Goal: Information Seeking & Learning: Check status

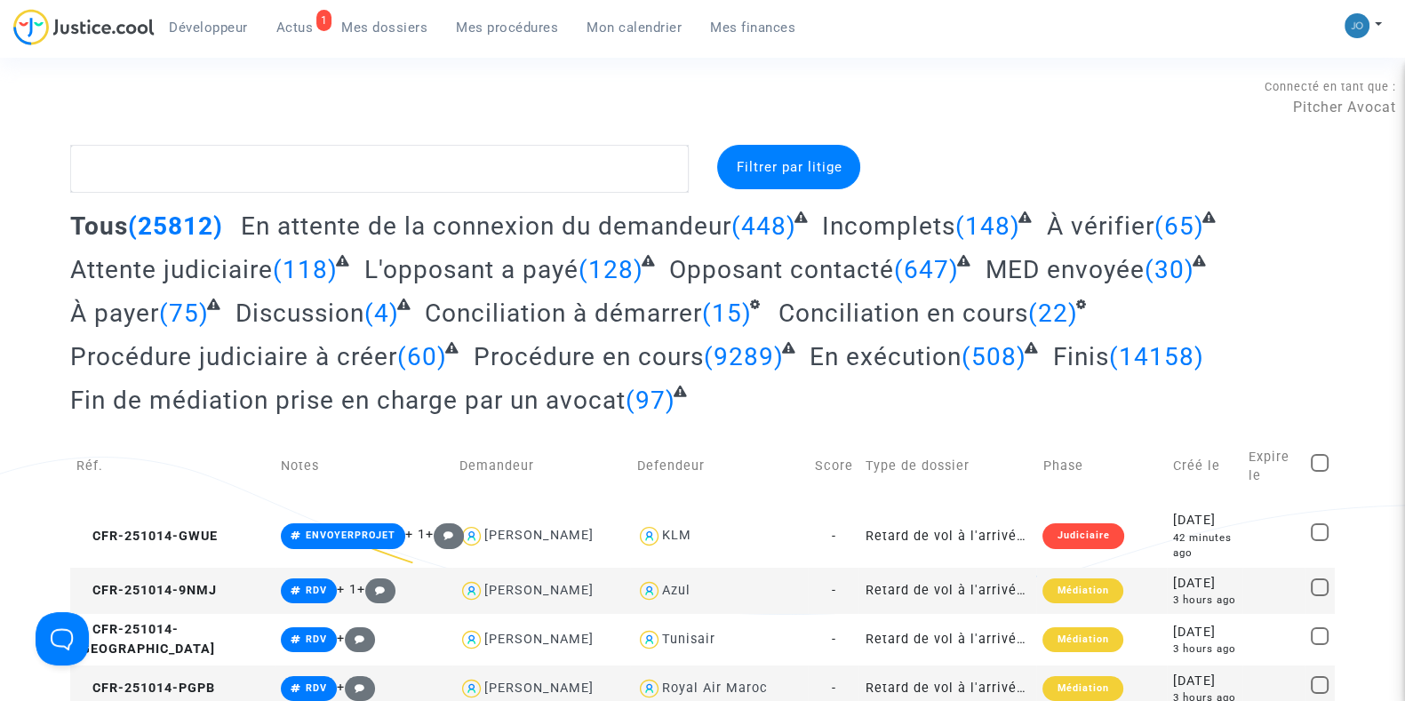
click at [501, 28] on span "Mes procédures" at bounding box center [507, 28] width 102 height 16
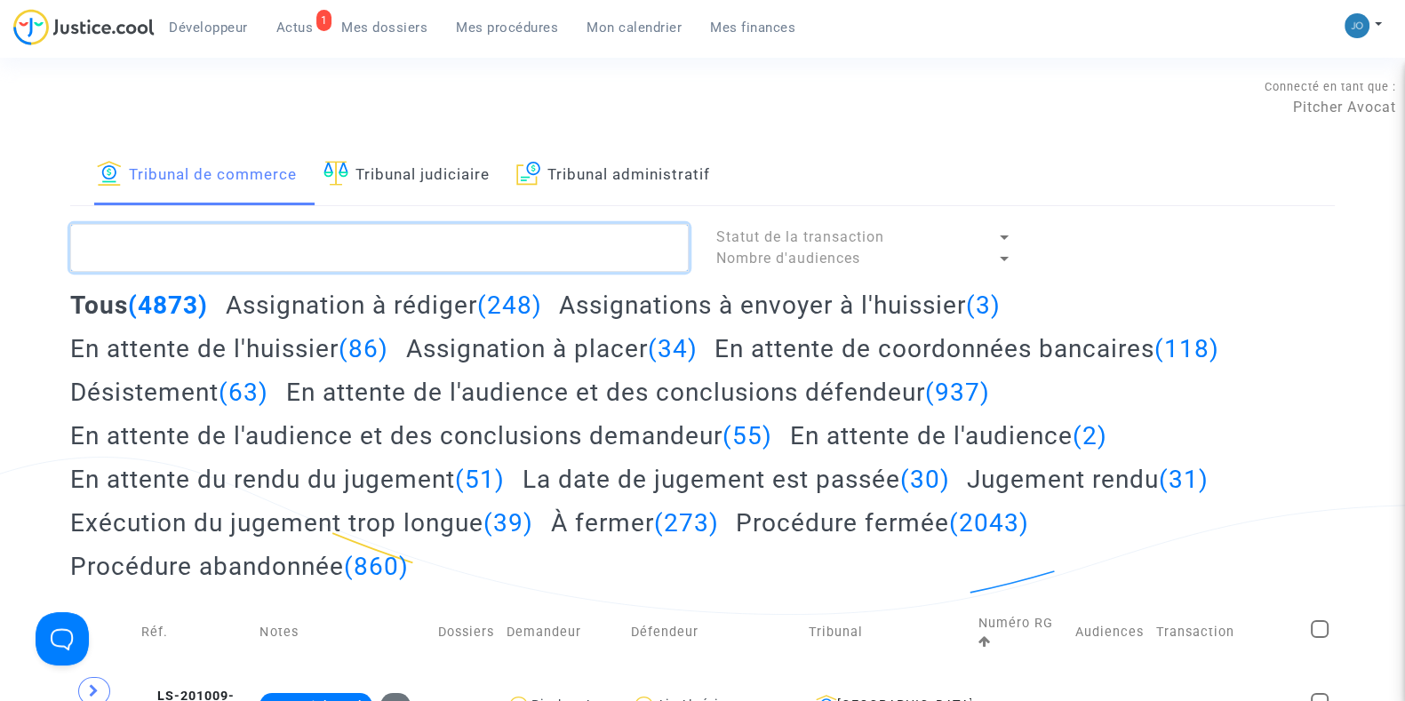
click at [395, 229] on textarea at bounding box center [379, 248] width 619 height 48
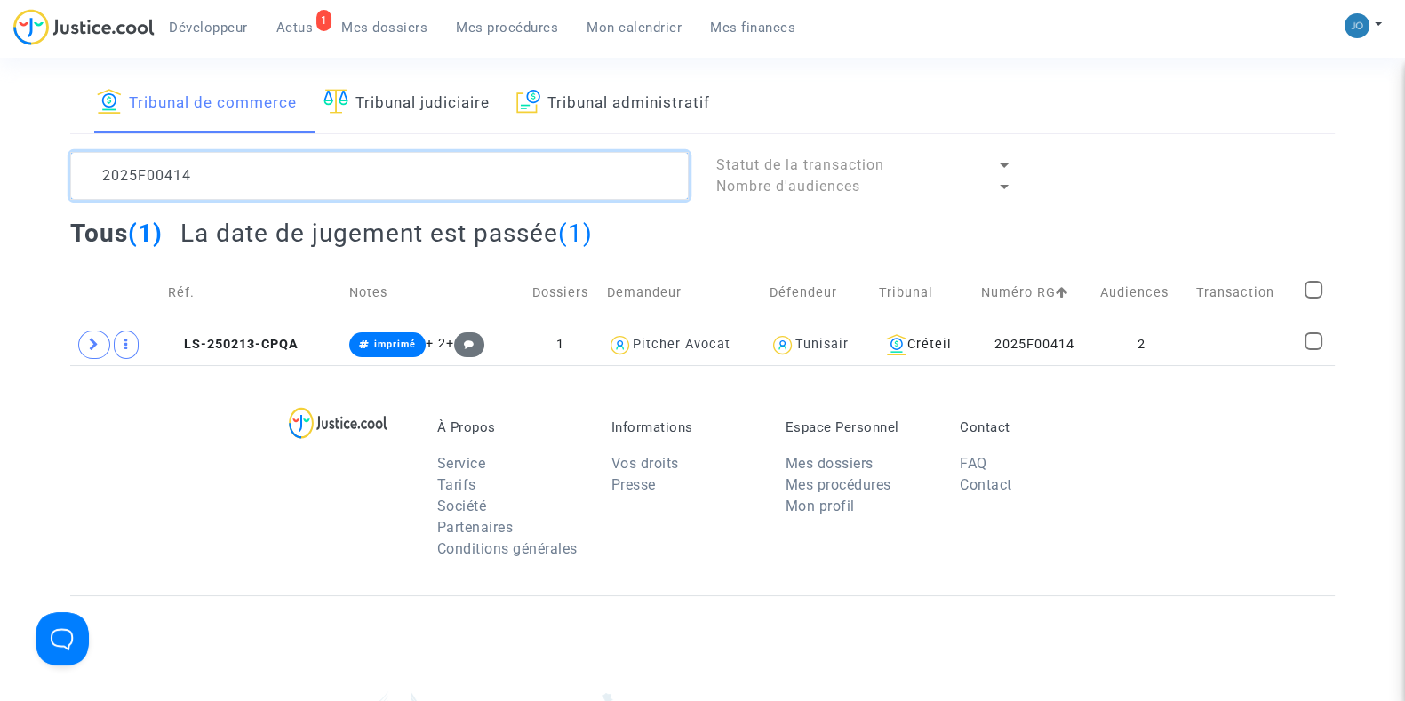
scroll to position [73, 0]
type textarea "2025F00414"
click at [1133, 340] on td "2" at bounding box center [1141, 344] width 97 height 41
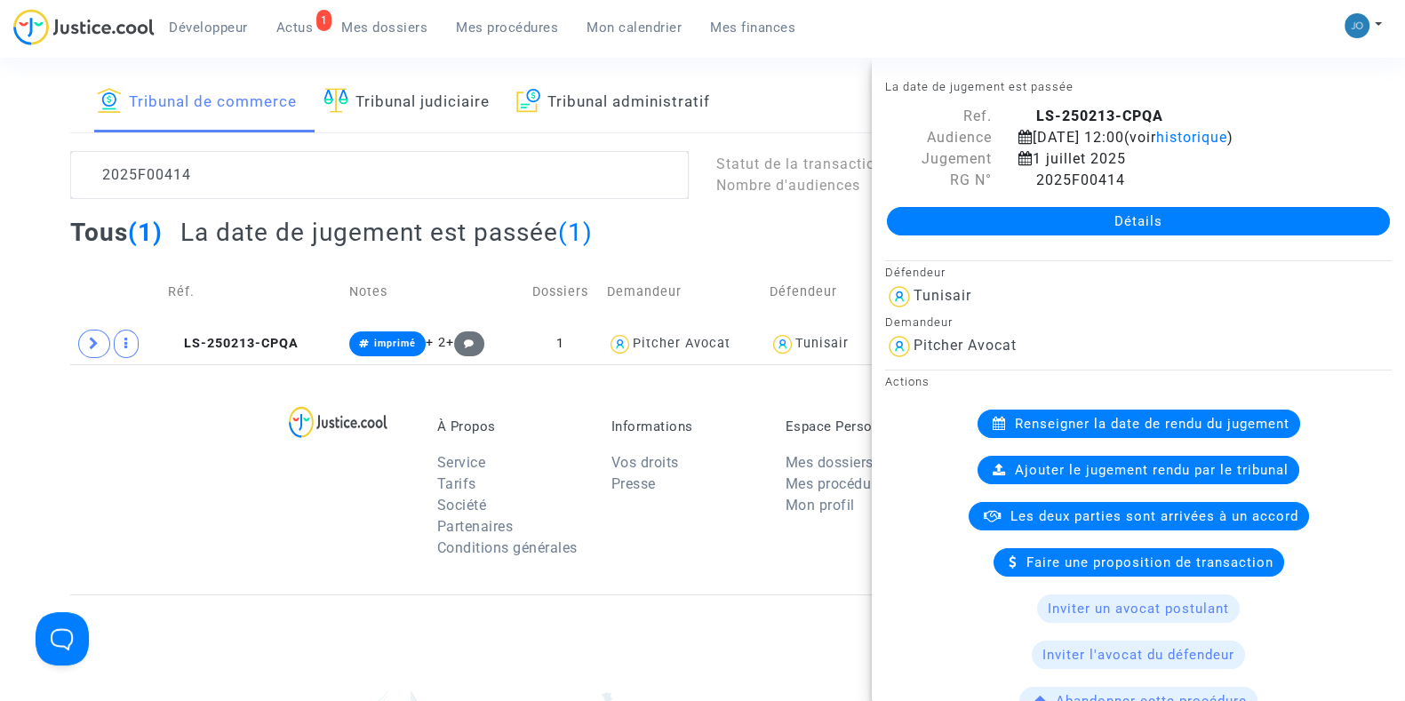
click at [1104, 213] on link "Détails" at bounding box center [1138, 221] width 503 height 28
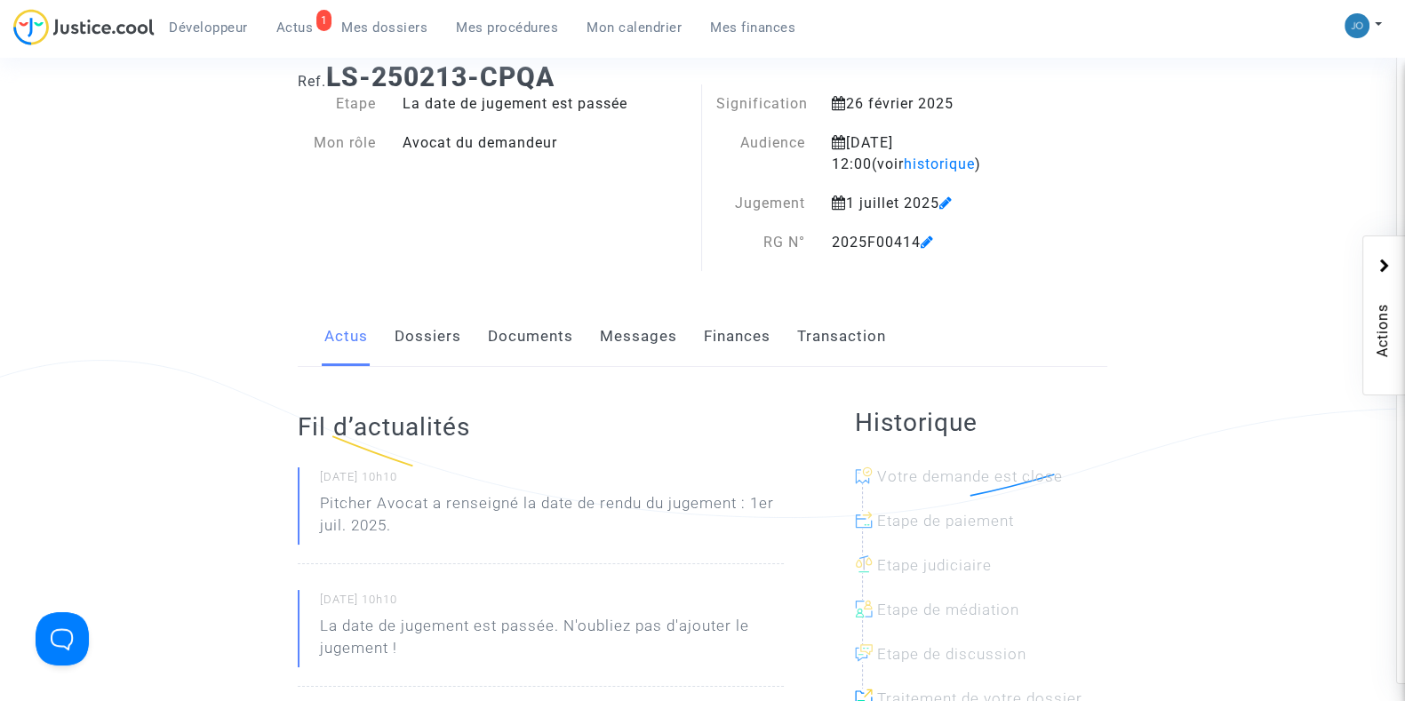
scroll to position [99, 0]
click at [498, 340] on link "Documents" at bounding box center [530, 335] width 85 height 59
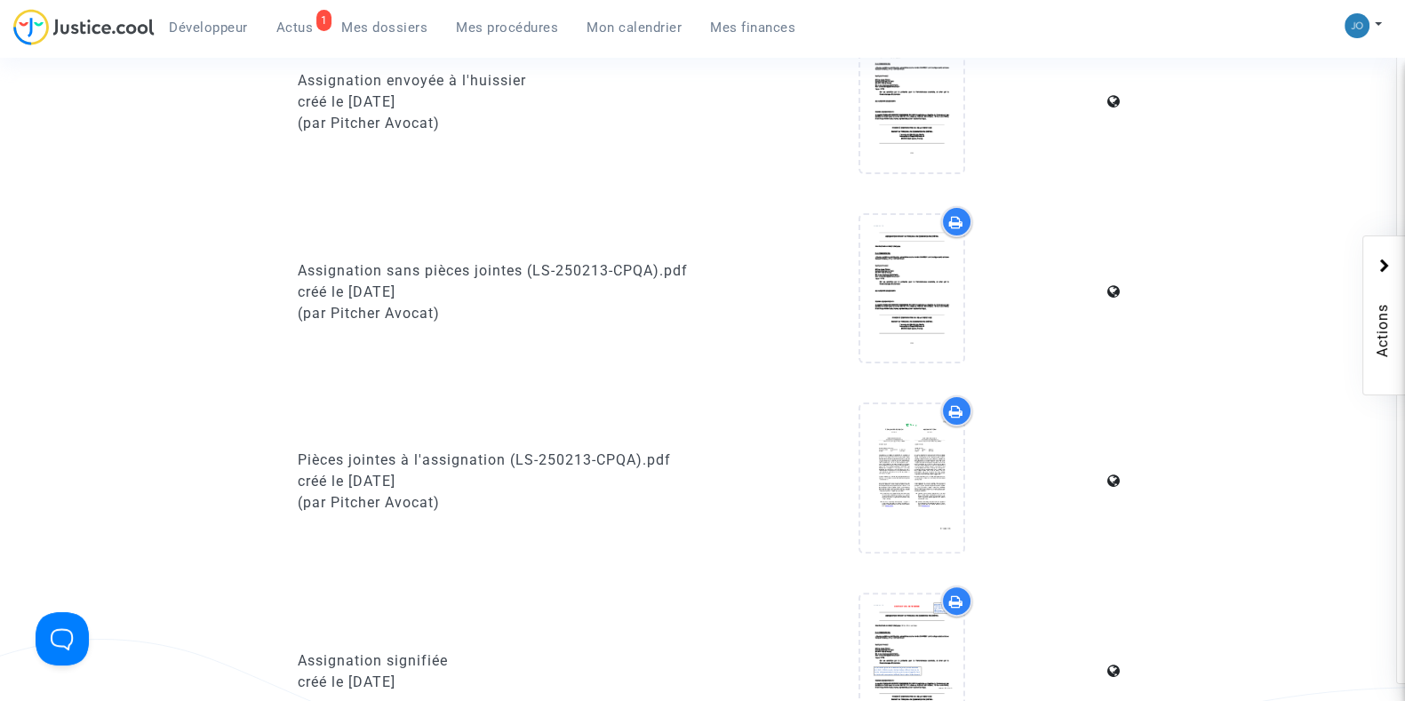
scroll to position [601, 0]
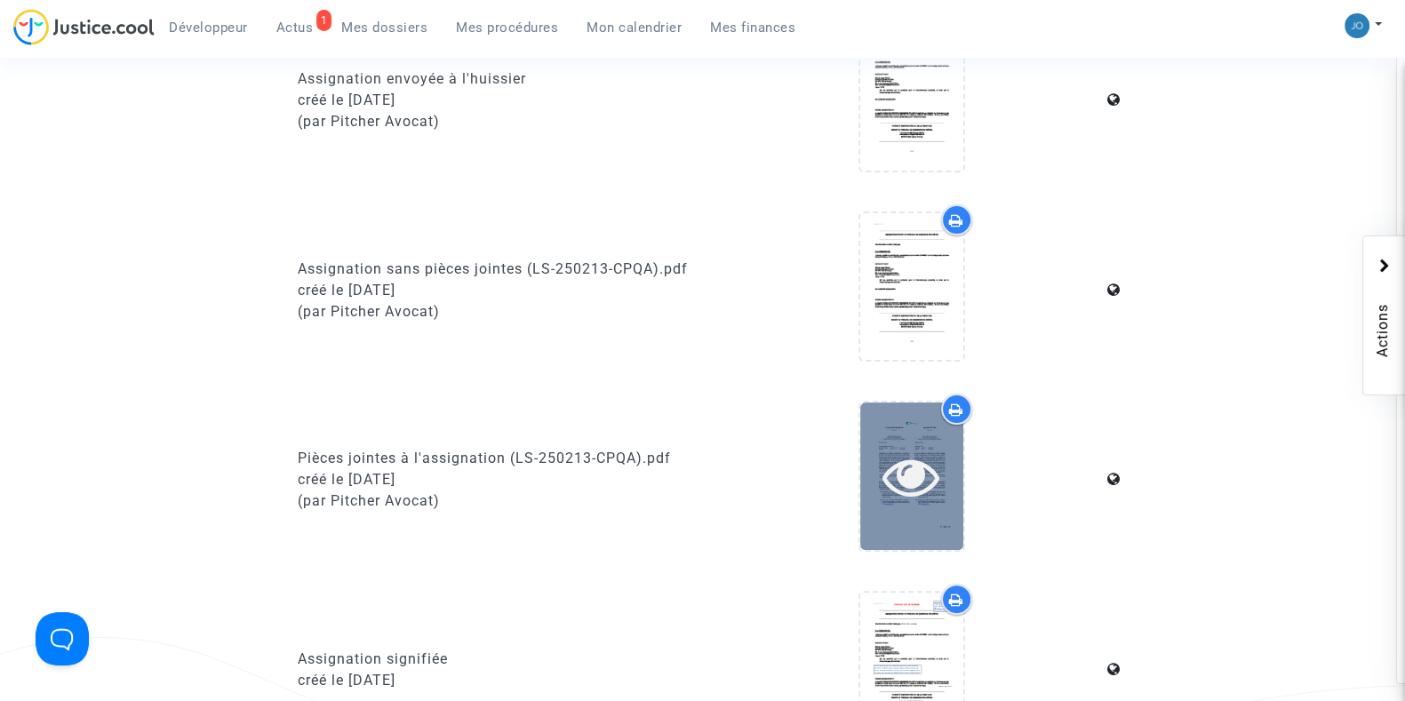
click at [883, 466] on icon at bounding box center [912, 476] width 58 height 57
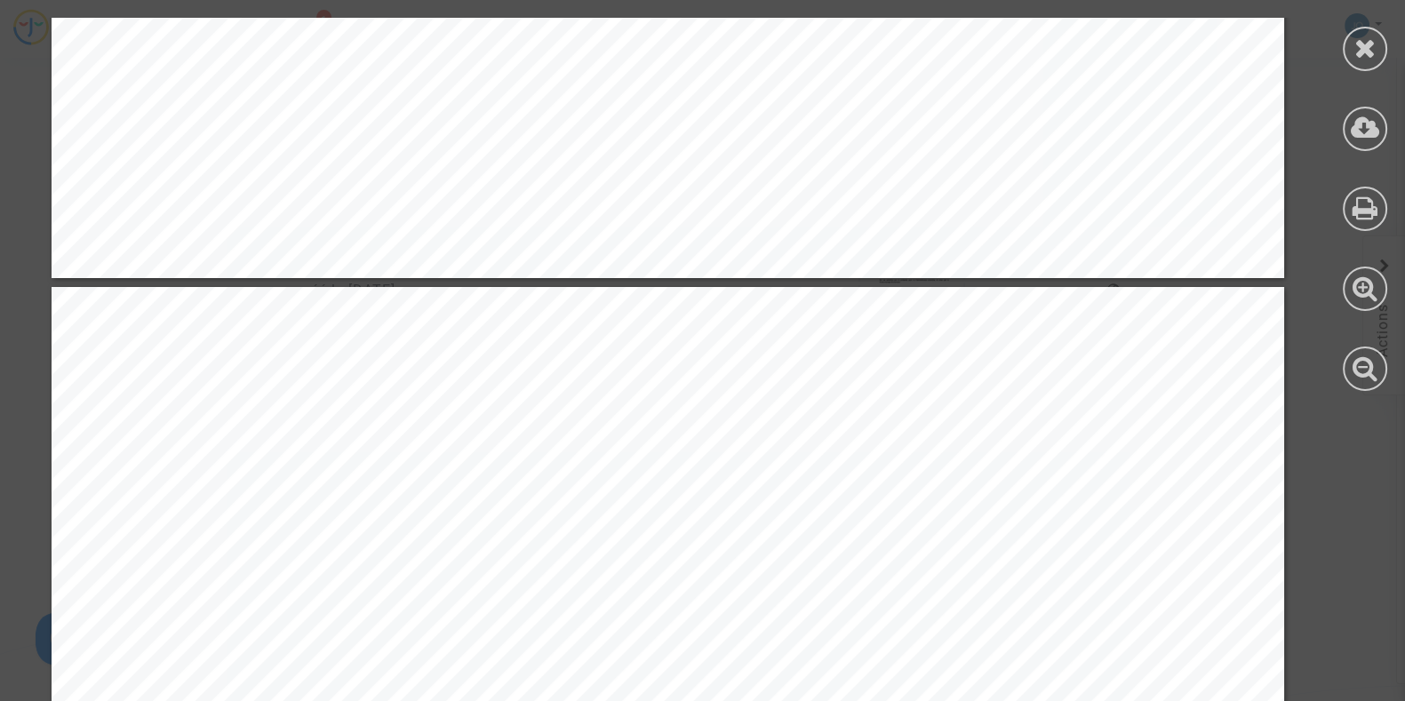
scroll to position [22174, 46]
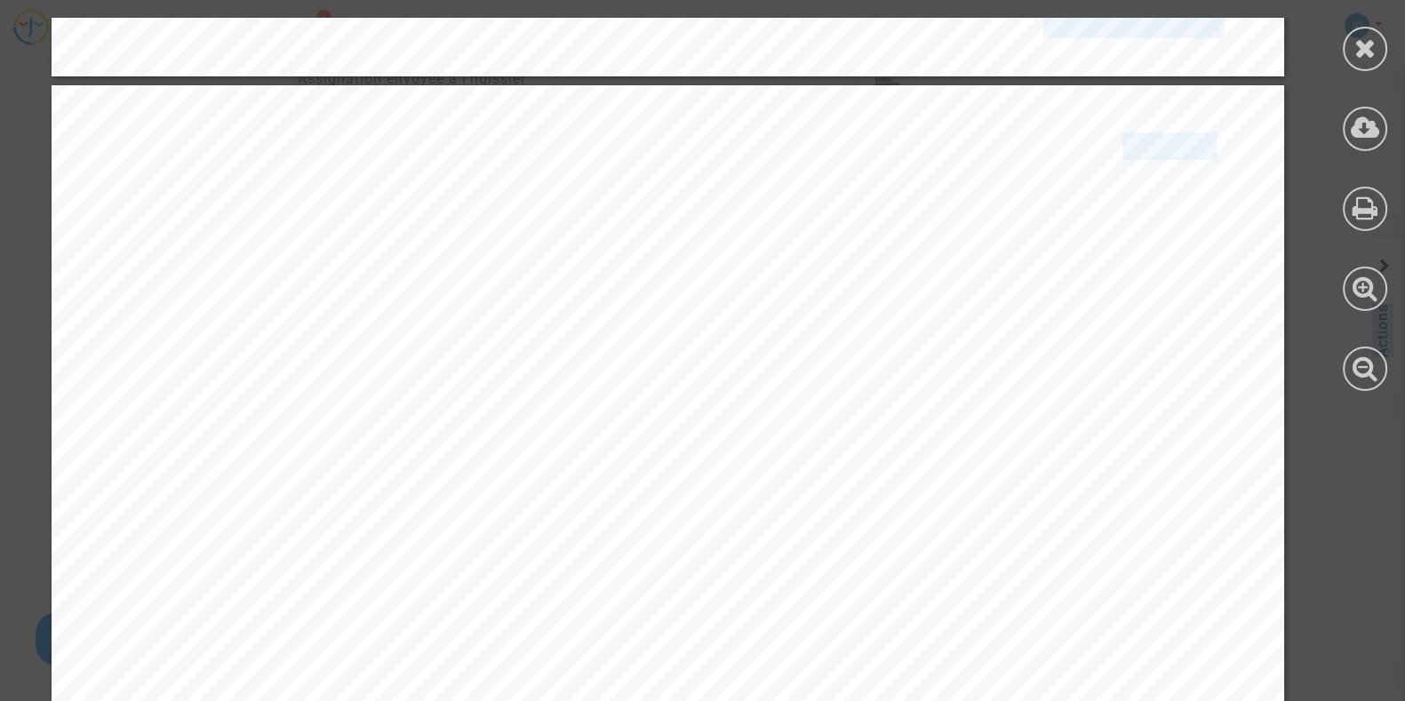
drag, startPoint x: 605, startPoint y: 624, endPoint x: 712, endPoint y: 725, distance: 147.8
click at [712, 701] on html "Développeur 1 Actus Mes dossiers Mes procédures Mon calendrier Mes finances Mon…" at bounding box center [702, 690] width 1405 height 2582
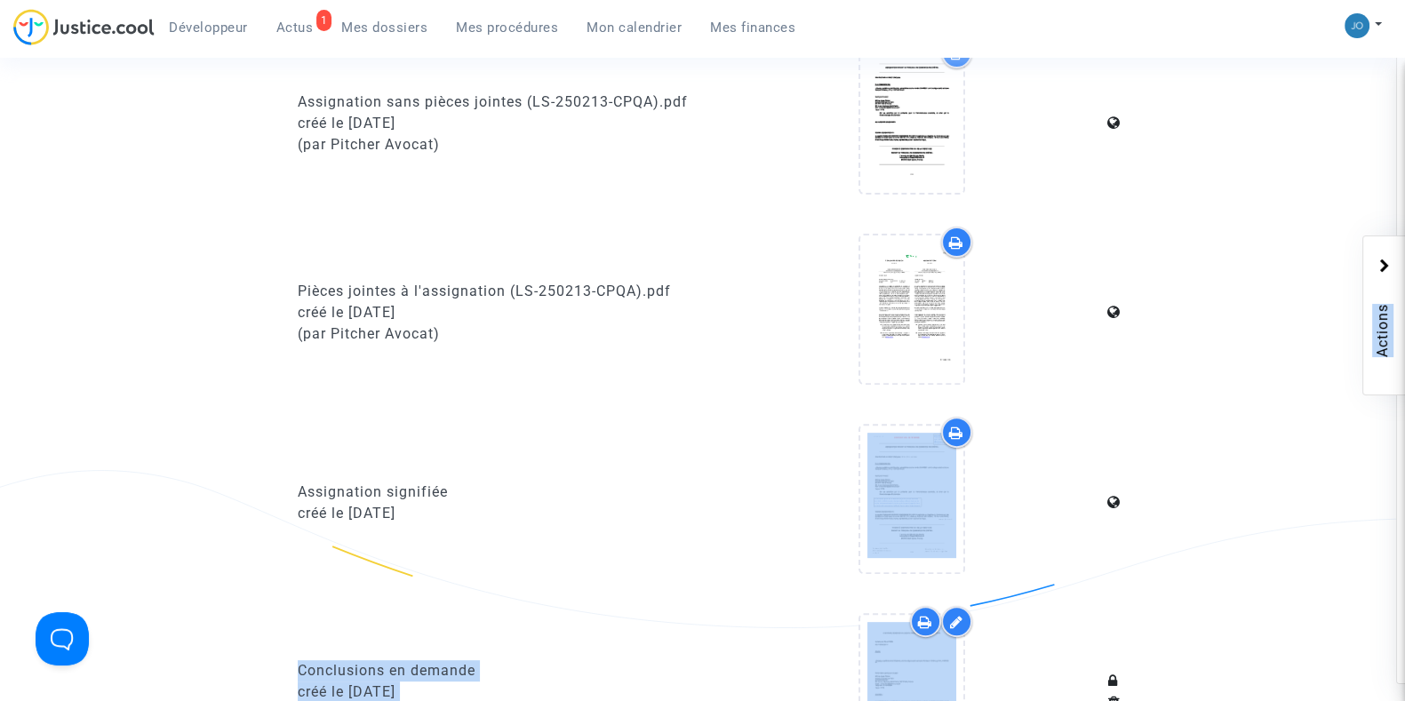
scroll to position [770, 0]
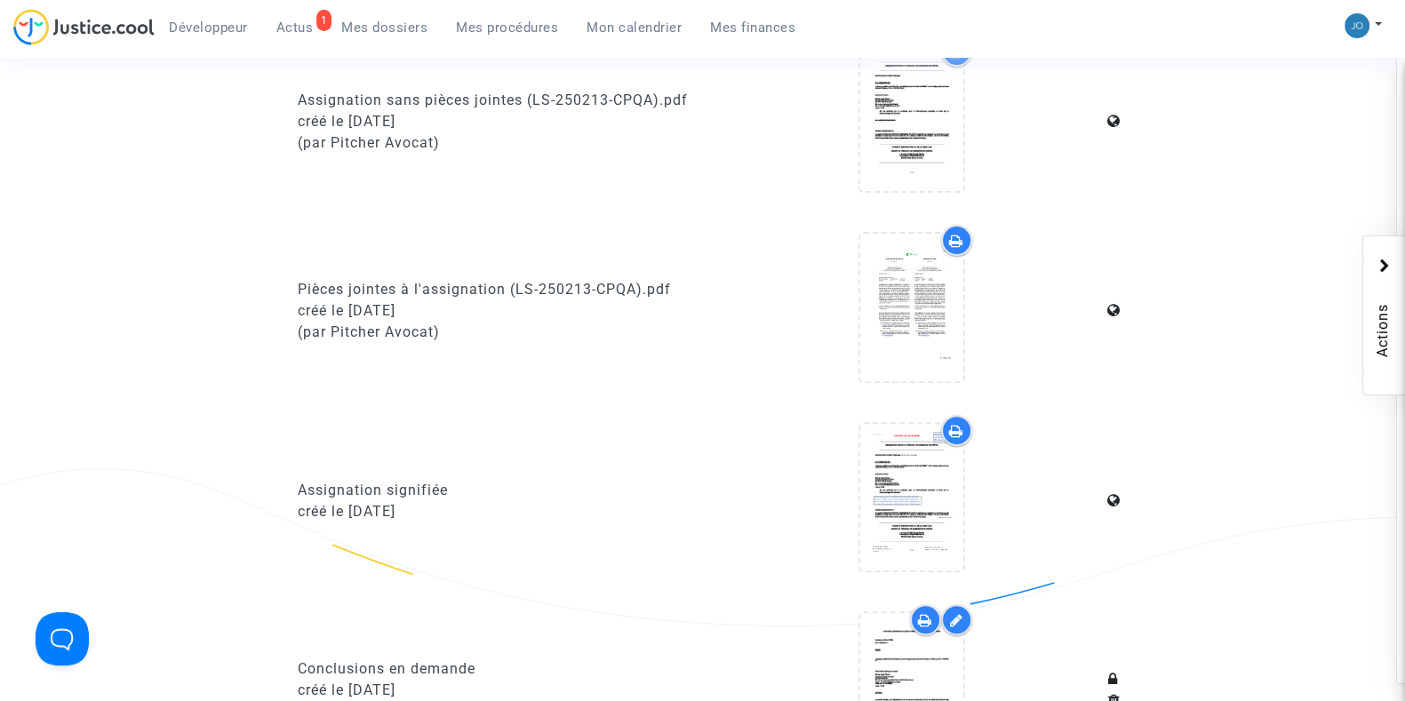
click at [755, 566] on div at bounding box center [912, 501] width 392 height 172
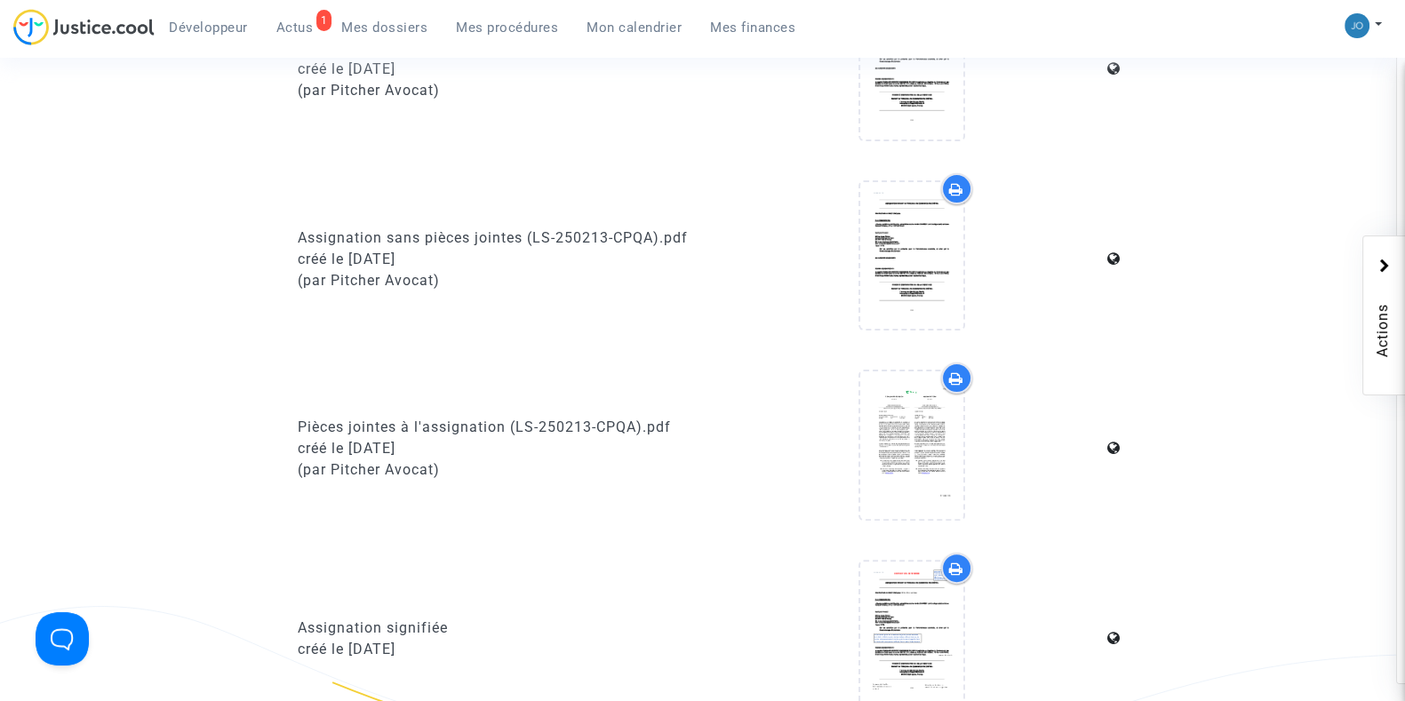
scroll to position [633, 0]
click at [1213, 519] on ng-component "Ref. LS-250213-CPQA Etape La date de jugement est passée Mon rôle Avocat du dem…" at bounding box center [702, 334] width 1265 height 1645
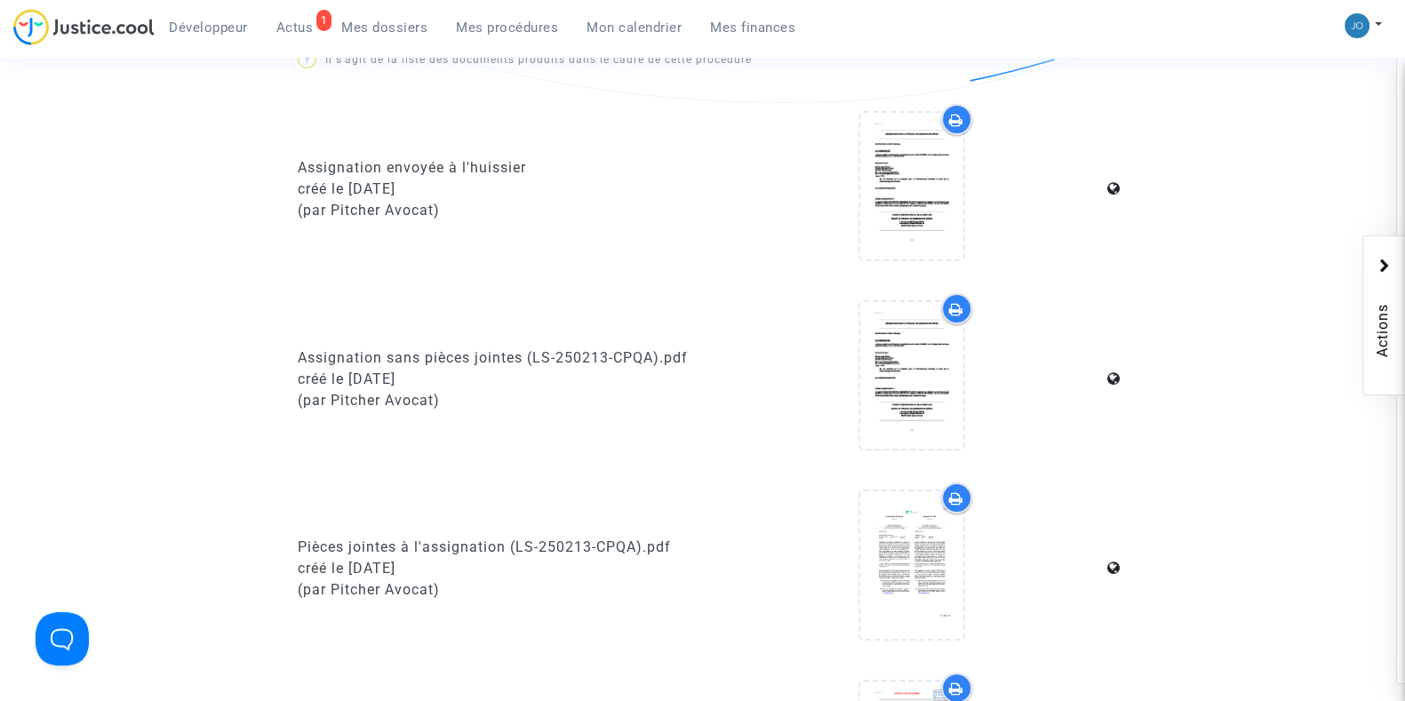
scroll to position [510, 0]
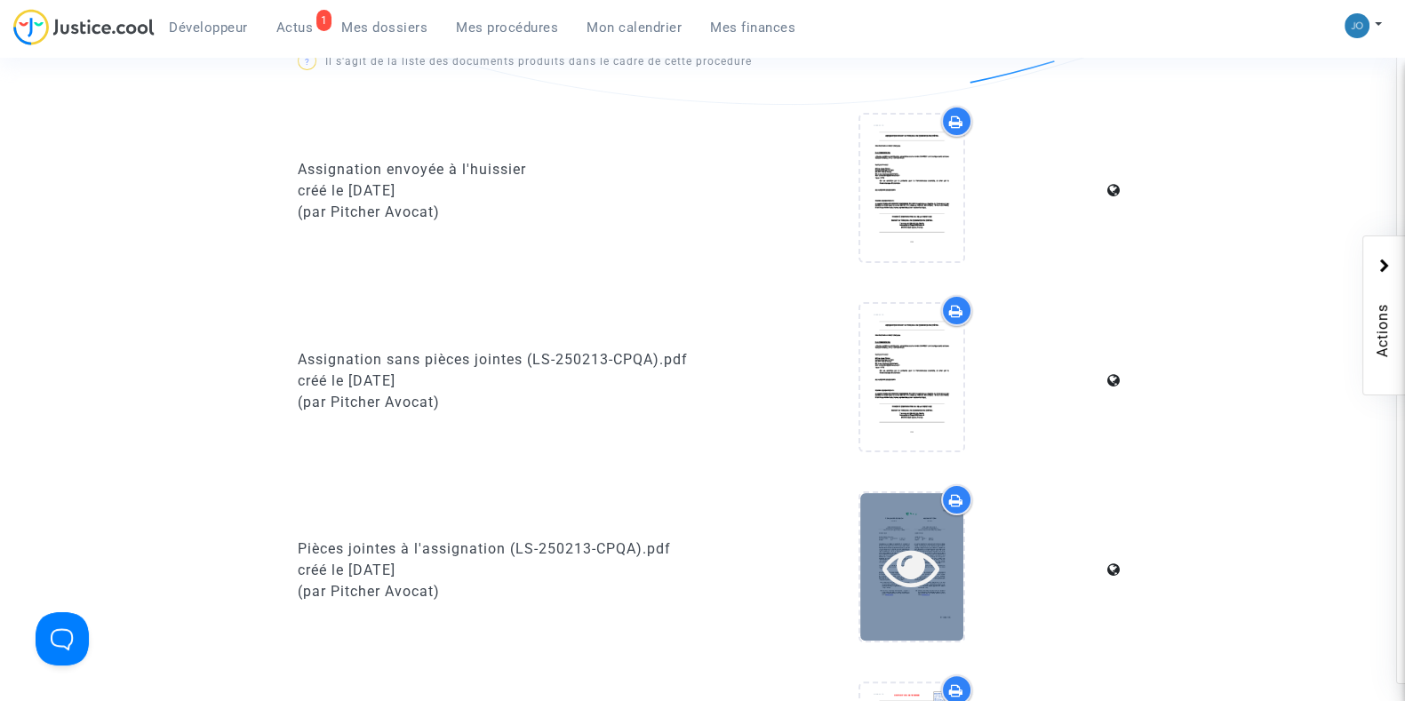
click at [920, 548] on icon at bounding box center [912, 567] width 58 height 57
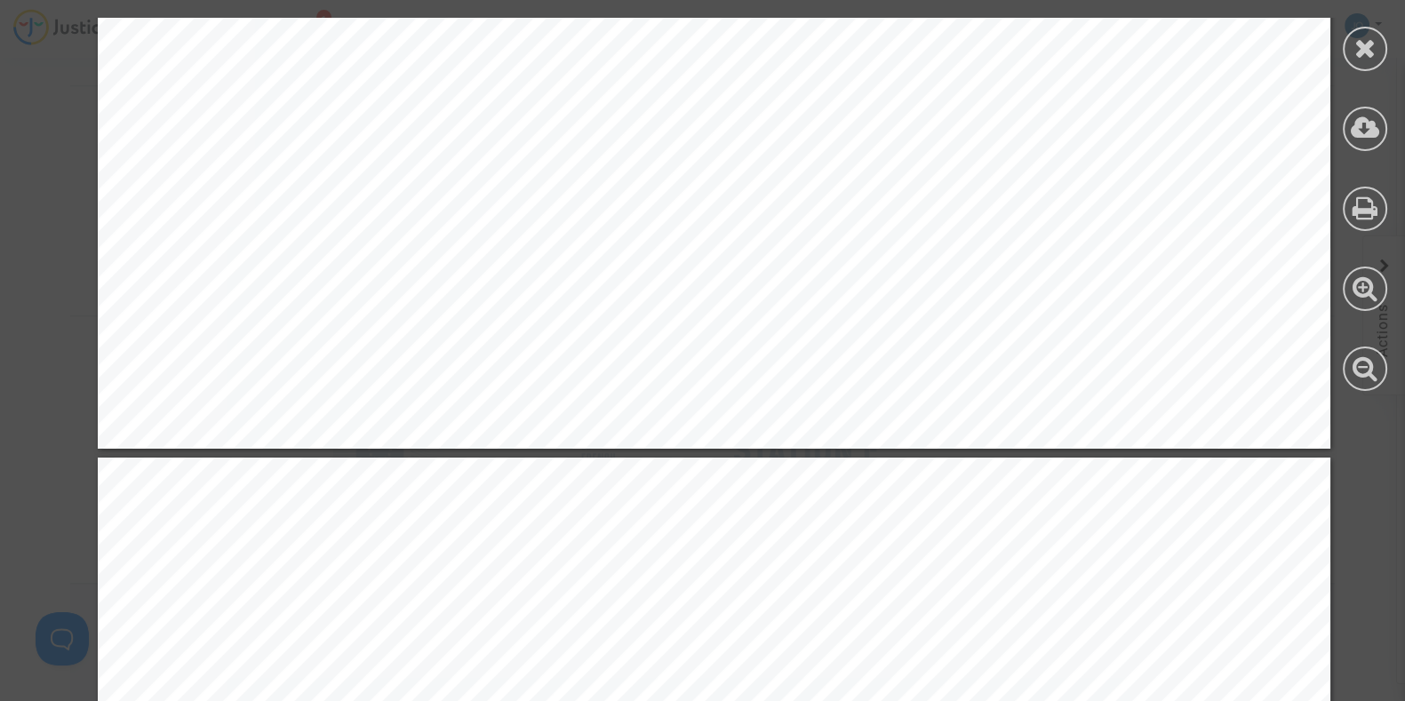
scroll to position [1171, 0]
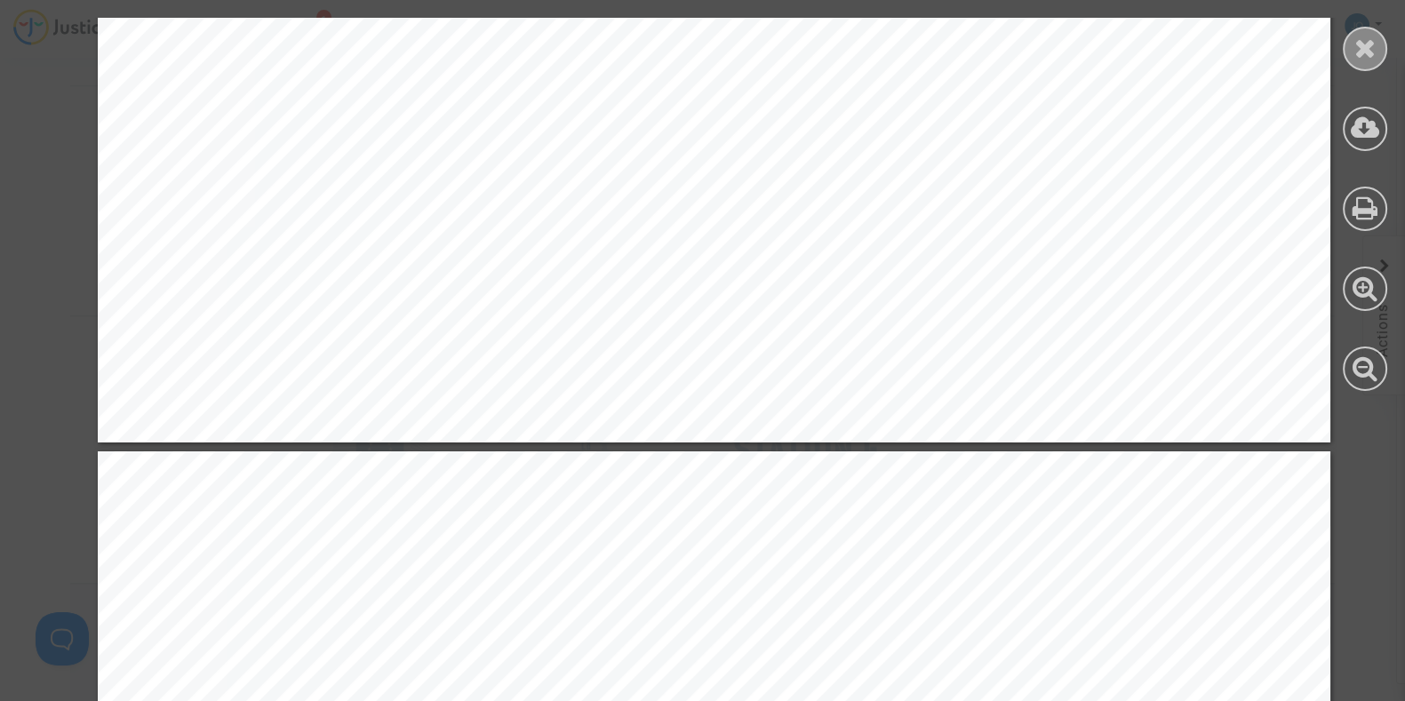
click at [1375, 61] on div at bounding box center [1365, 49] width 44 height 44
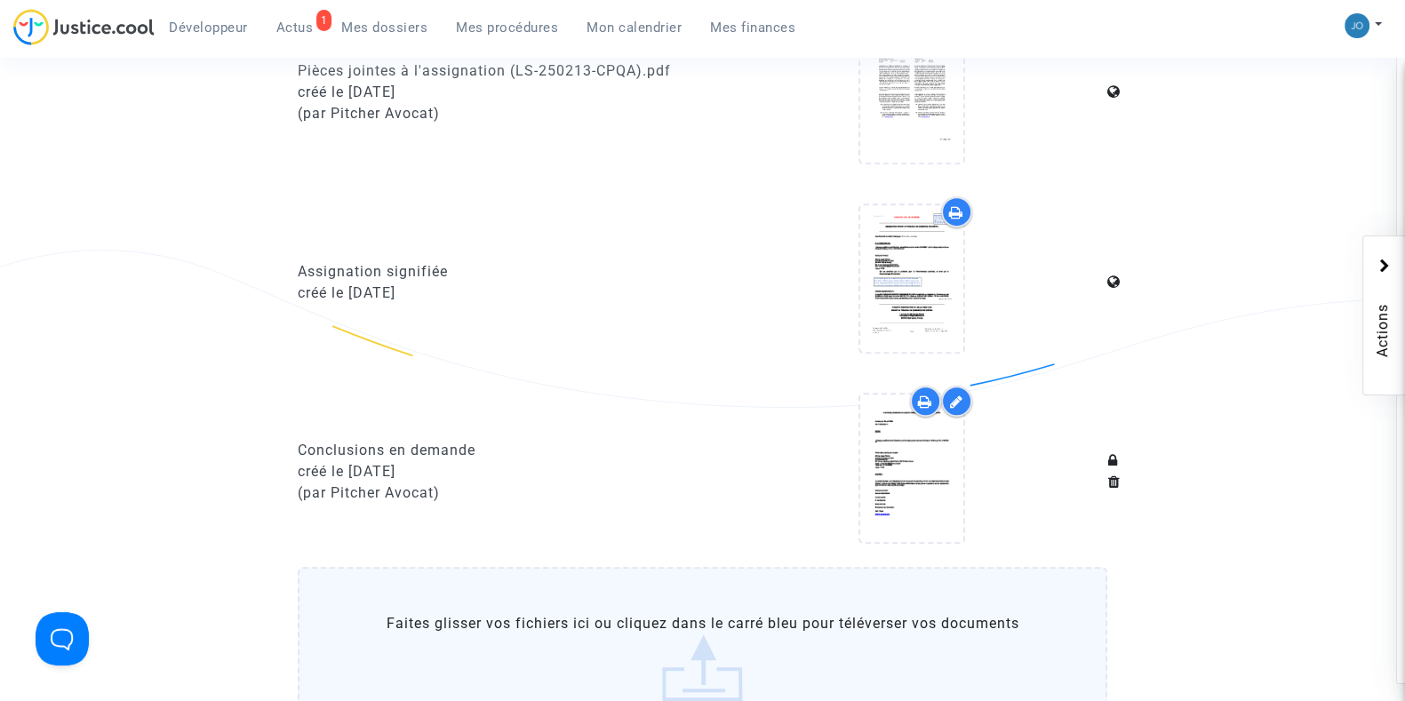
scroll to position [988, 0]
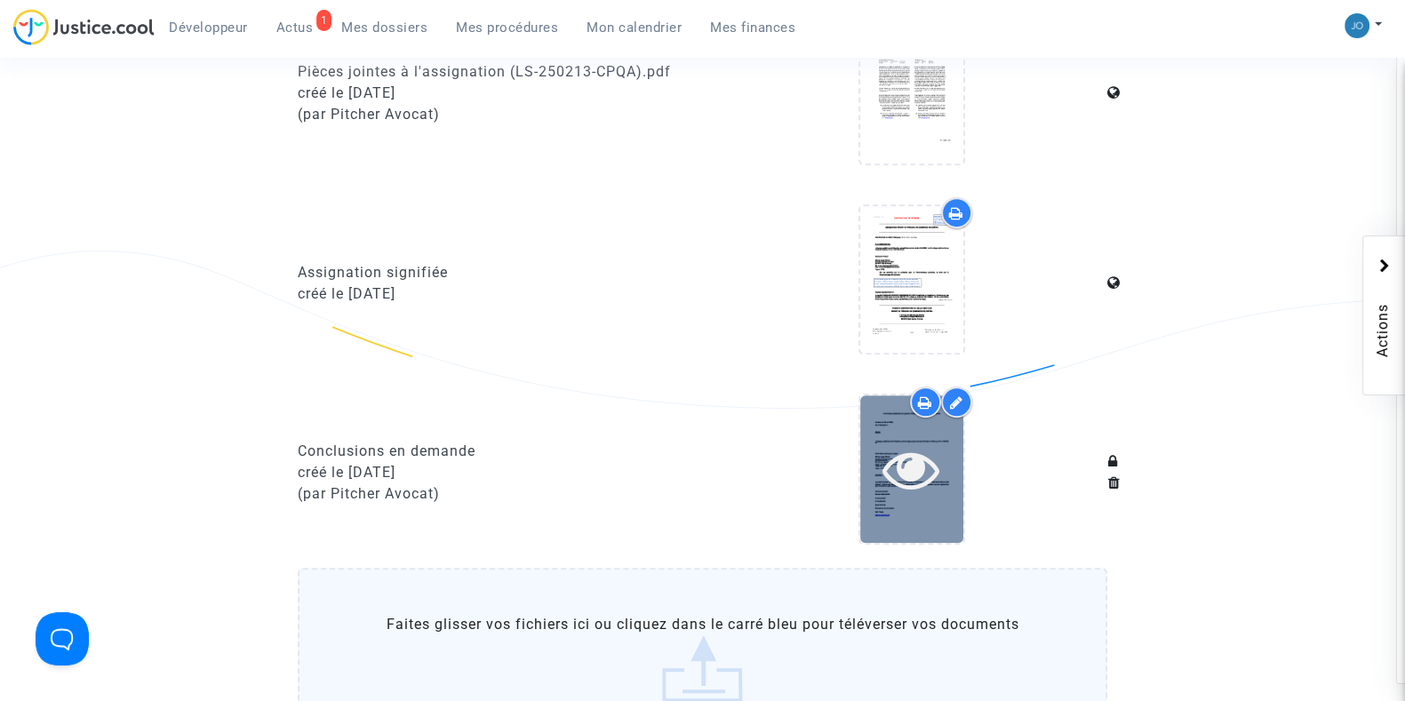
click at [924, 492] on icon at bounding box center [912, 469] width 58 height 57
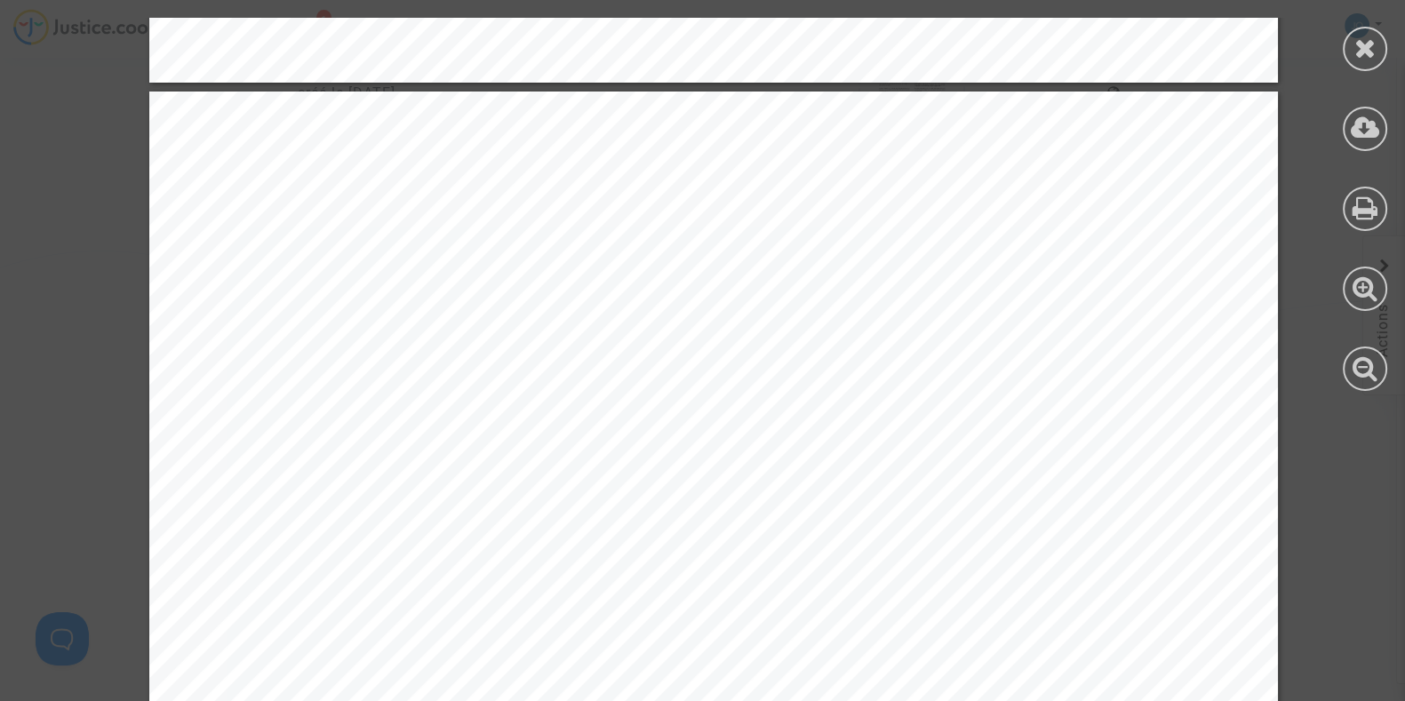
click at [1340, 44] on div at bounding box center [1365, 204] width 80 height 409
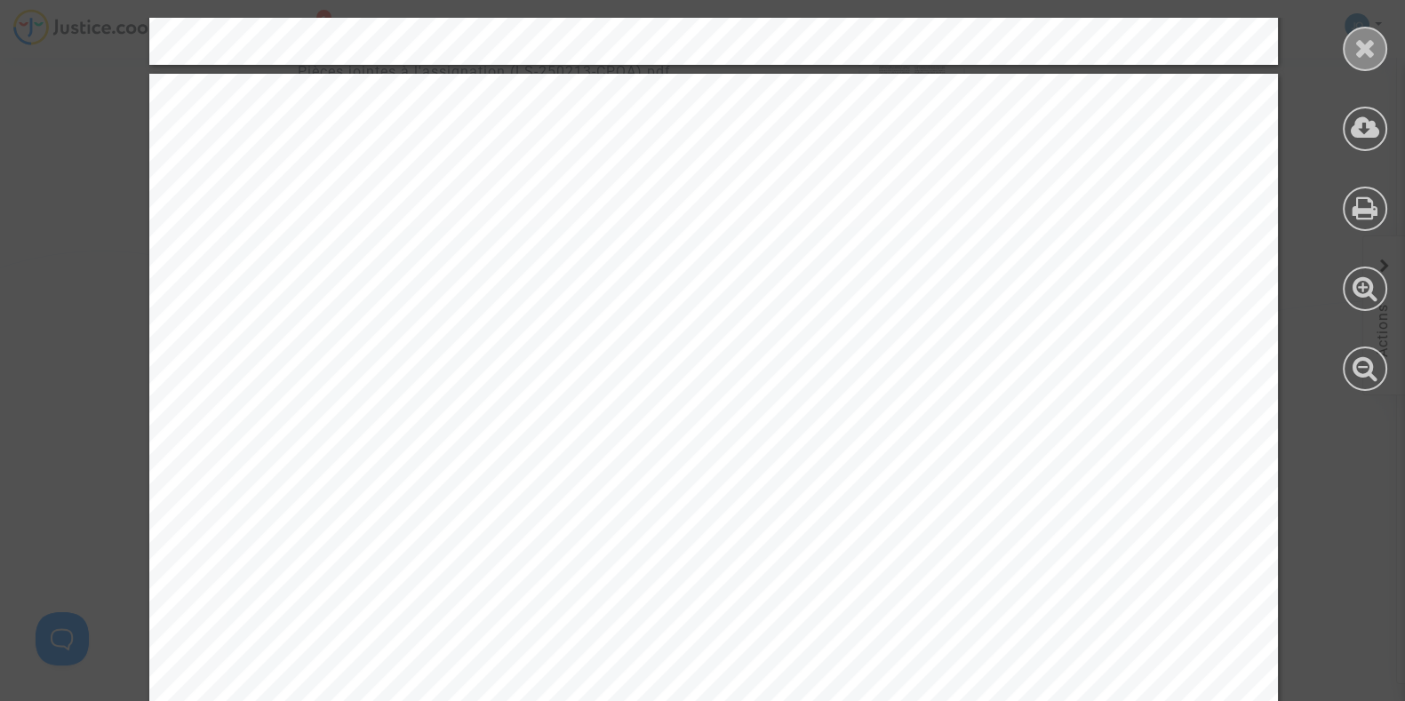
scroll to position [101742, 0]
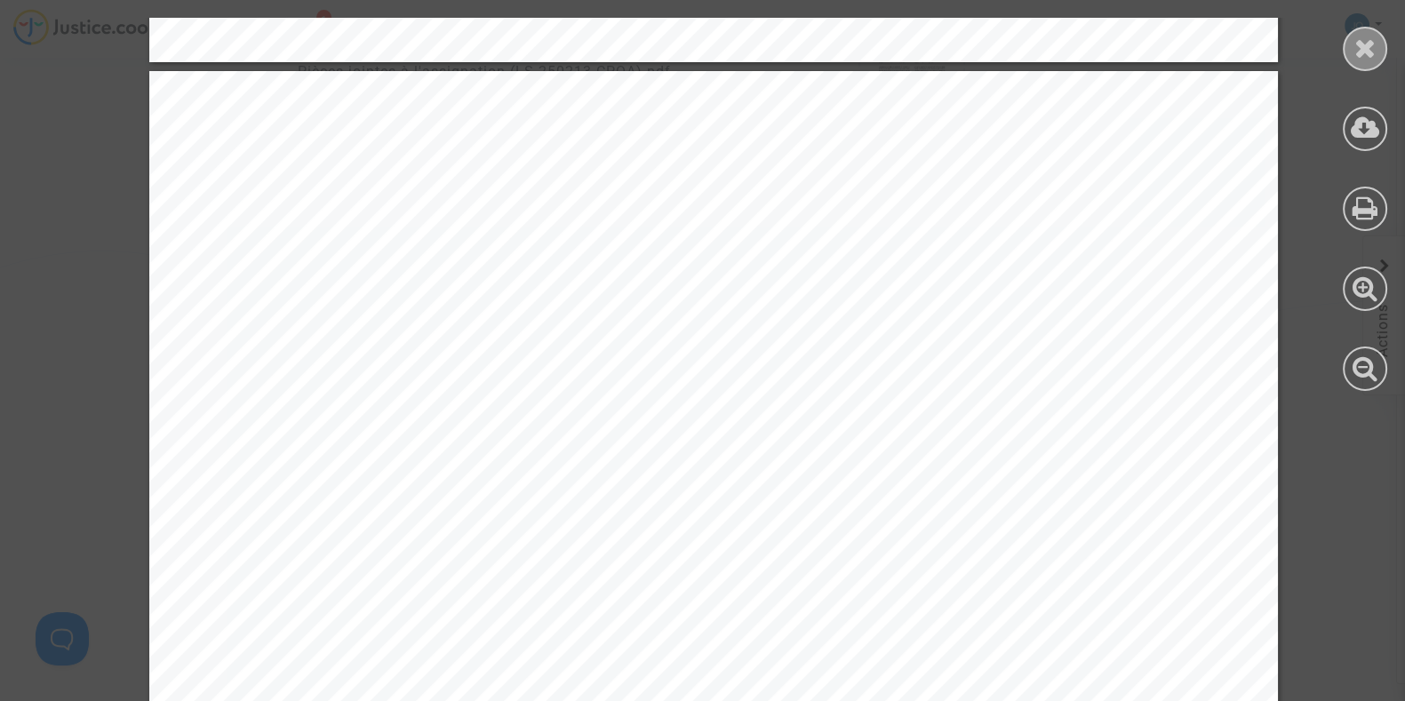
click at [1350, 47] on div at bounding box center [1365, 49] width 44 height 44
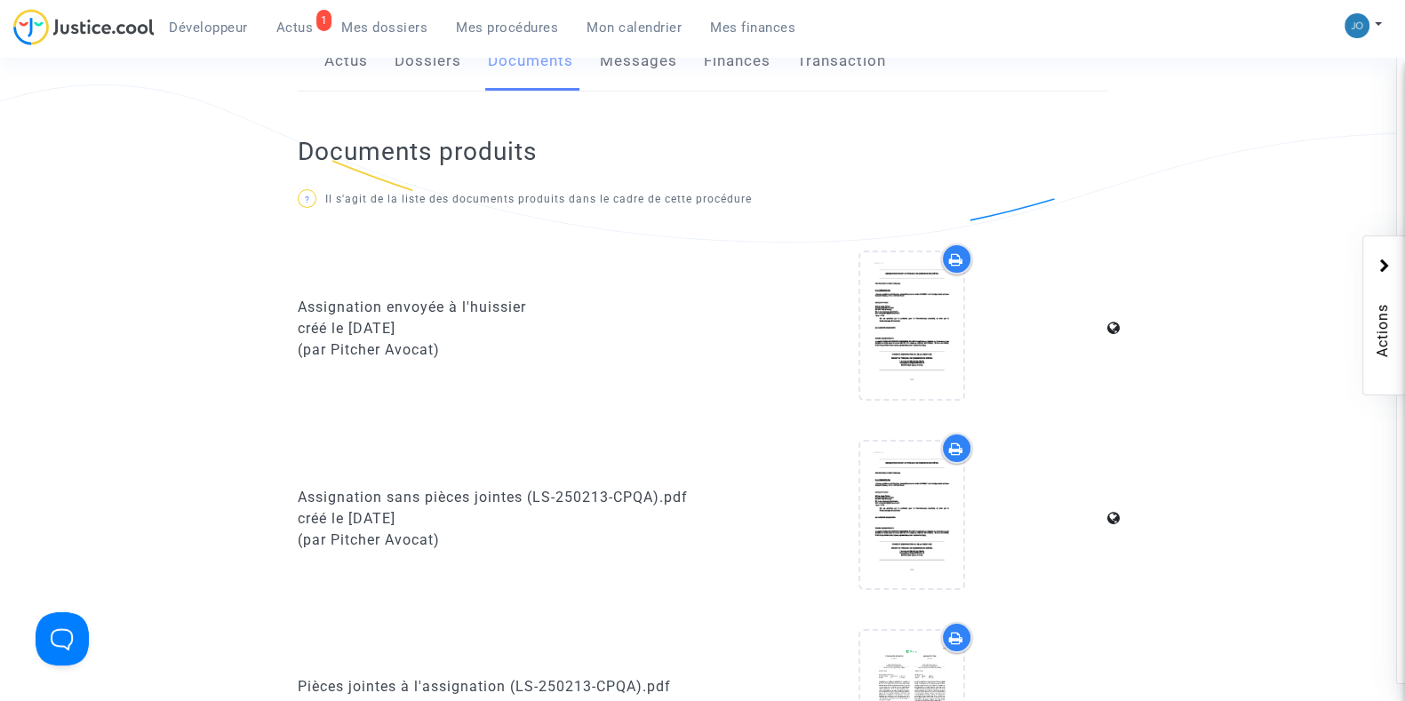
scroll to position [0, 0]
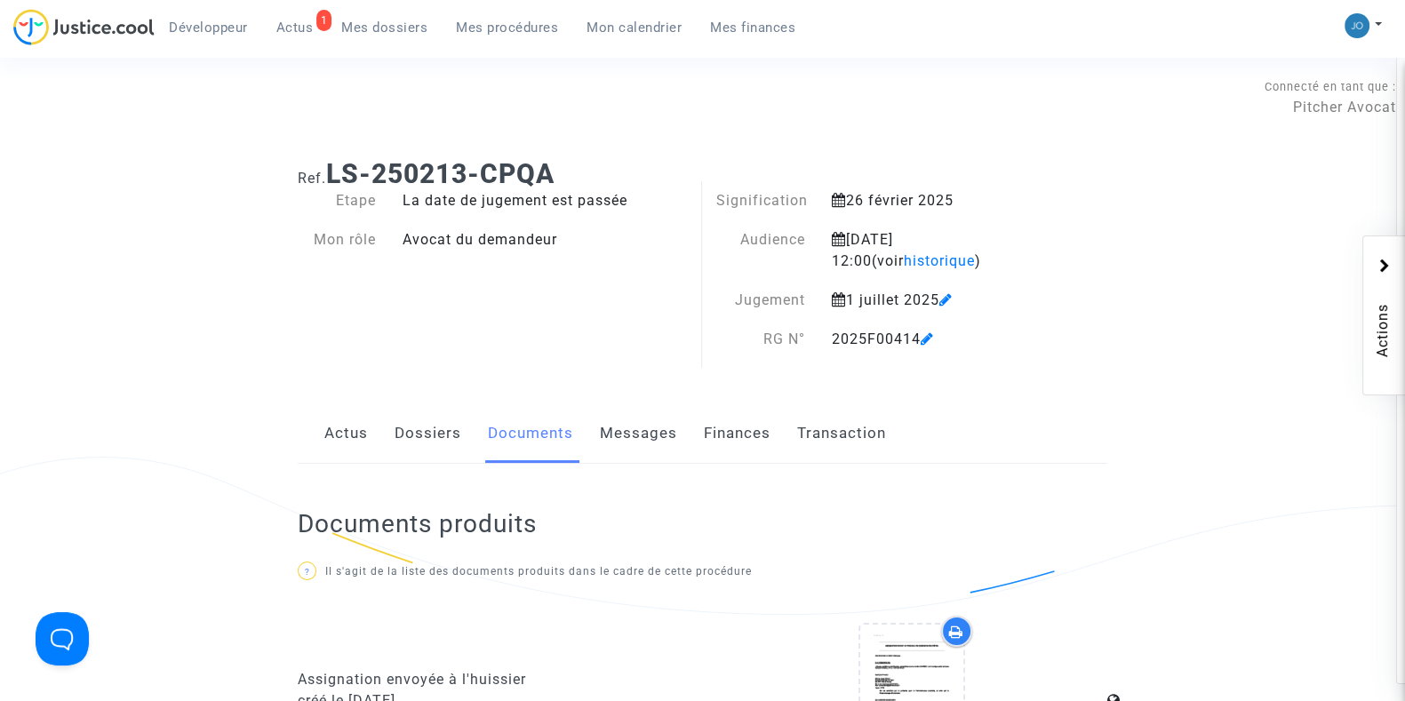
click at [493, 45] on div "Développeur 1 Actus Mes dossiers Mes procédures Mon calendrier Mes finances" at bounding box center [411, 33] width 797 height 49
click at [507, 36] on link "Mes procédures" at bounding box center [507, 27] width 131 height 27
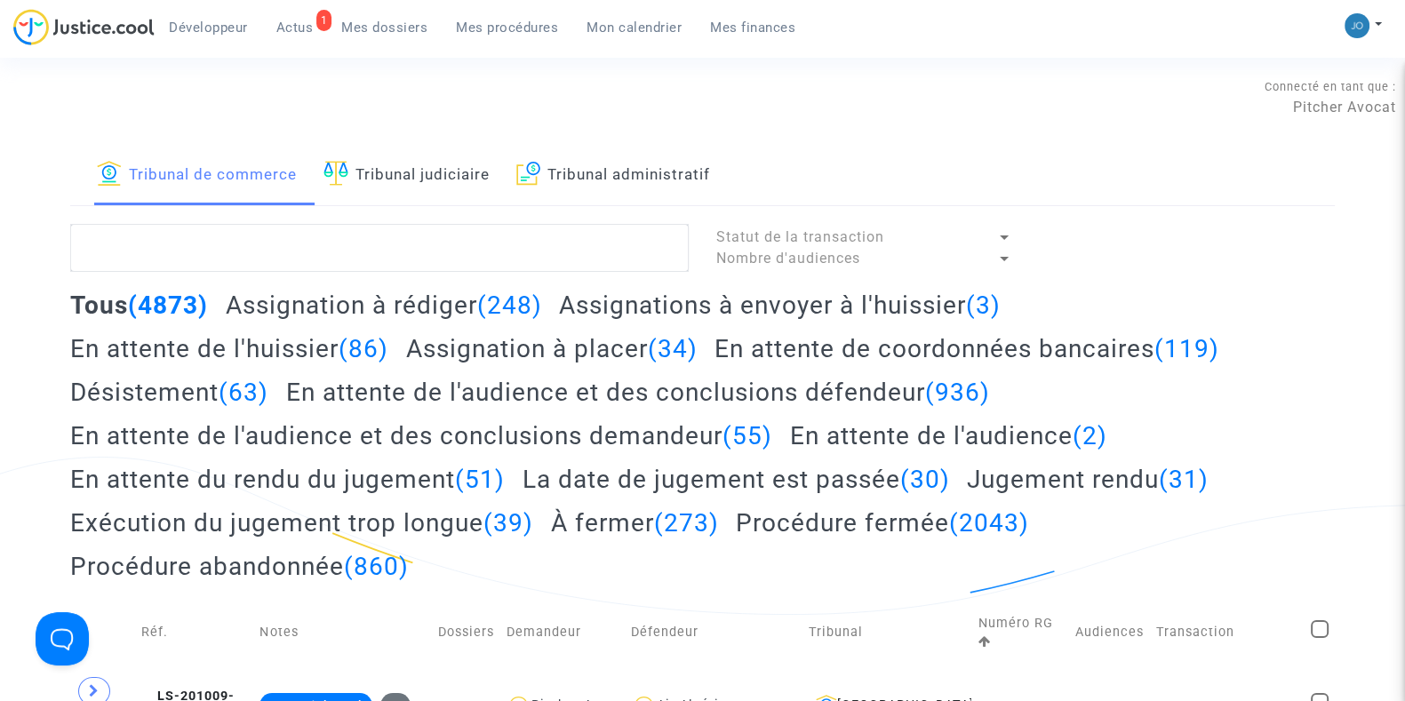
click at [321, 355] on h2 "En attente de l'huissier (86)" at bounding box center [229, 348] width 318 height 31
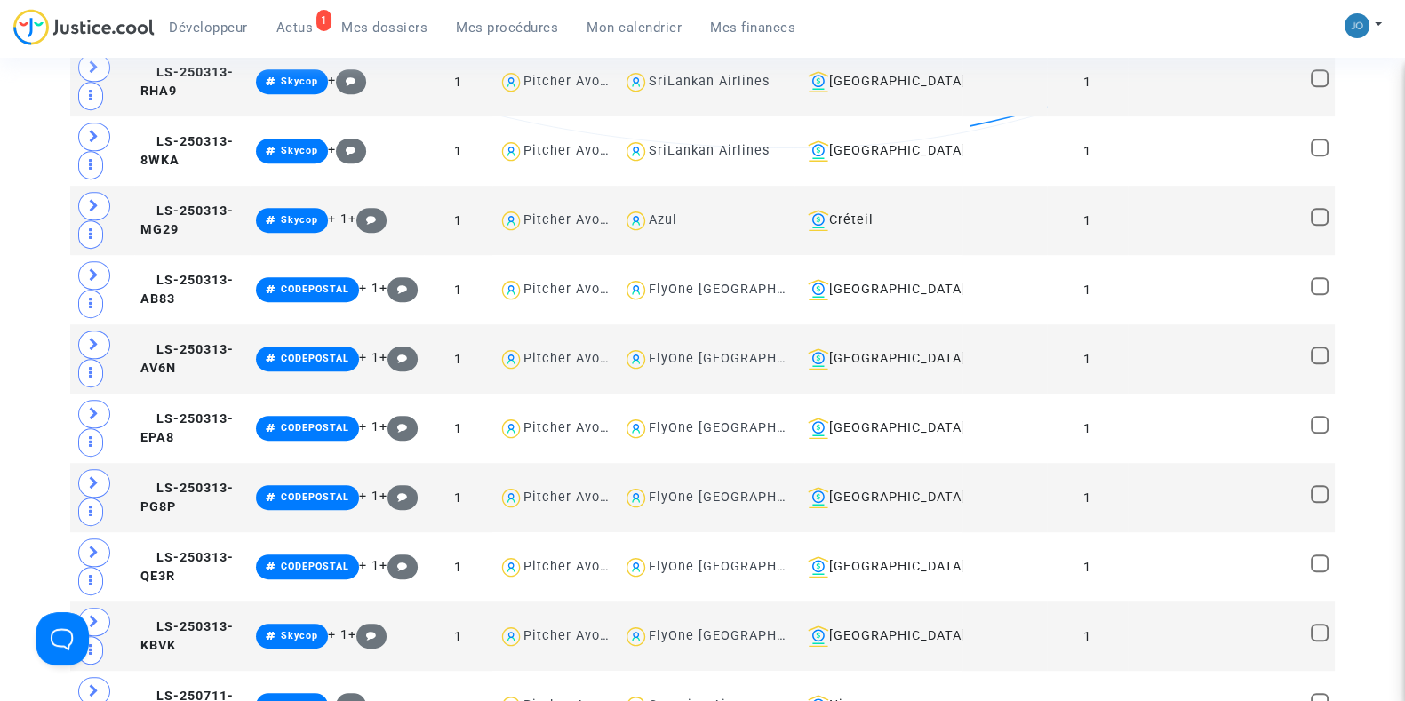
scroll to position [1253, 0]
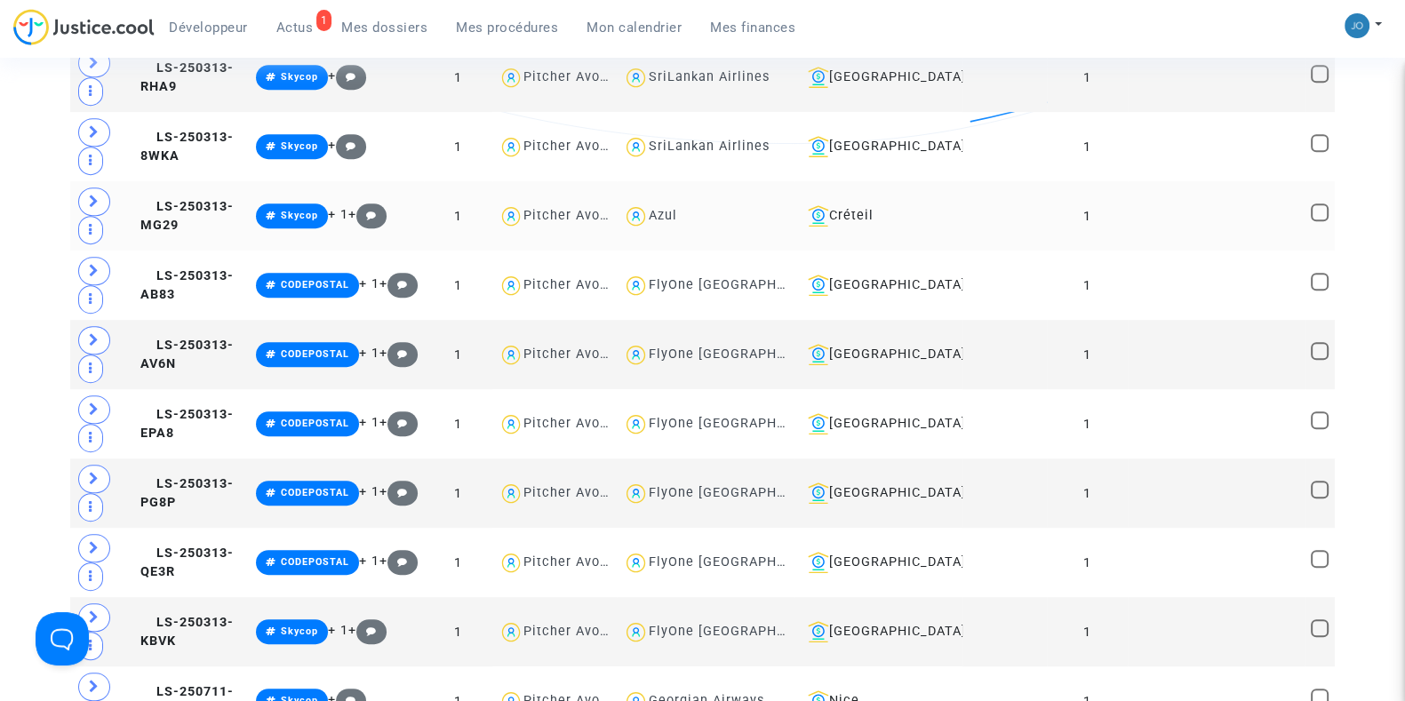
click at [1157, 219] on td at bounding box center [1216, 215] width 177 height 69
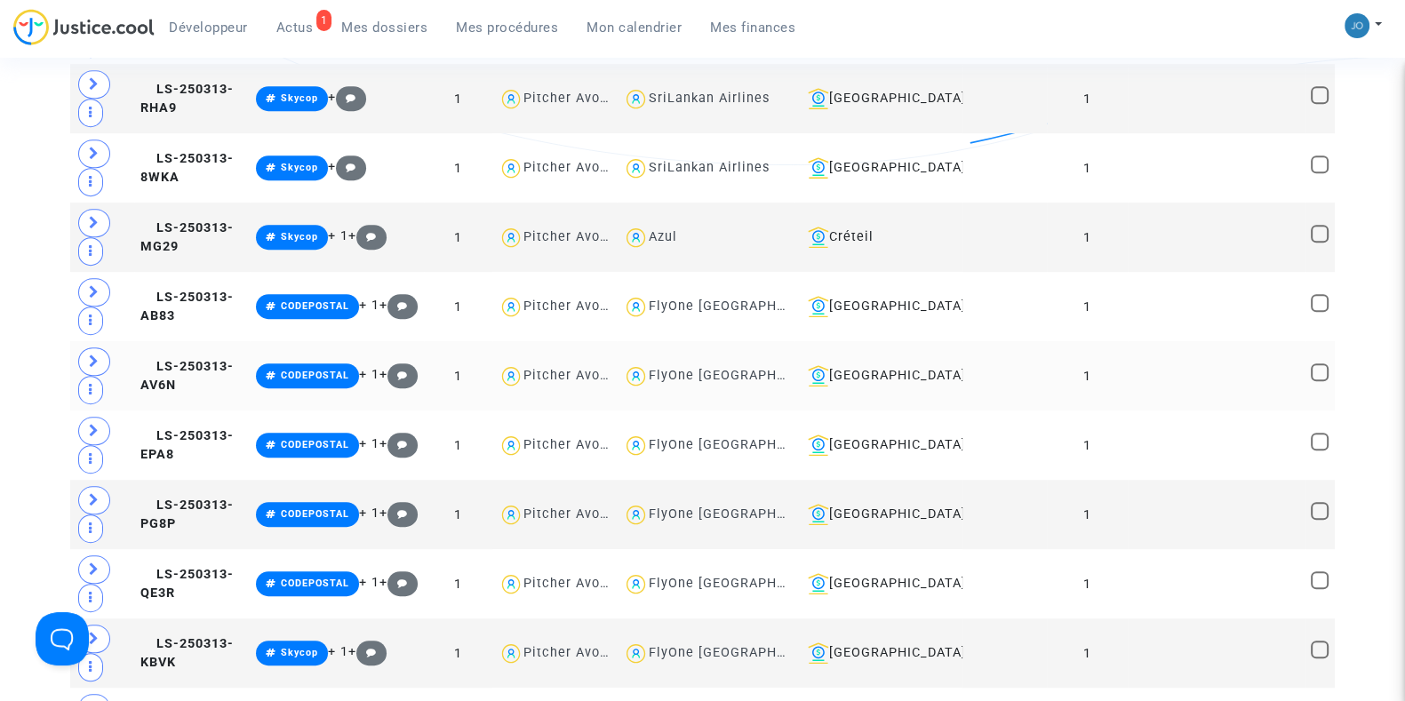
scroll to position [1237, 0]
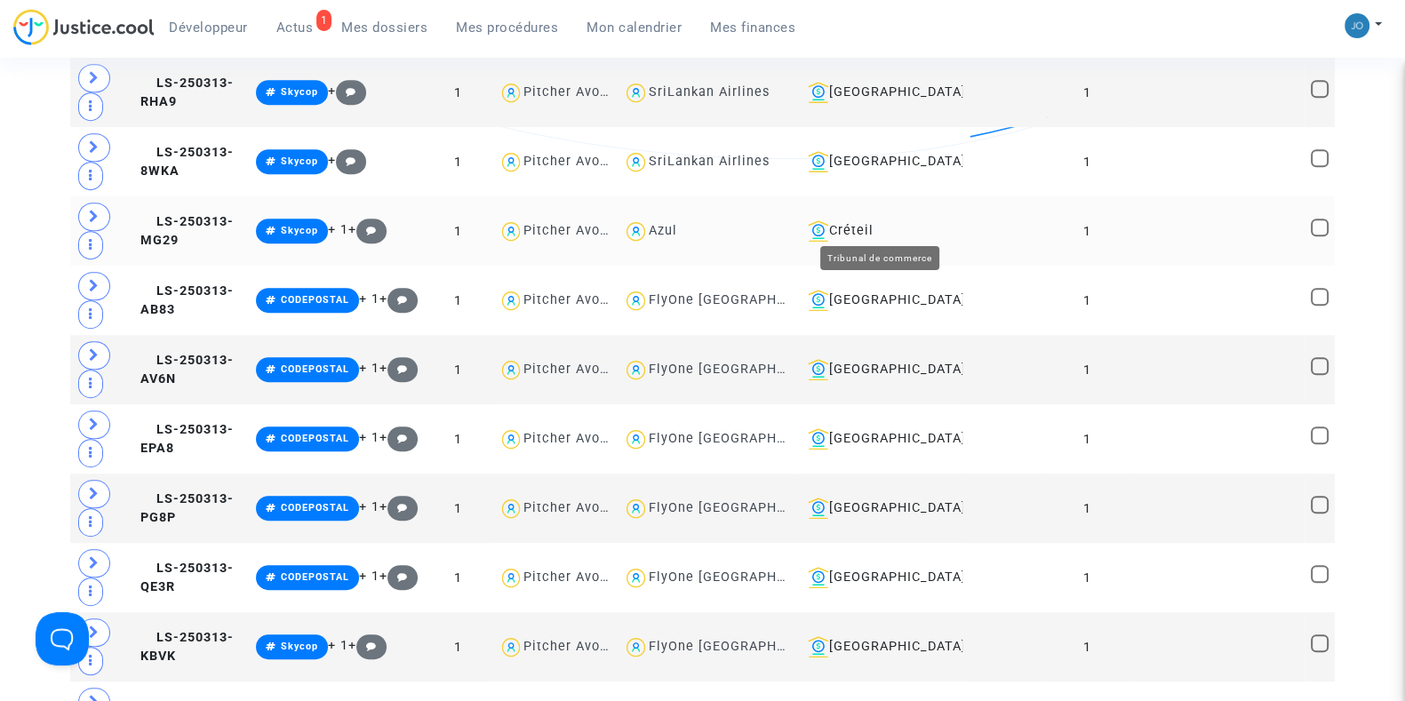
click at [885, 220] on div "Créteil" at bounding box center [879, 230] width 156 height 21
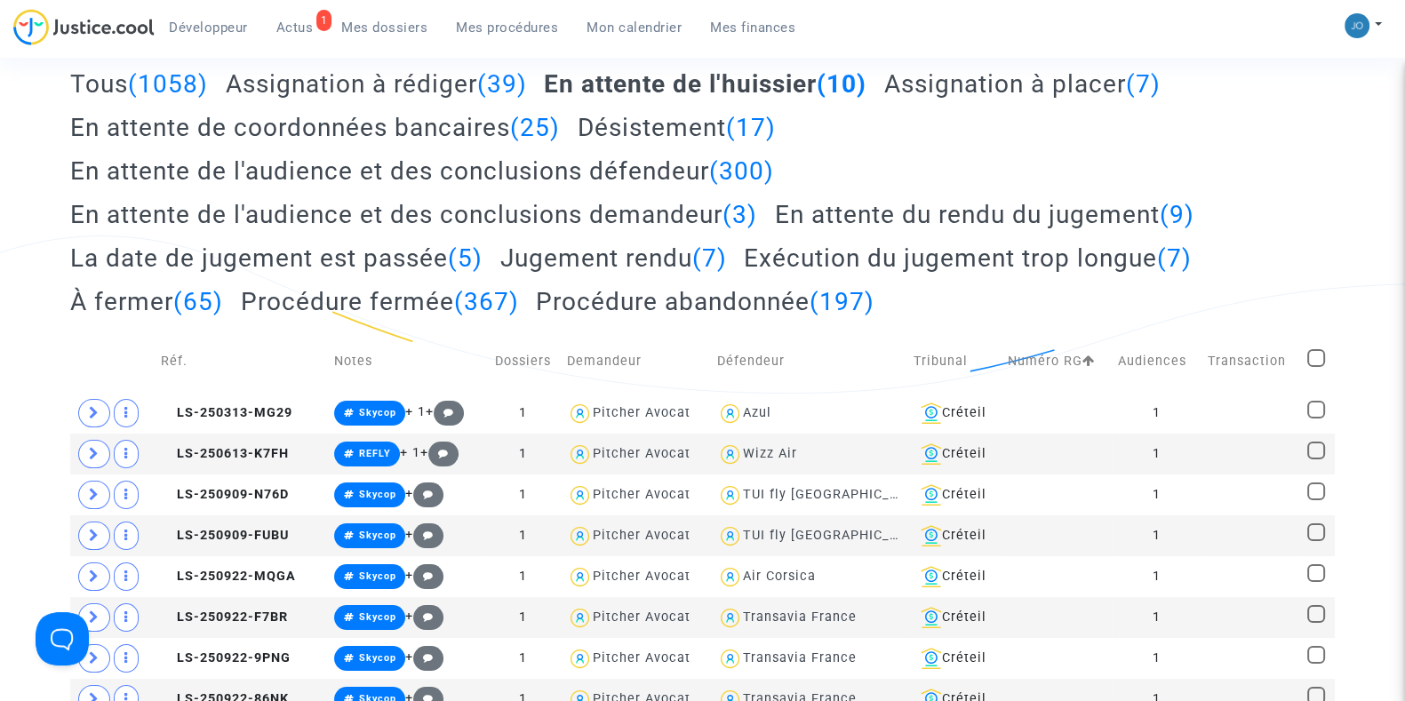
scroll to position [219, 0]
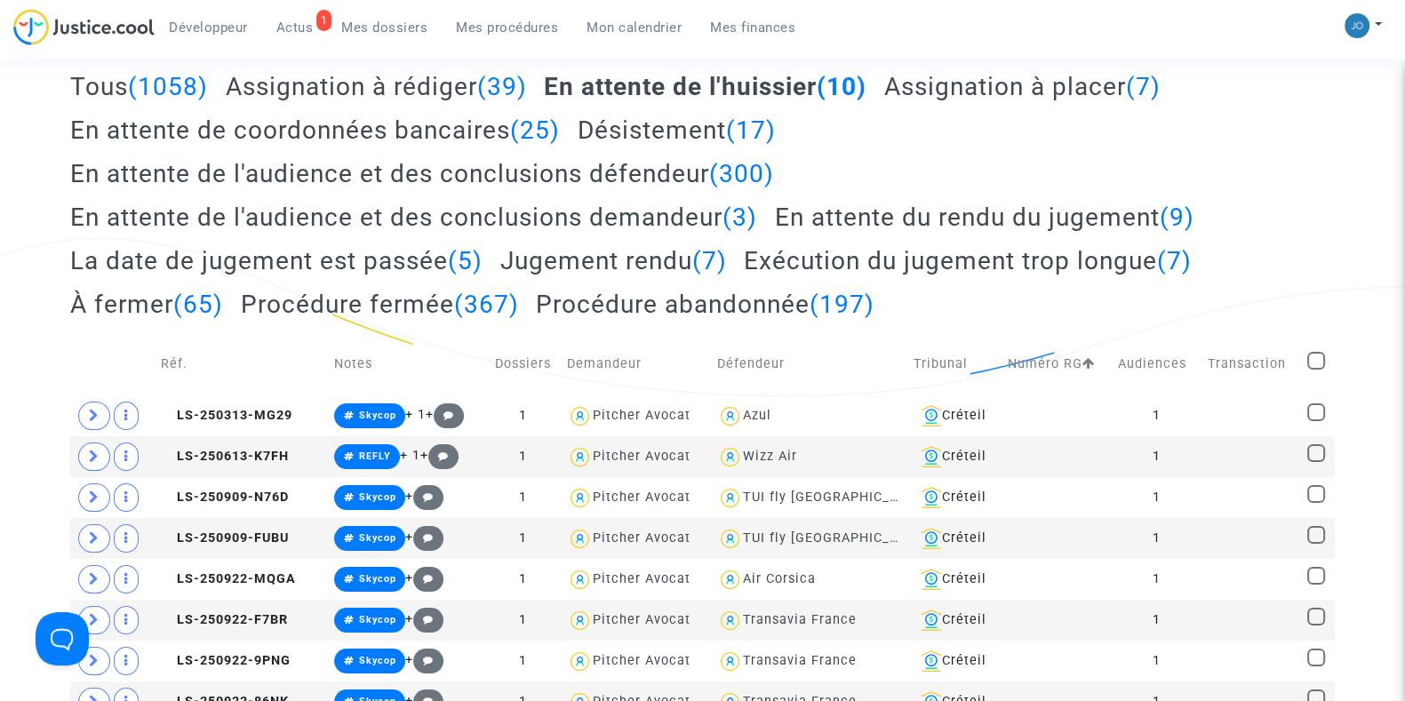
click at [1357, 246] on div "Tribunal de commerce Tribunal judiciaire Tribunal administratif Statut de la tr…" at bounding box center [702, 365] width 1405 height 878
click at [1165, 416] on td "1" at bounding box center [1157, 416] width 90 height 41
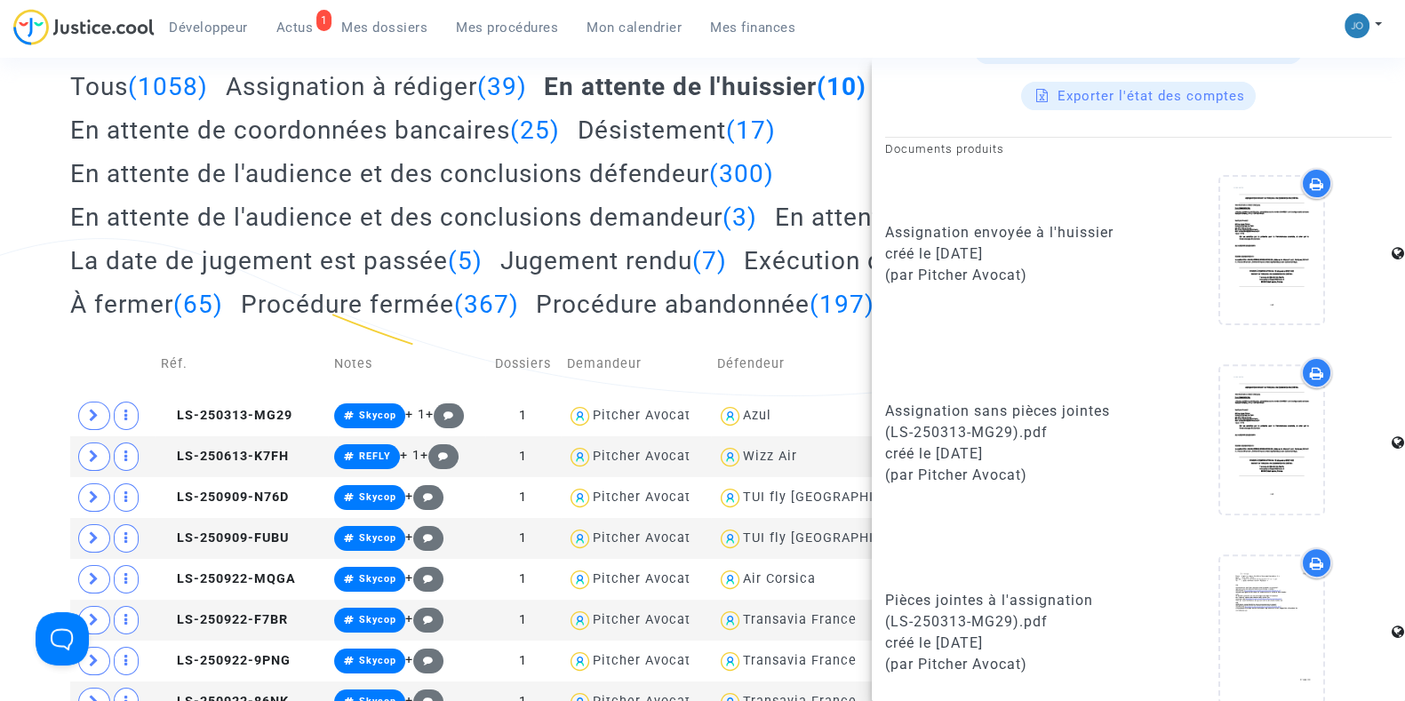
scroll to position [768, 0]
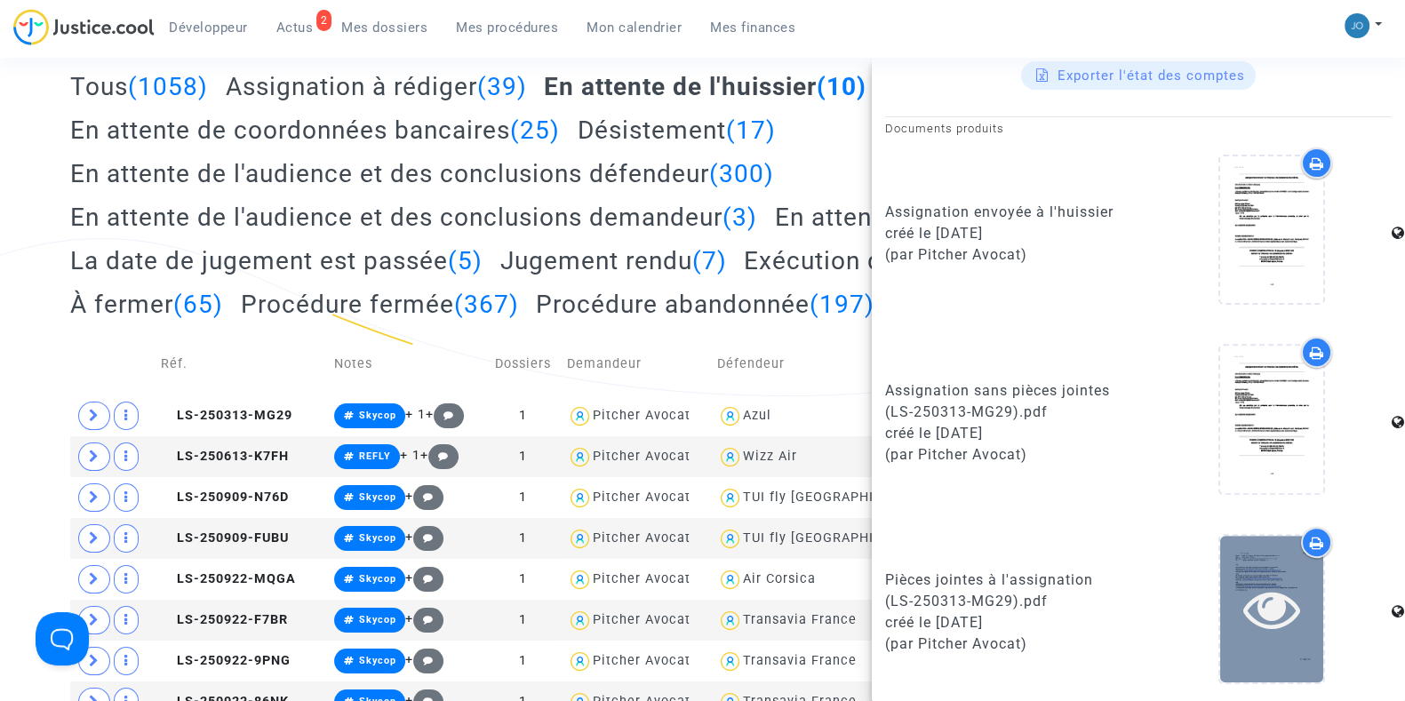
click at [1244, 572] on div at bounding box center [1272, 609] width 103 height 147
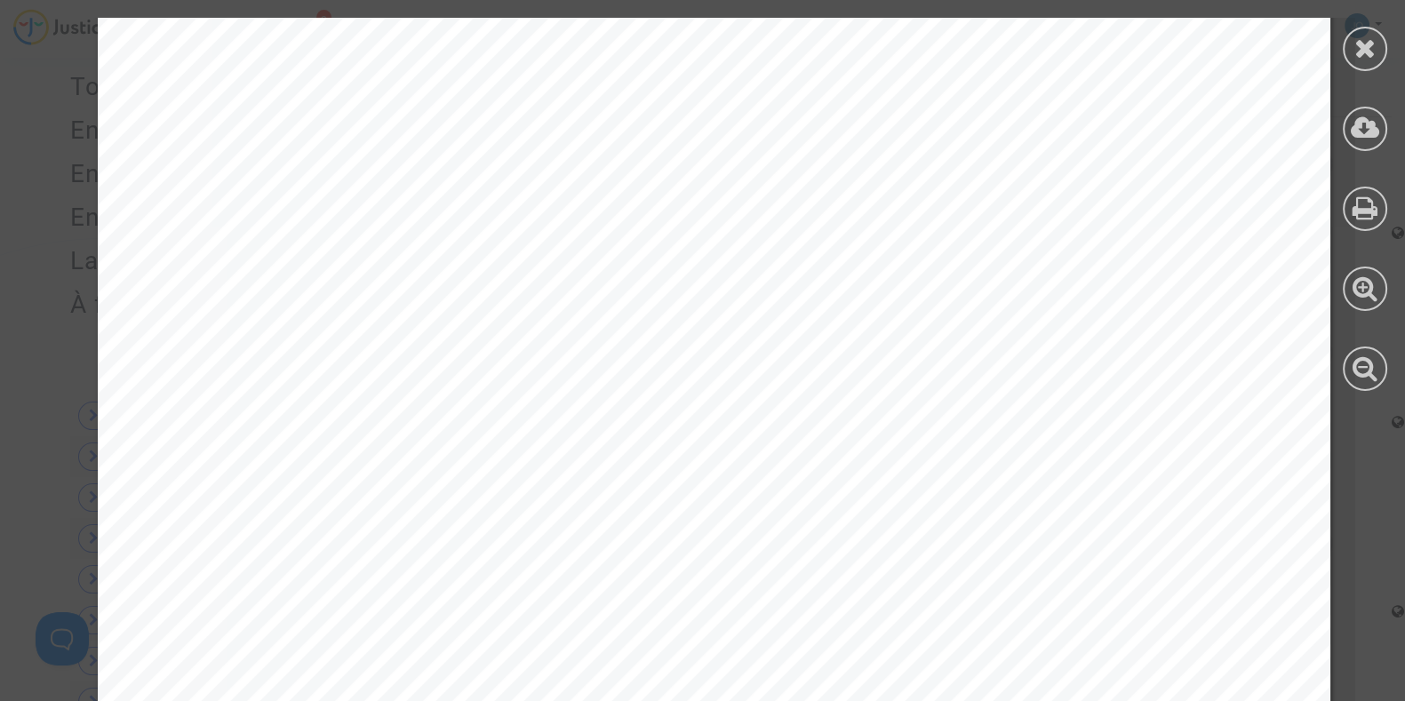
scroll to position [1903, 0]
click at [677, 377] on div "From: Date: Subject: To: ---------- Sent message --------- [PERSON_NAME] <[PERS…" at bounding box center [714, 517] width 1233 height 1596
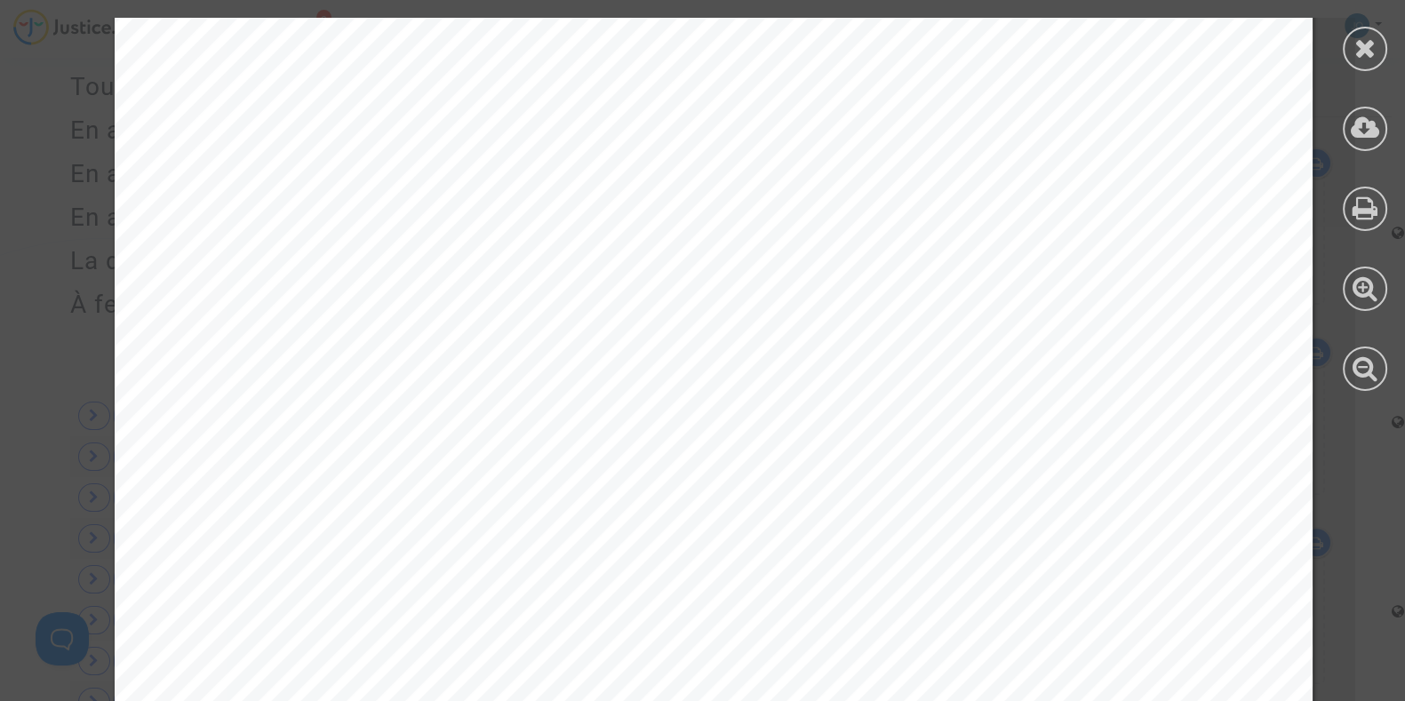
scroll to position [23176, 0]
click at [991, 504] on div "Azul AZUL LINHAS AEREAS BRASILEIRAS SA [GEOGRAPHIC_DATA] ORLY, ORLY AEROGARE CE…" at bounding box center [714, 355] width 1198 height 1696
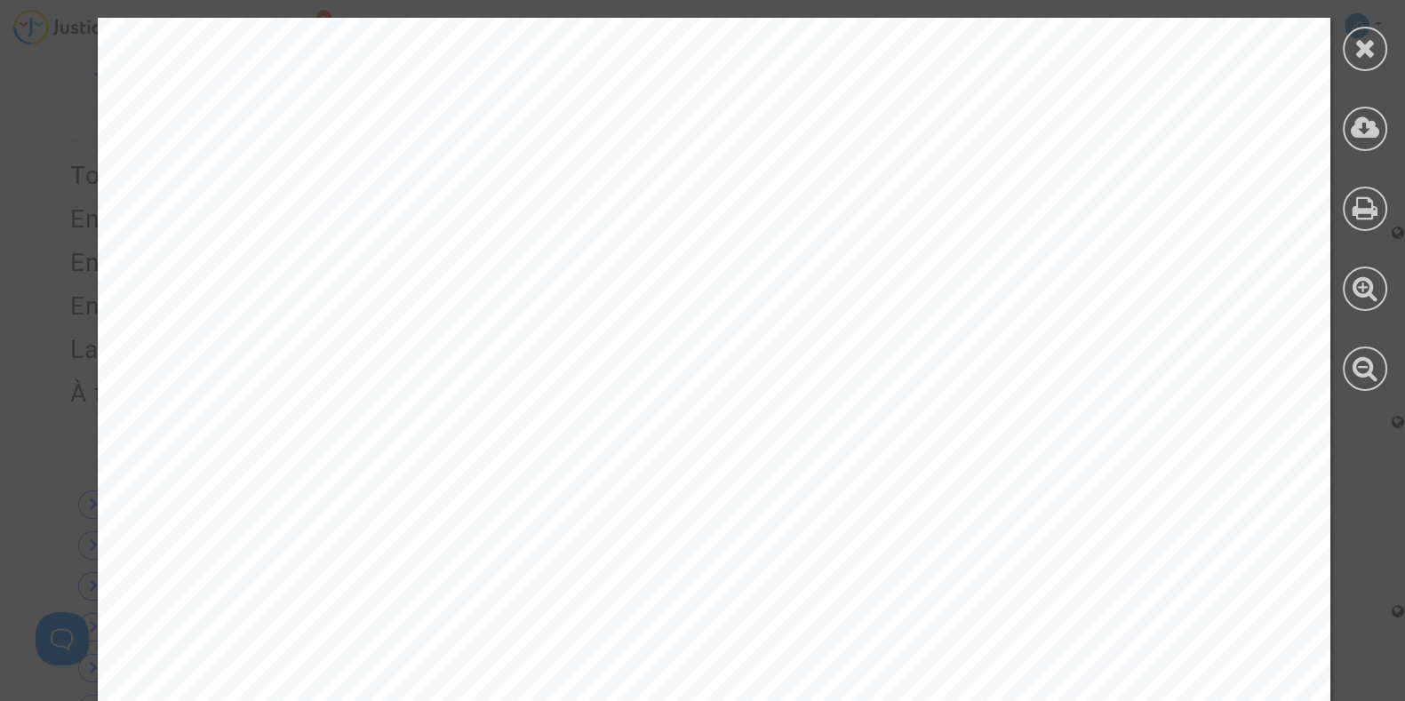
scroll to position [0, 0]
click at [1373, 36] on icon at bounding box center [1366, 48] width 22 height 27
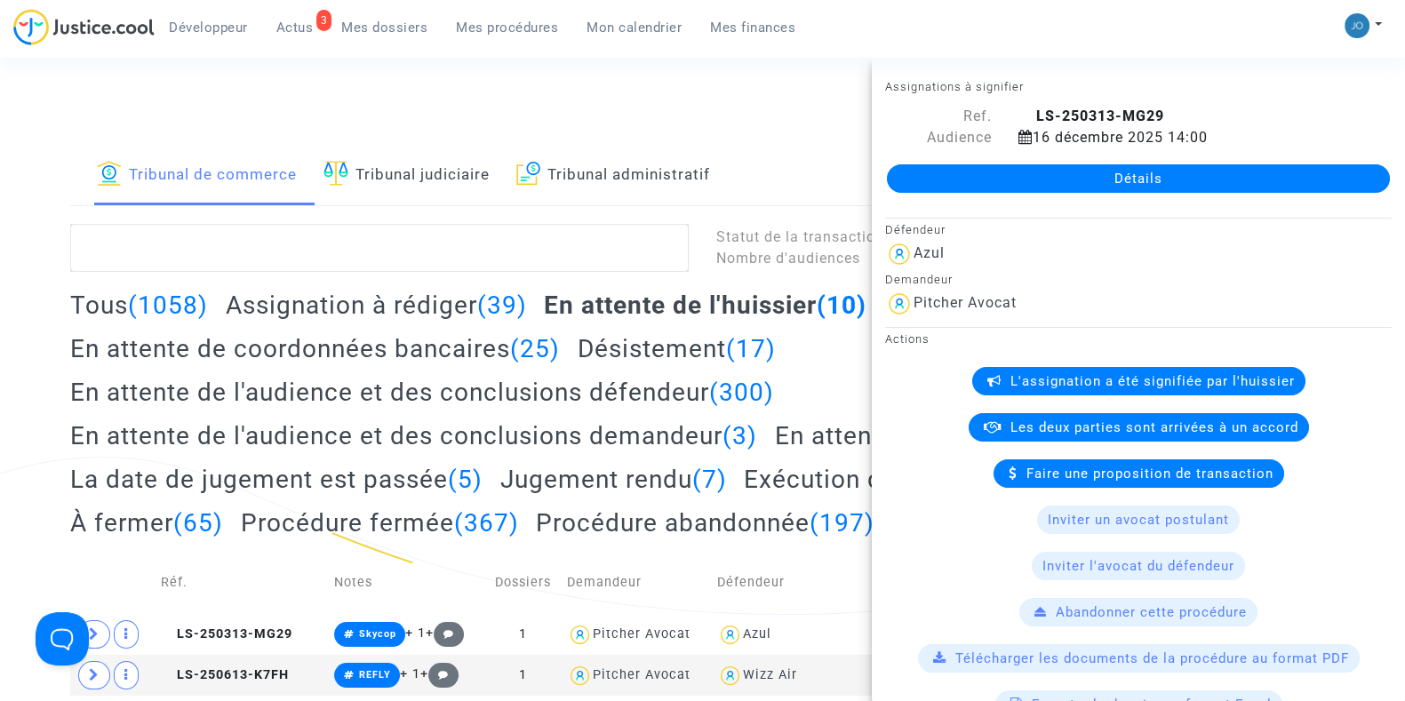
click at [806, 119] on div "Connecté en tant que : Pitcher Avocat" at bounding box center [698, 123] width 1397 height 43
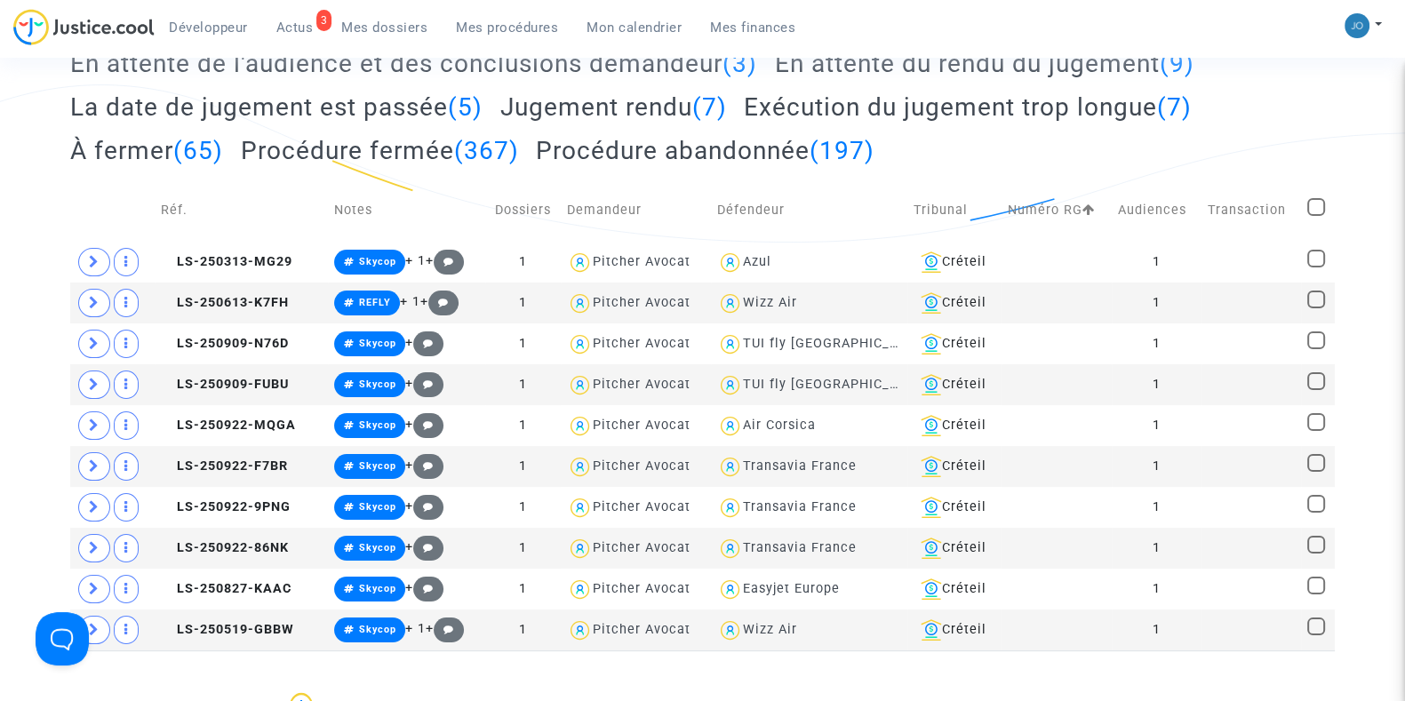
scroll to position [355, 0]
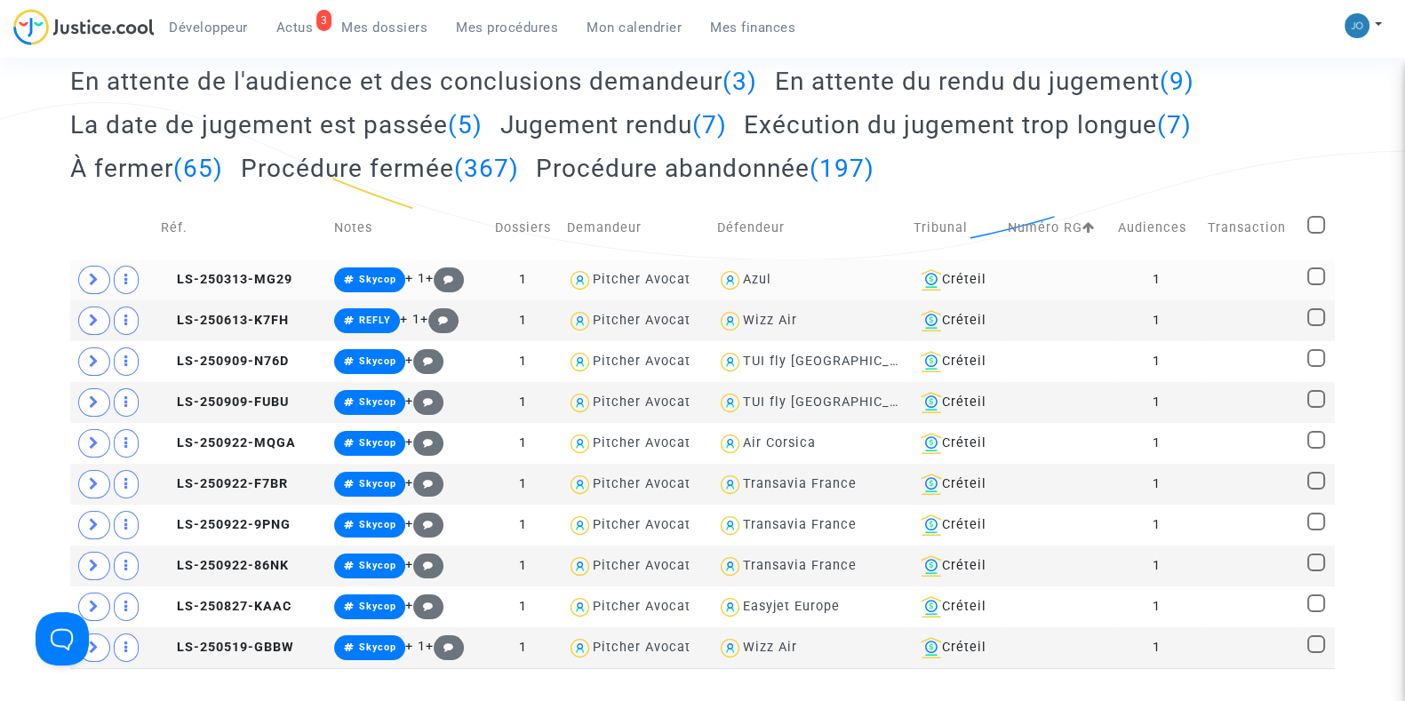
click at [1167, 278] on td "1" at bounding box center [1157, 280] width 90 height 41
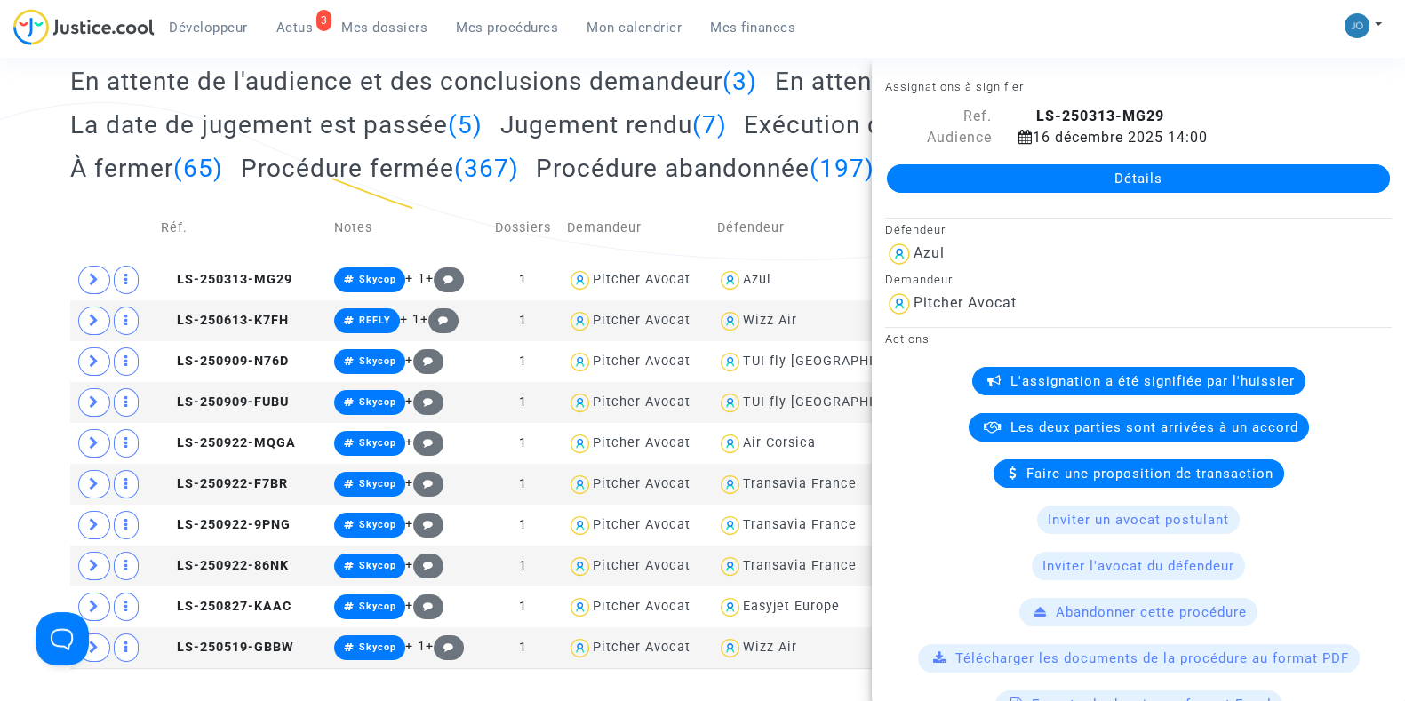
click at [0, 383] on div "Tribunal de commerce Tribunal judiciaire Tribunal administratif Statut de la tr…" at bounding box center [702, 229] width 1405 height 878
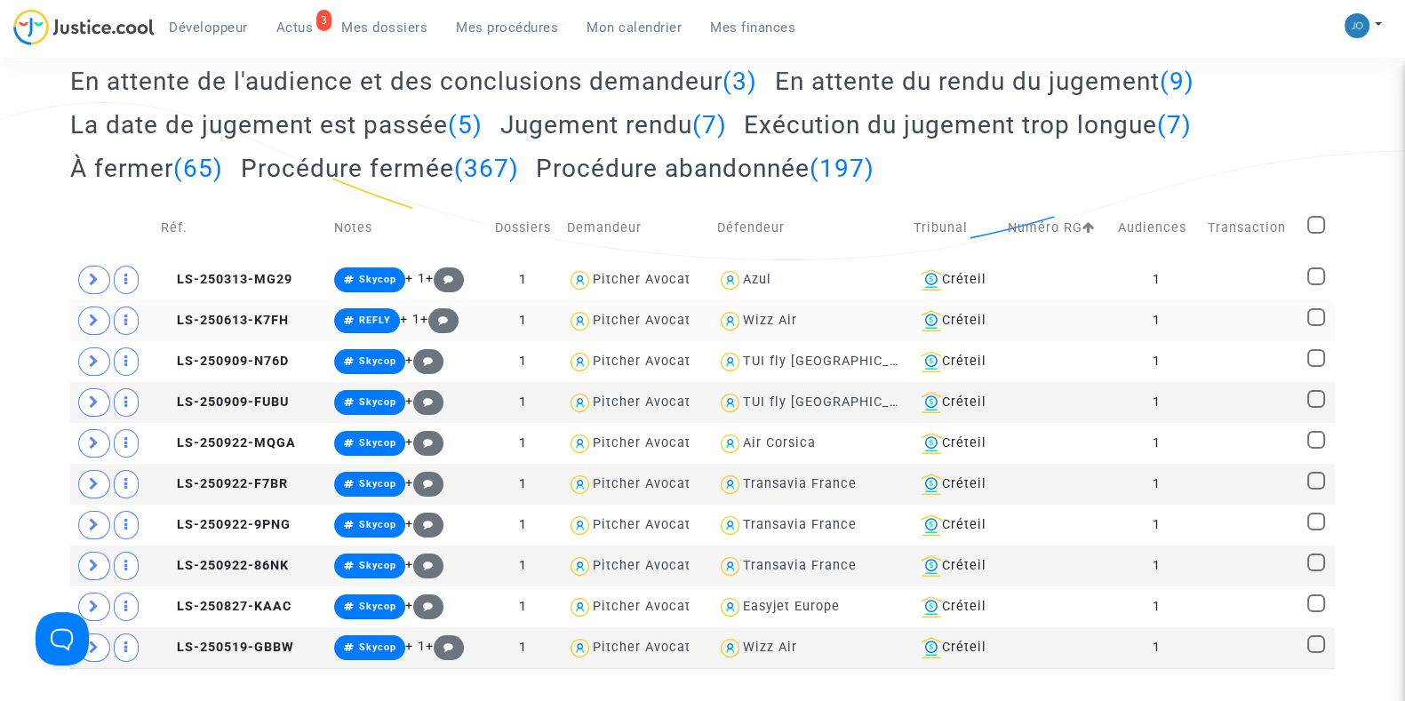
click at [1205, 318] on td at bounding box center [1252, 320] width 100 height 41
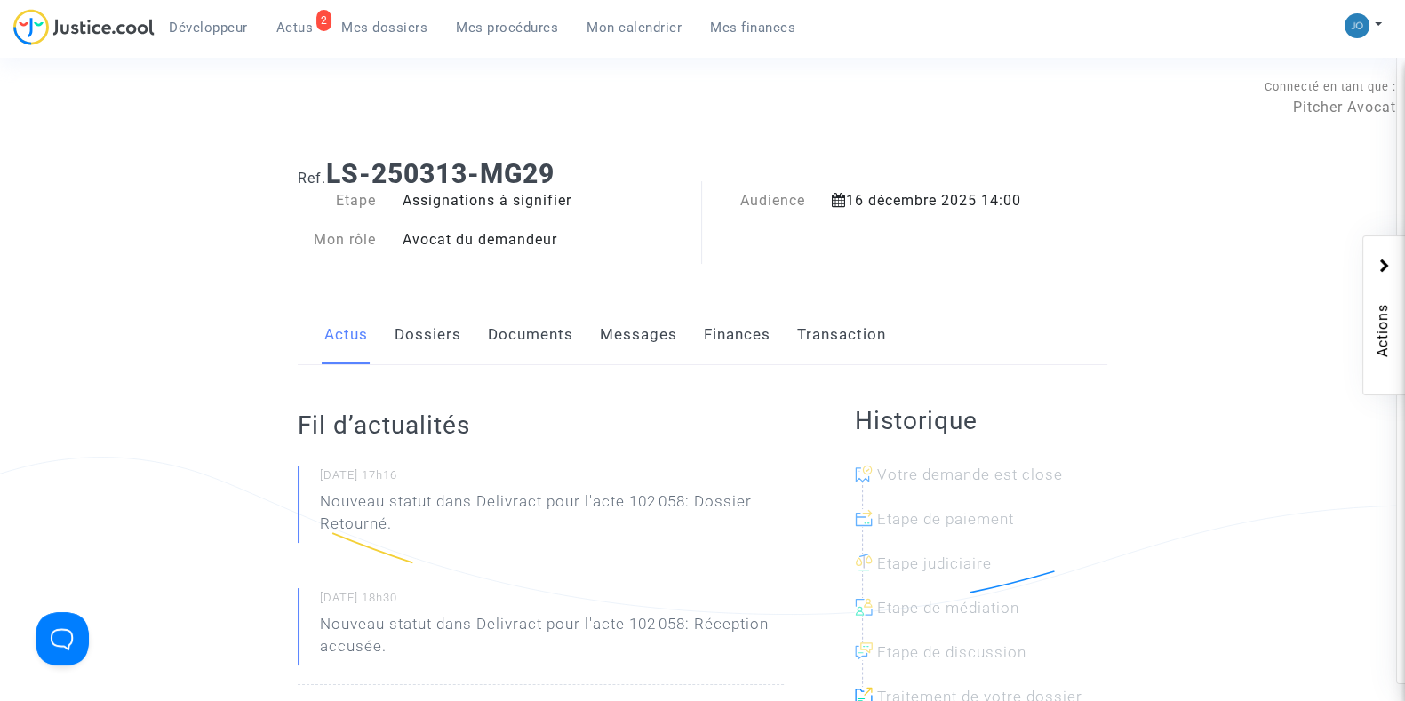
click at [440, 341] on link "Dossiers" at bounding box center [428, 335] width 67 height 59
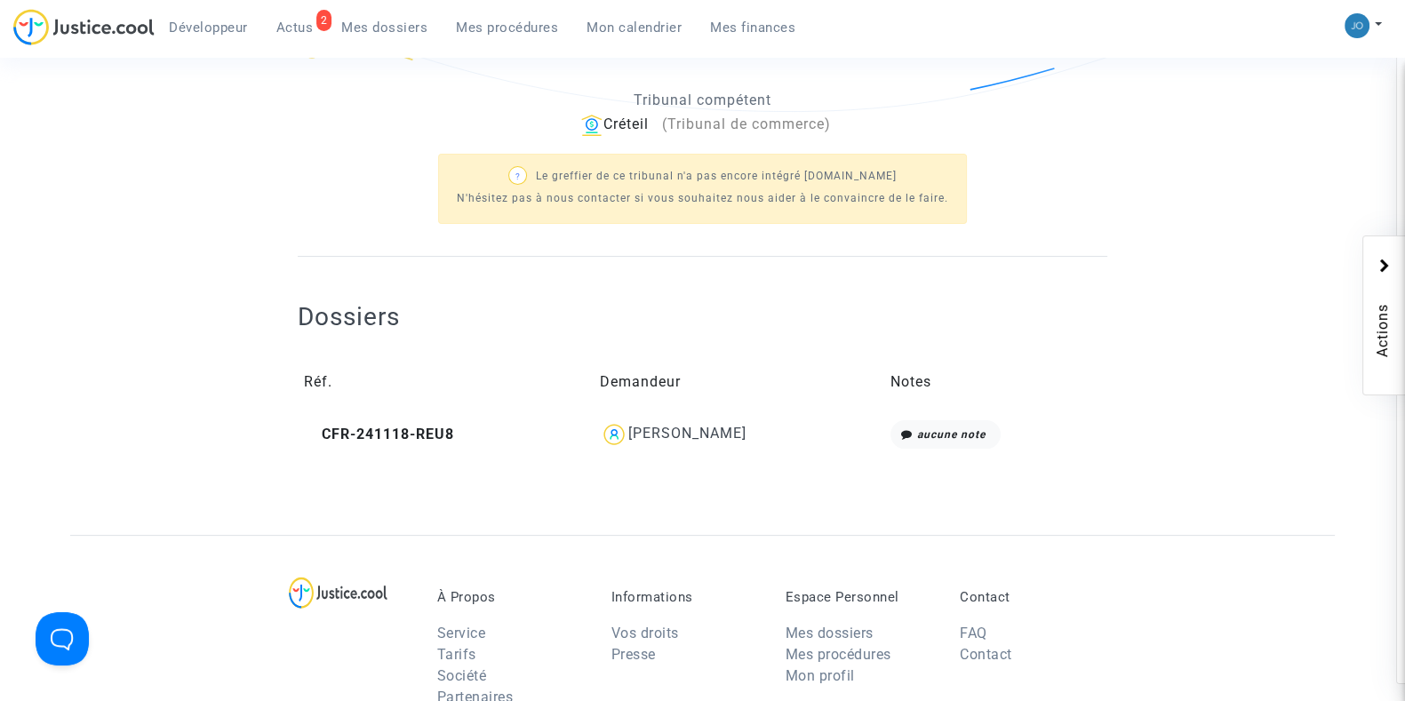
scroll to position [504, 0]
click at [678, 430] on div "[PERSON_NAME]" at bounding box center [688, 432] width 118 height 17
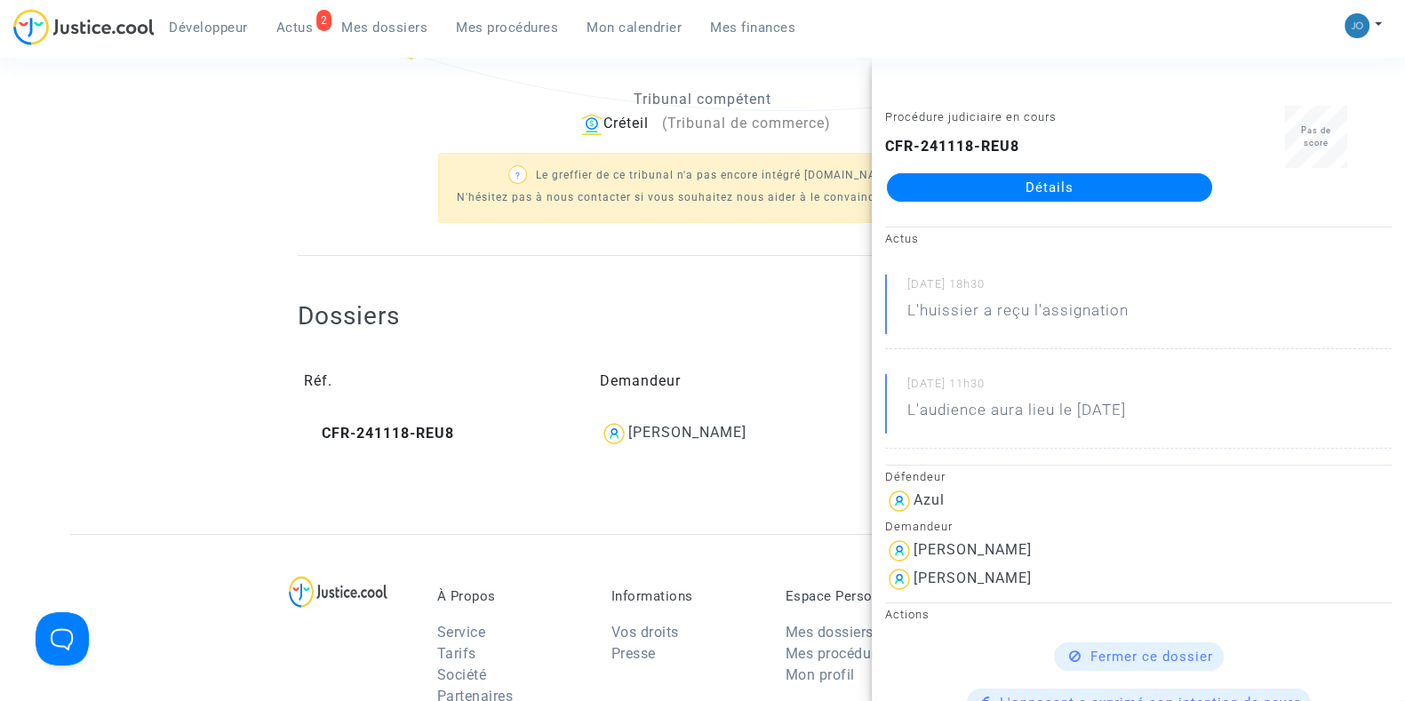
click at [1060, 197] on link "Détails" at bounding box center [1049, 187] width 325 height 28
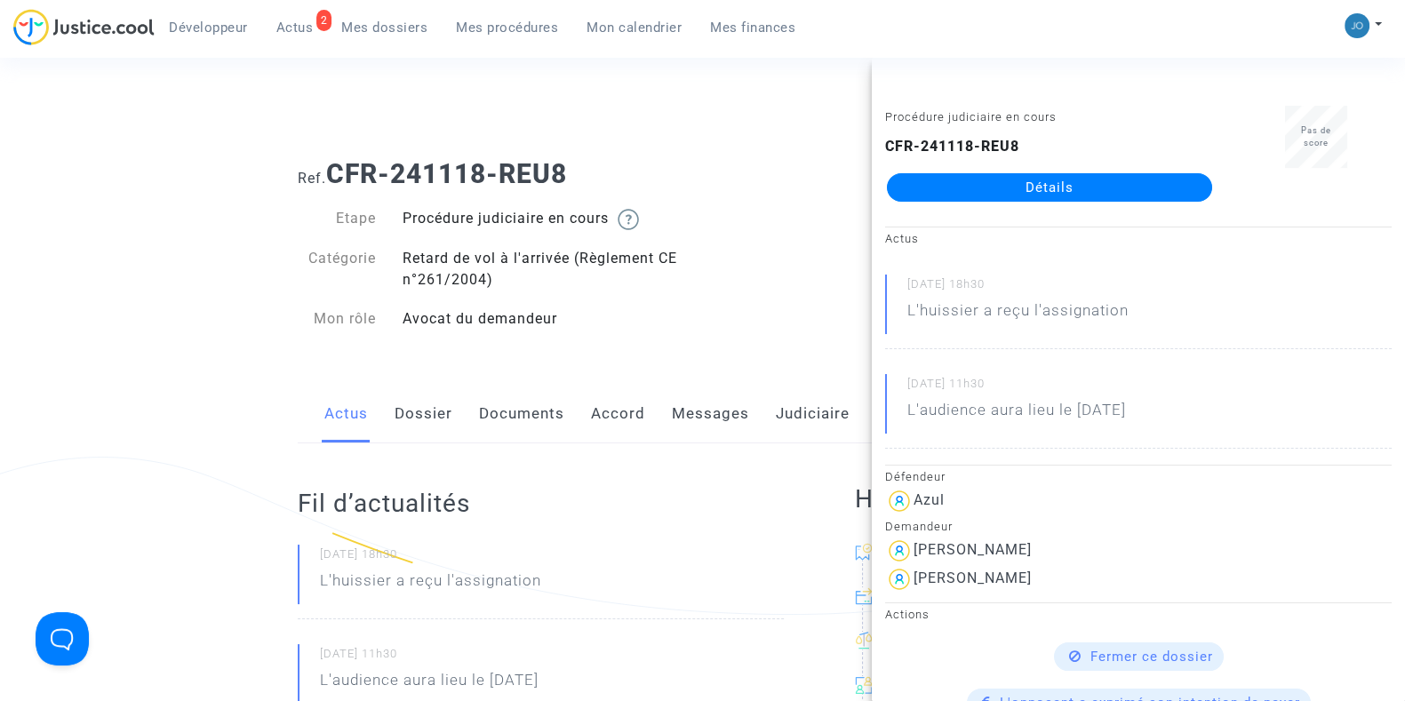
click at [427, 428] on link "Dossier" at bounding box center [424, 414] width 58 height 59
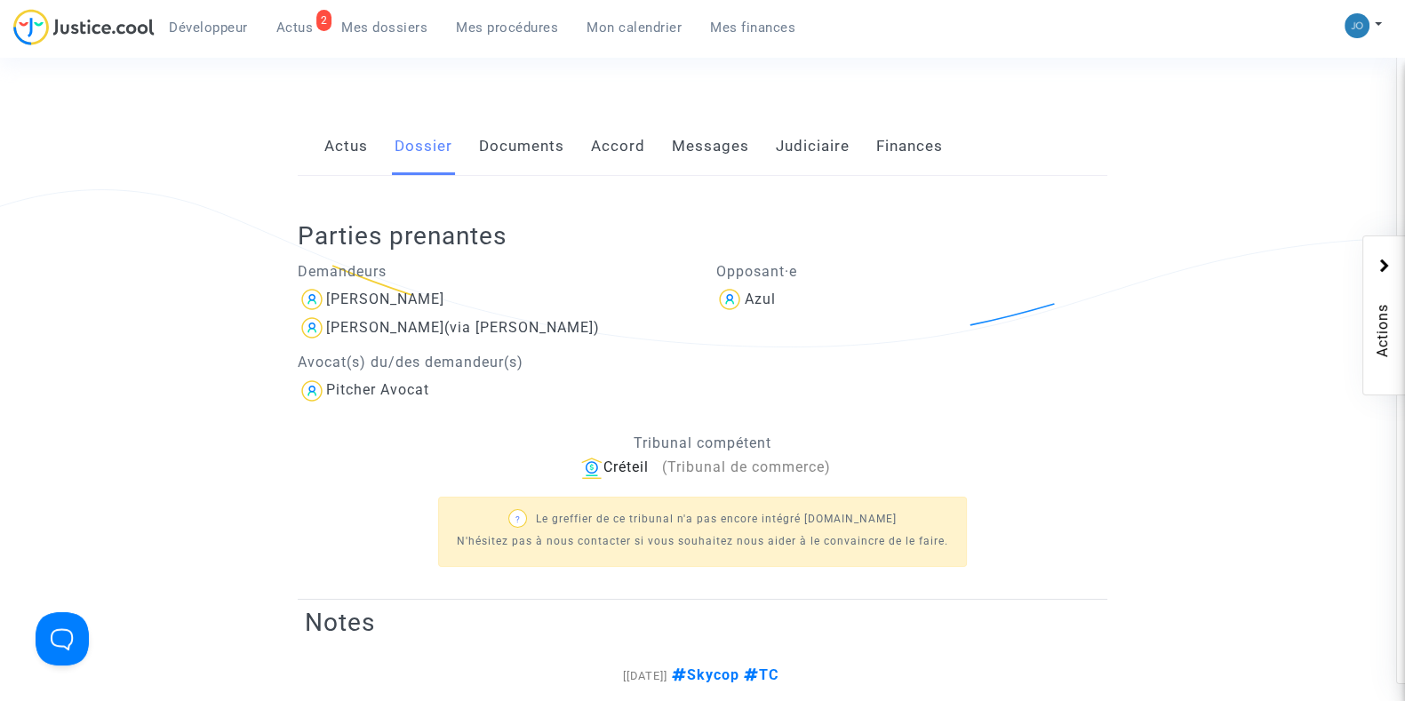
scroll to position [264, 0]
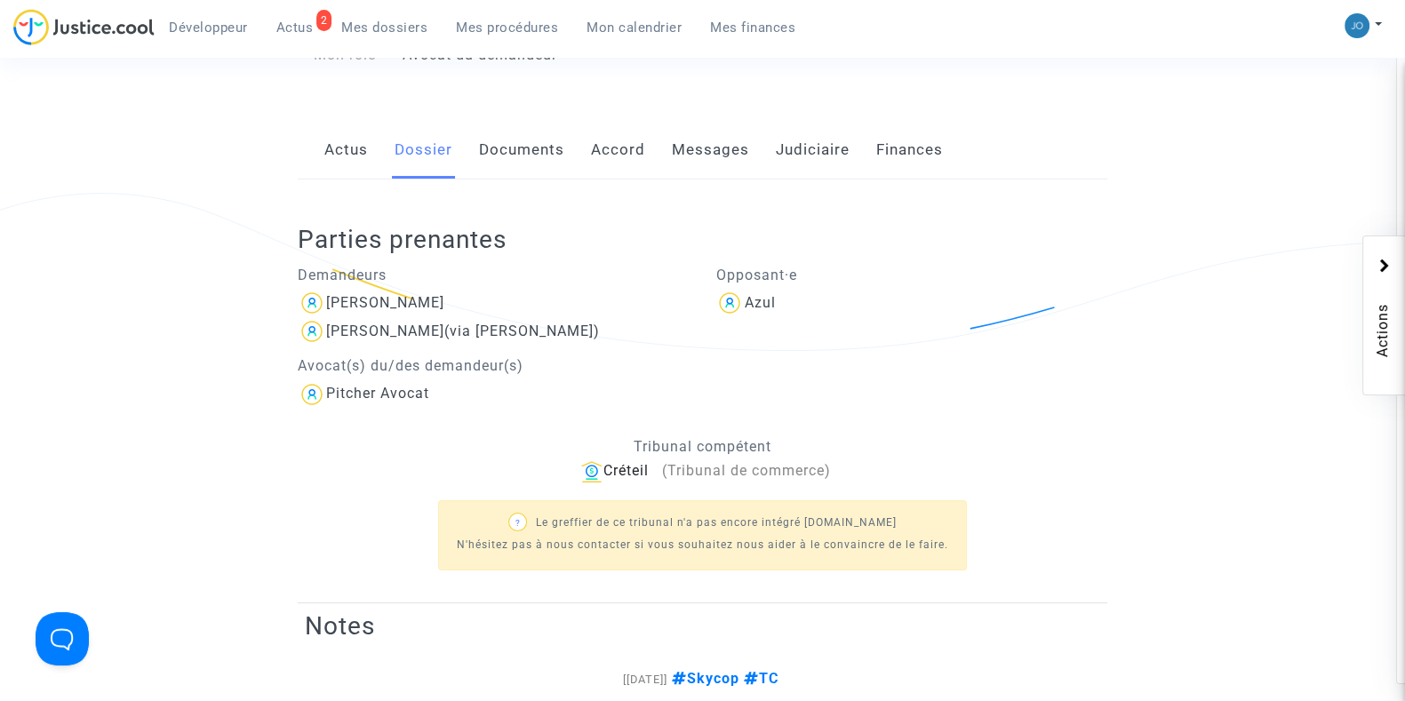
click at [512, 172] on link "Documents" at bounding box center [521, 150] width 85 height 59
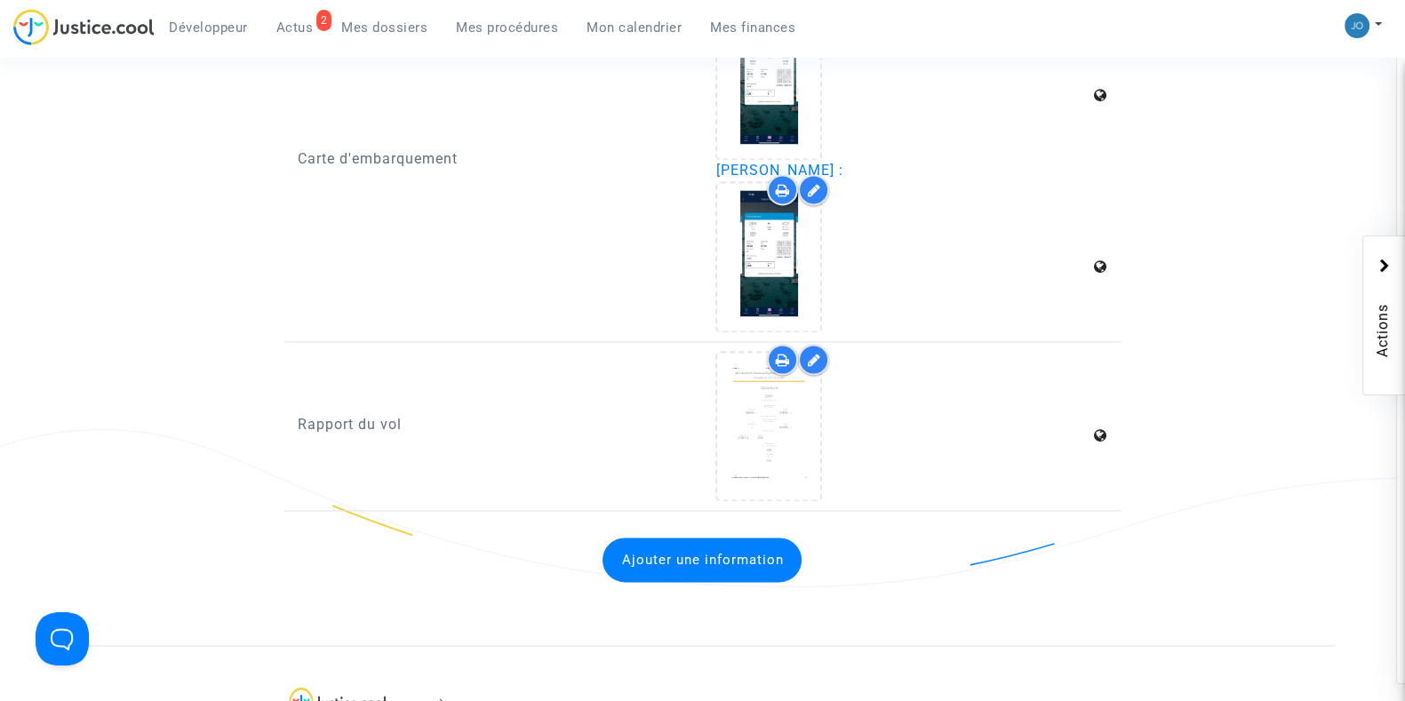
scroll to position [3277, 0]
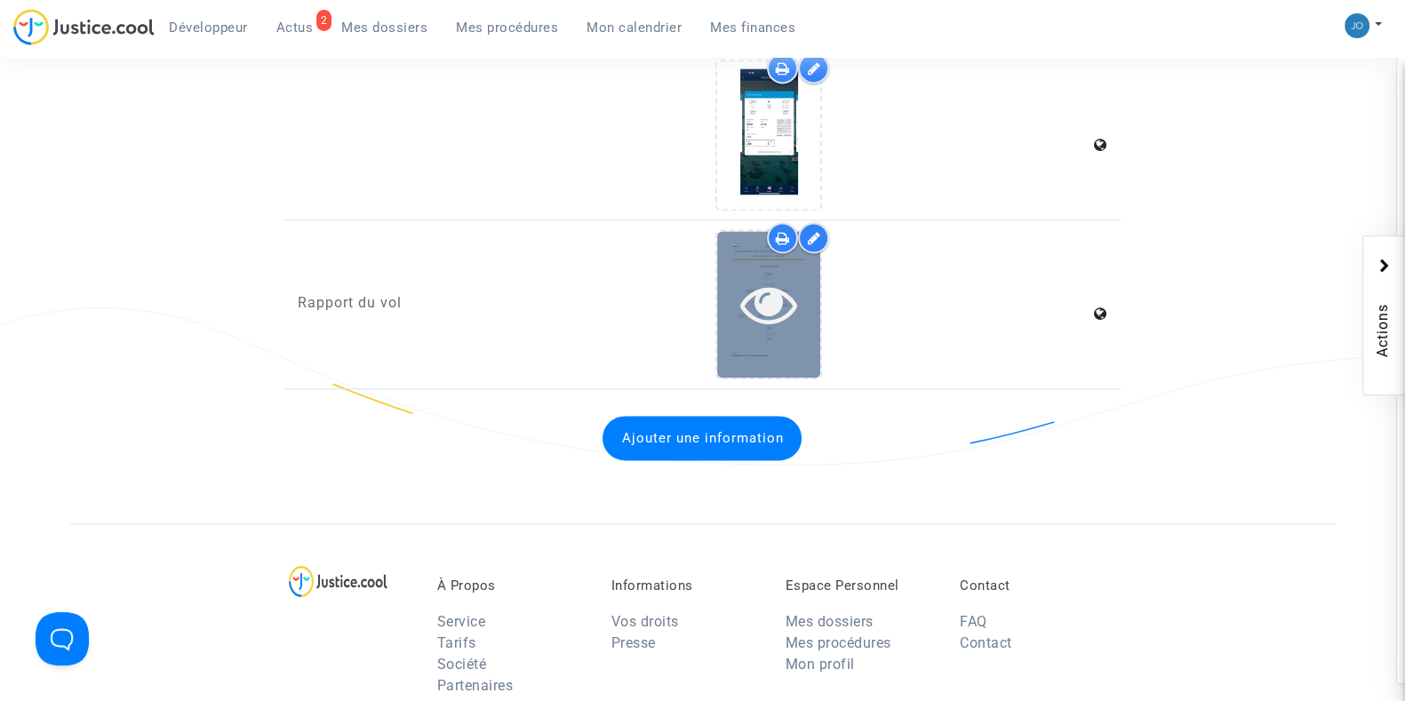
click at [770, 292] on icon at bounding box center [770, 304] width 58 height 57
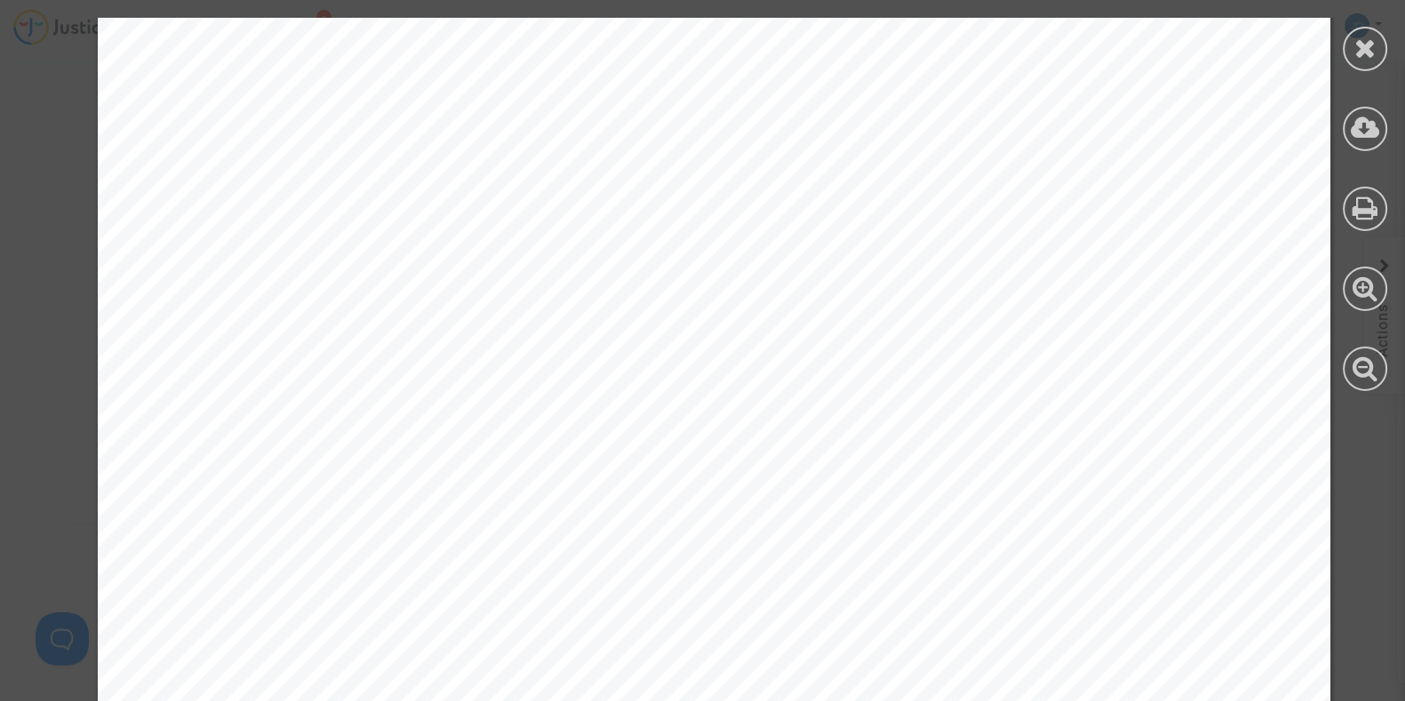
scroll to position [0, 0]
click at [1360, 48] on icon at bounding box center [1366, 48] width 22 height 27
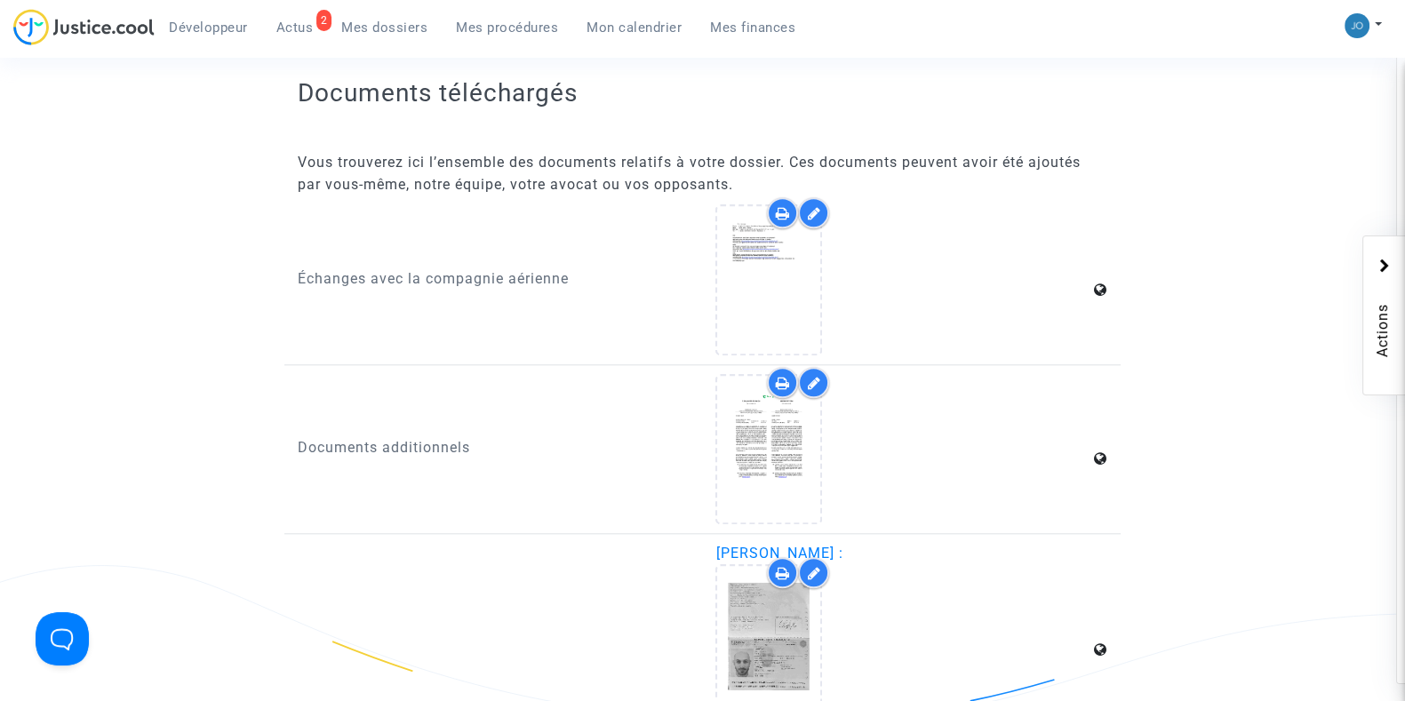
scroll to position [2237, 0]
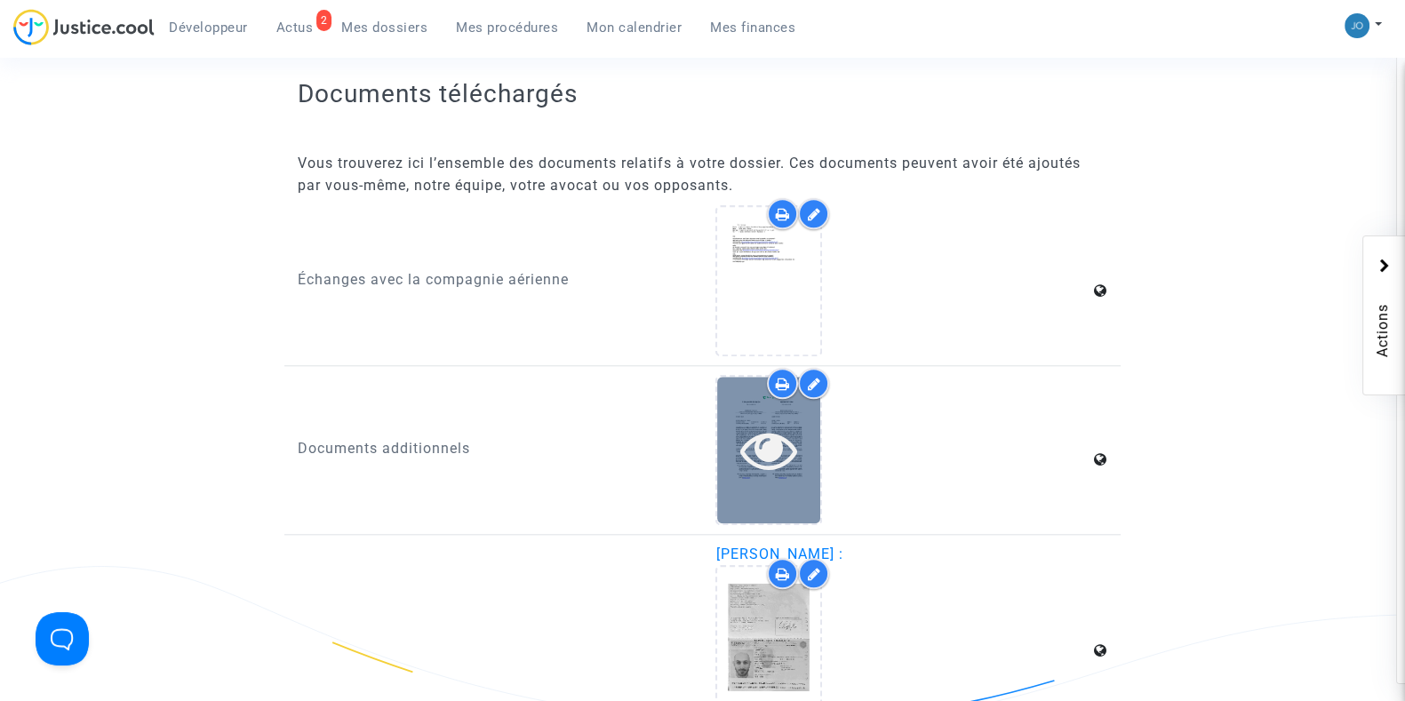
click at [772, 424] on icon at bounding box center [770, 449] width 58 height 57
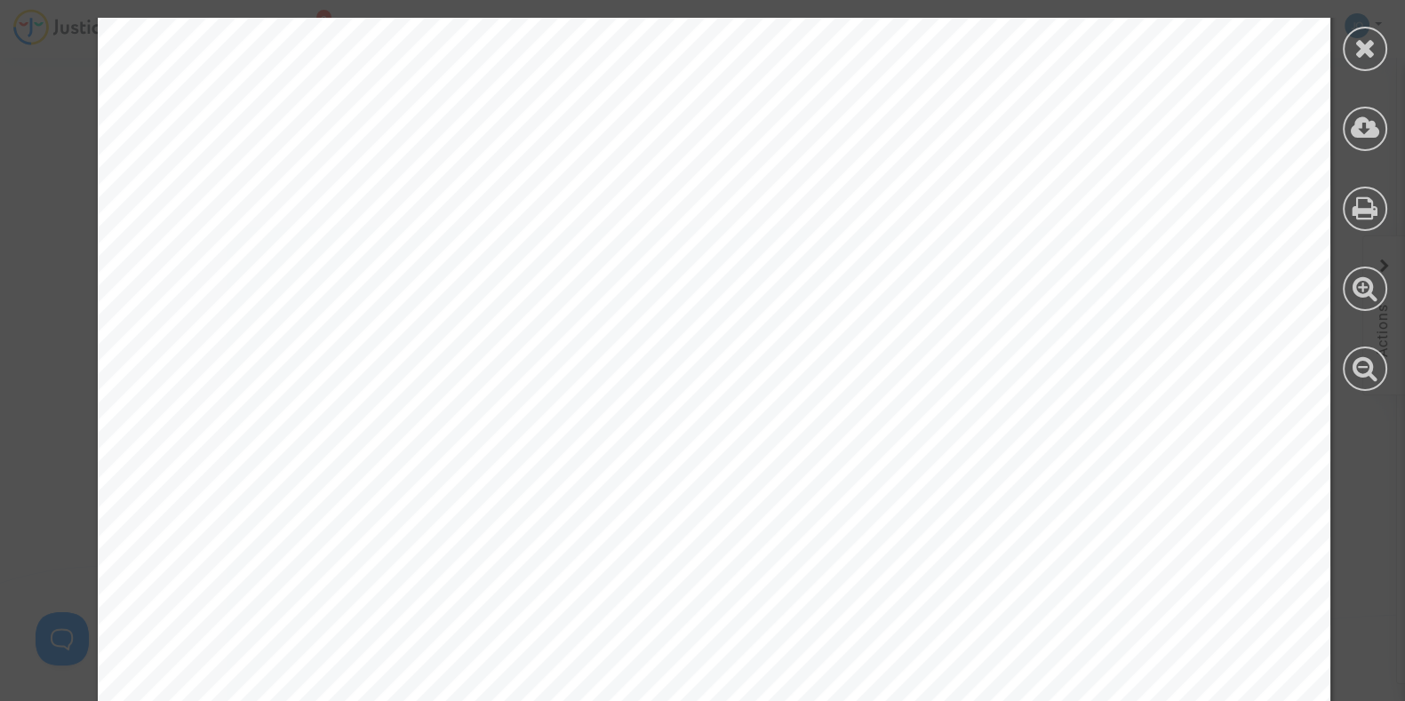
scroll to position [5657, 0]
click at [1349, 40] on div at bounding box center [1365, 49] width 44 height 44
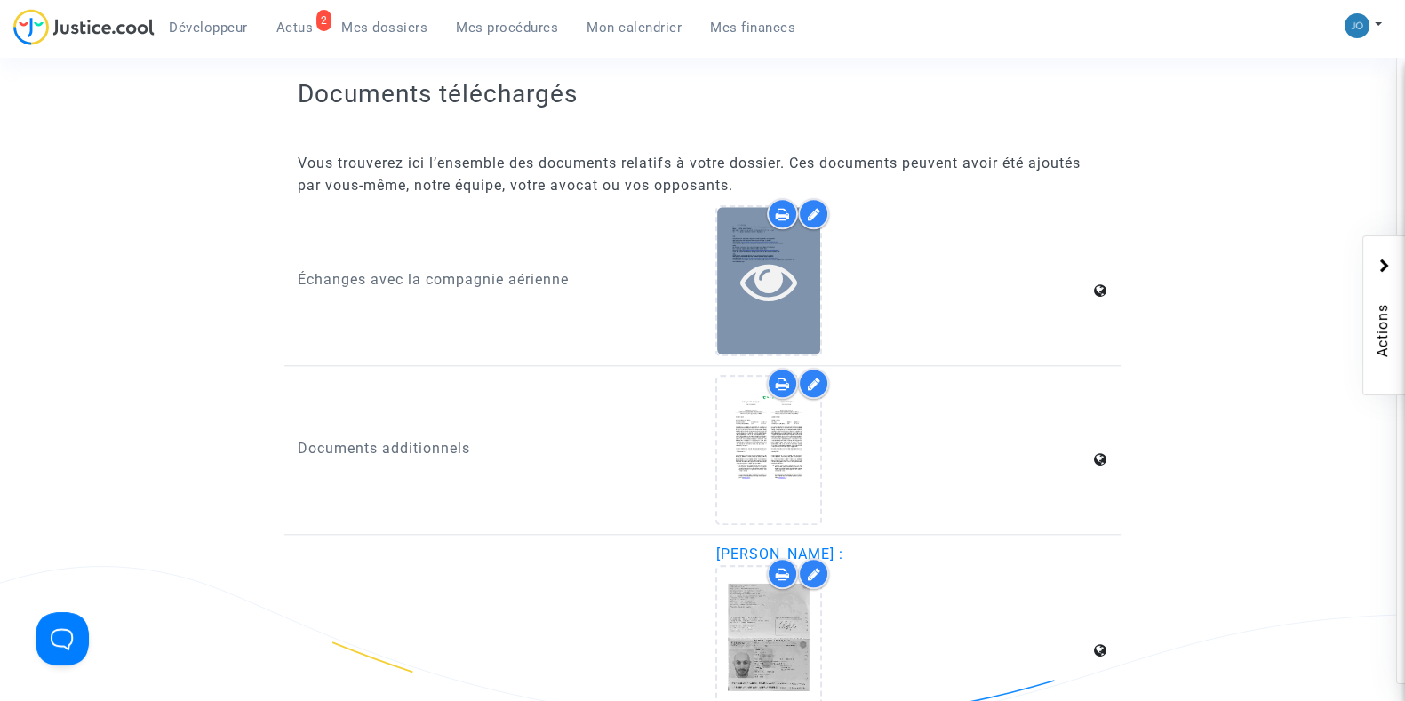
click at [758, 278] on icon at bounding box center [770, 280] width 58 height 57
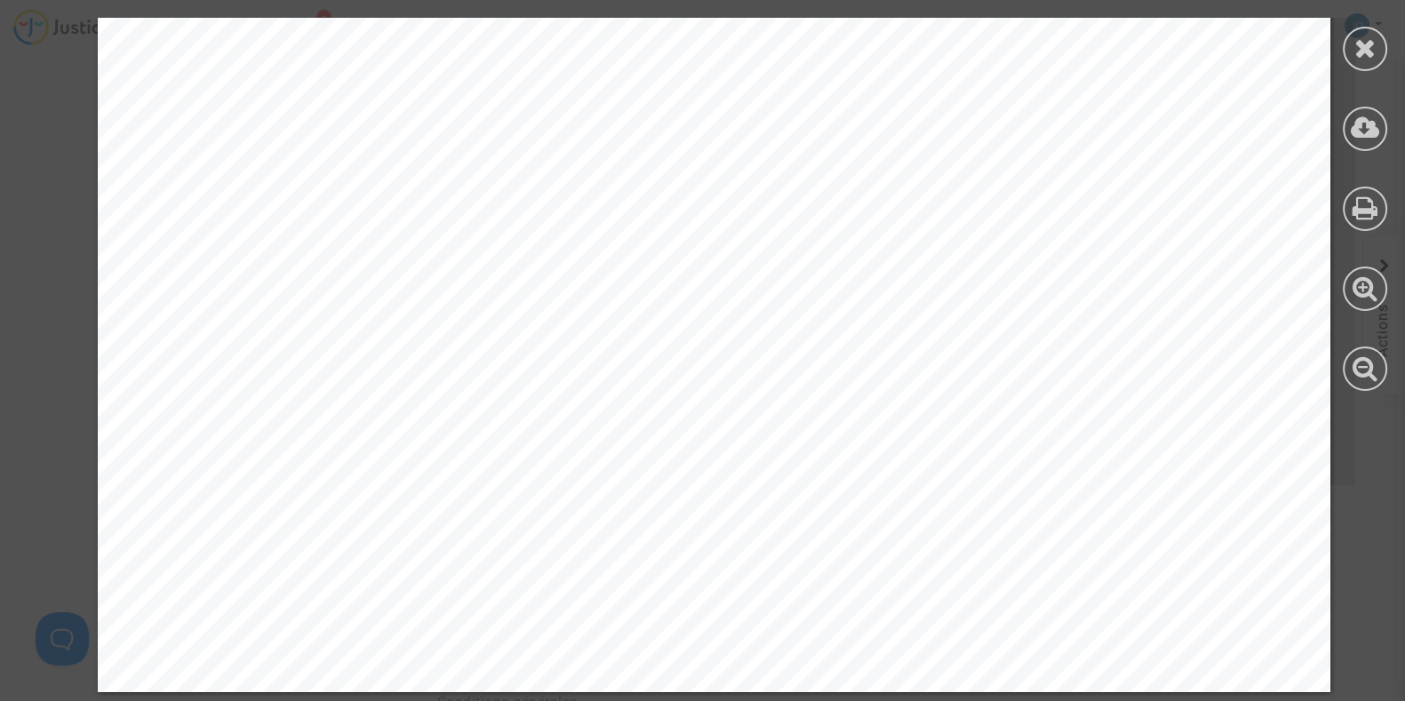
scroll to position [3471, 0]
click at [1375, 60] on div at bounding box center [1365, 49] width 44 height 44
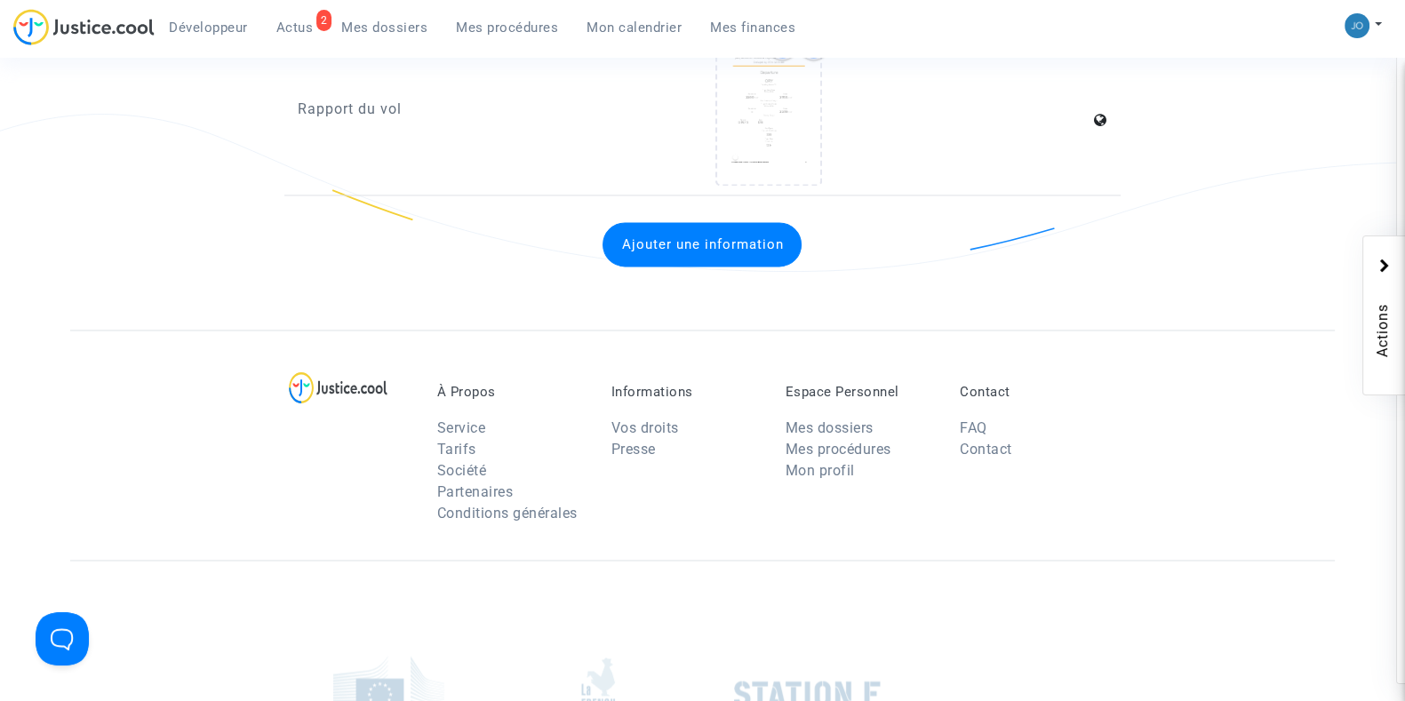
click at [452, 580] on div at bounding box center [702, 694] width 1265 height 268
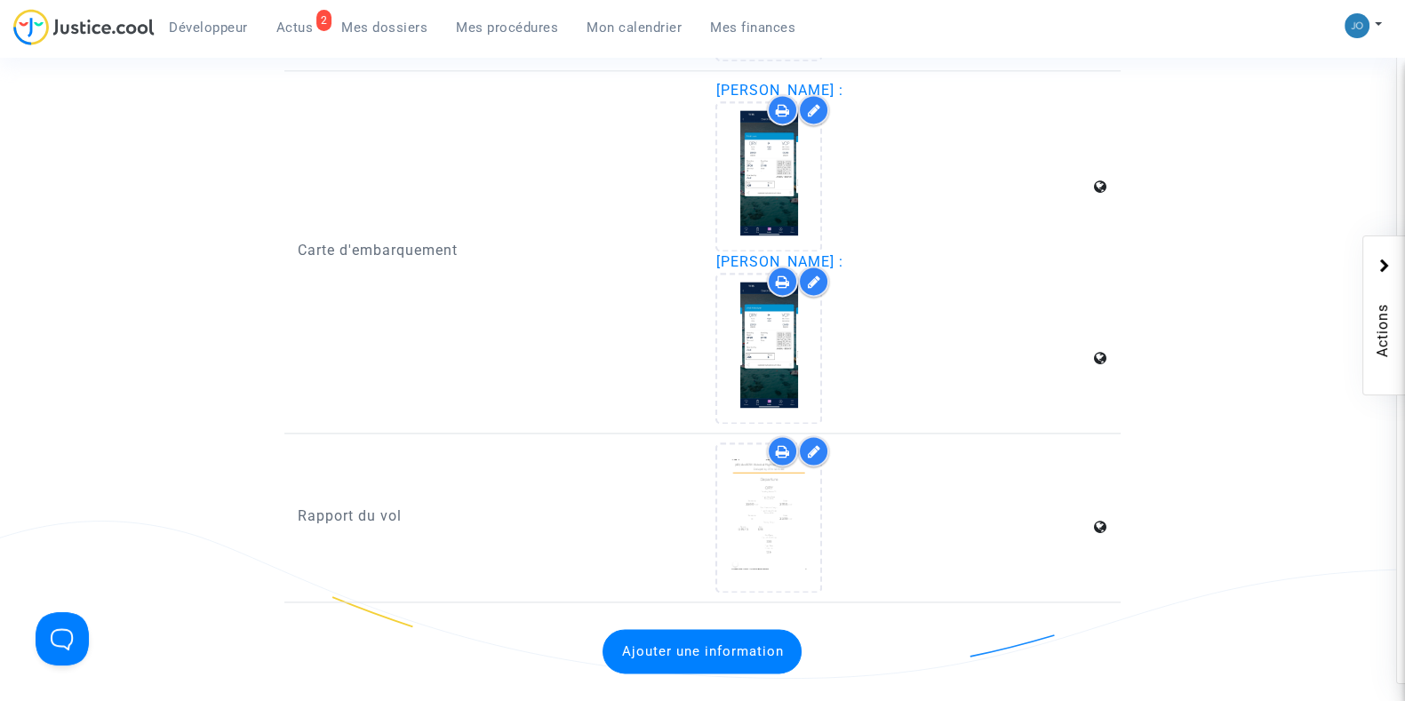
scroll to position [3062, 0]
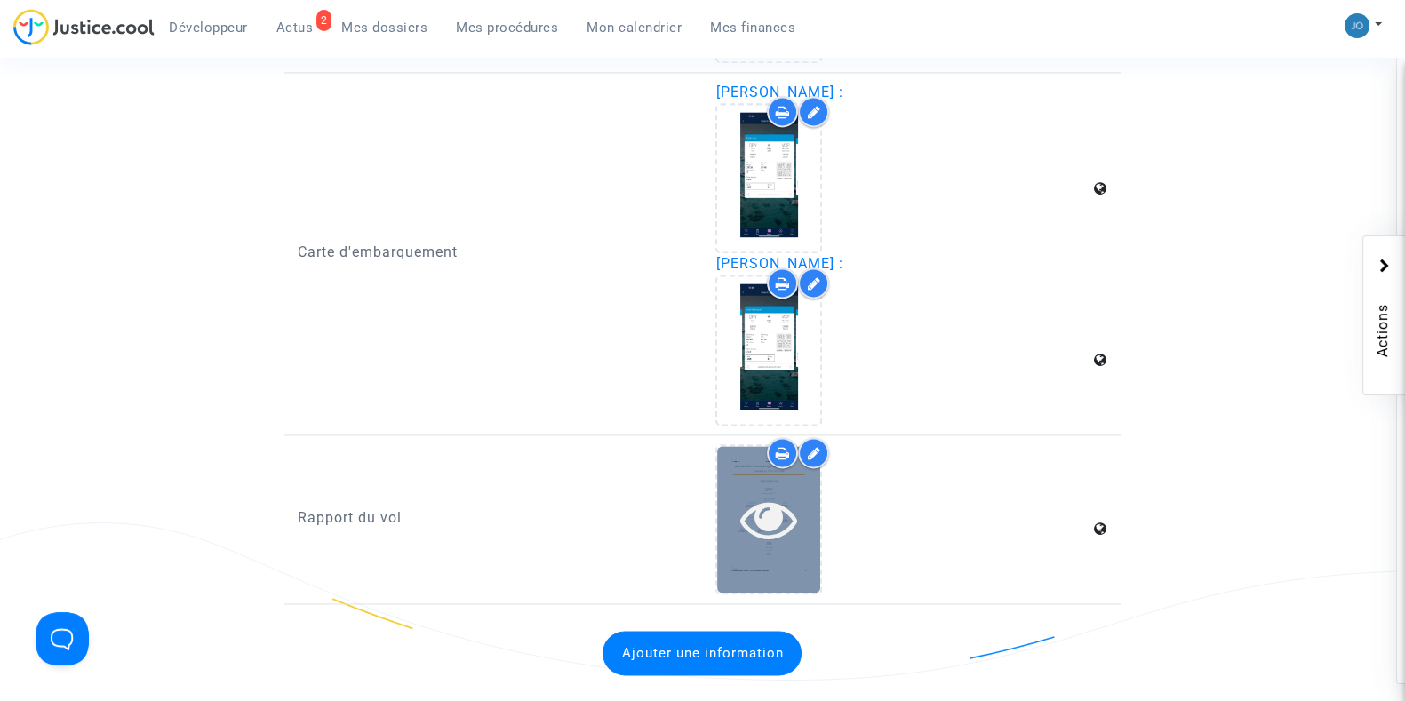
click at [757, 492] on icon at bounding box center [770, 519] width 58 height 57
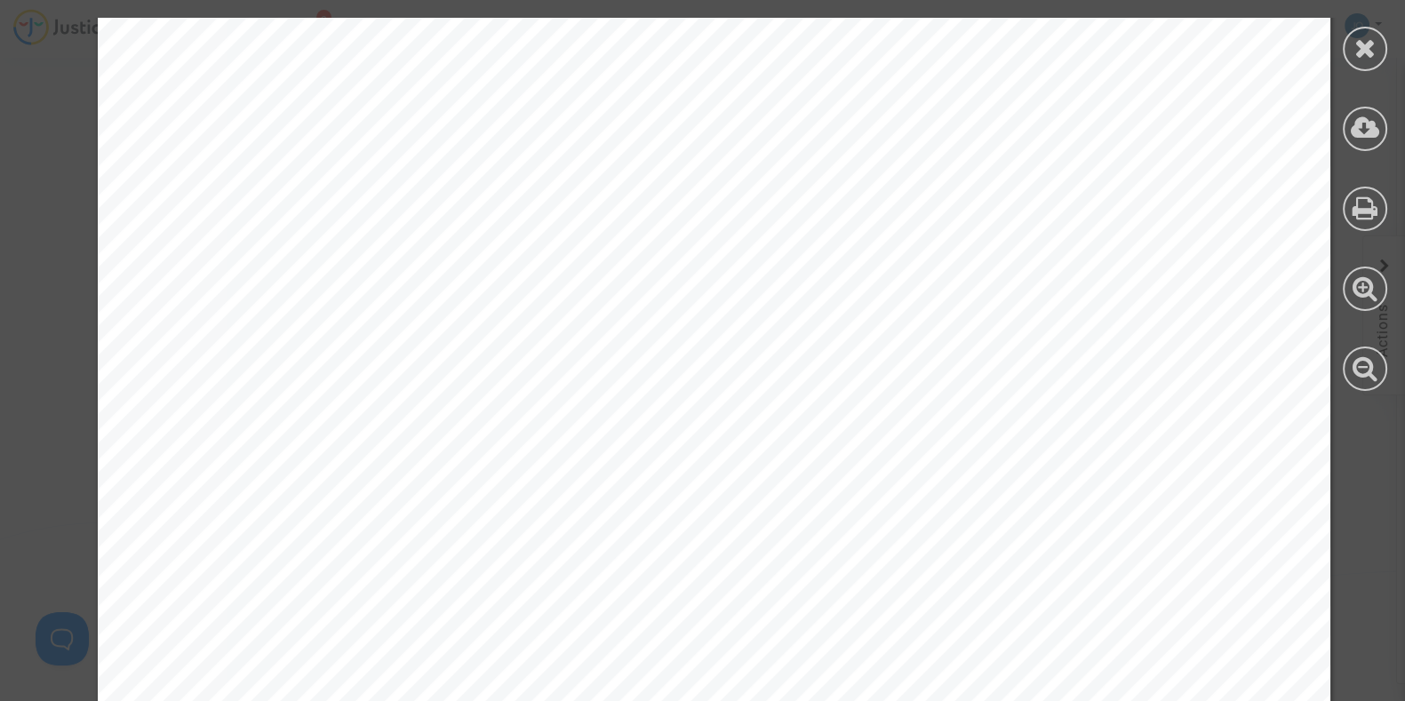
scroll to position [0, 0]
click at [1346, 51] on div at bounding box center [1365, 49] width 44 height 44
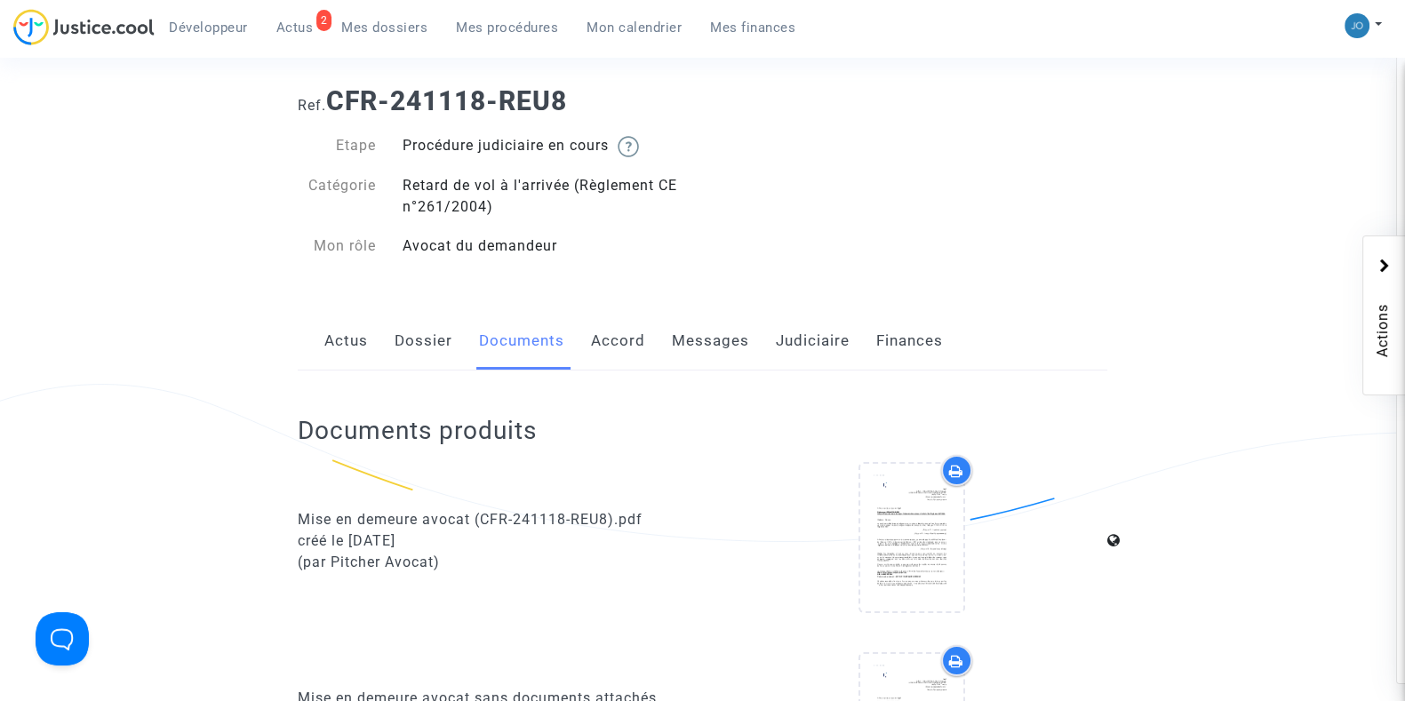
scroll to position [9, 0]
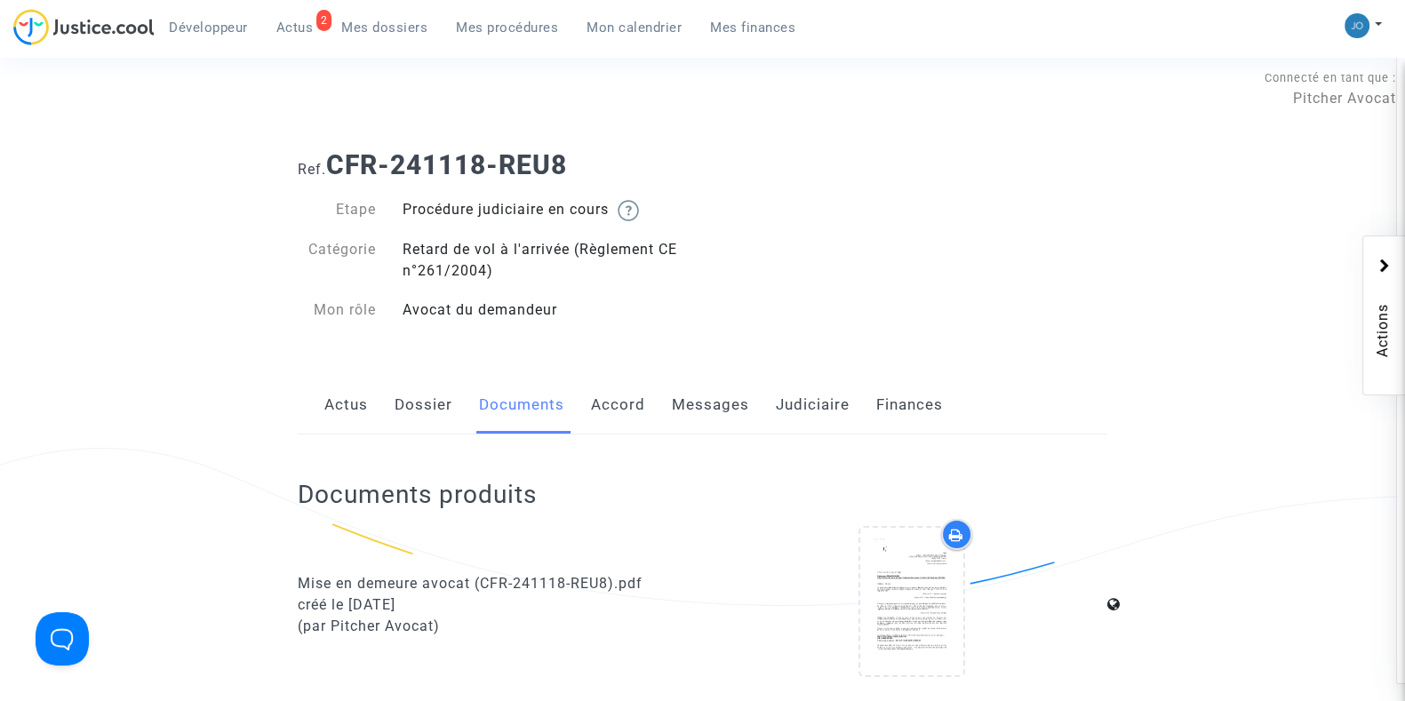
click at [414, 426] on link "Dossier" at bounding box center [424, 405] width 58 height 59
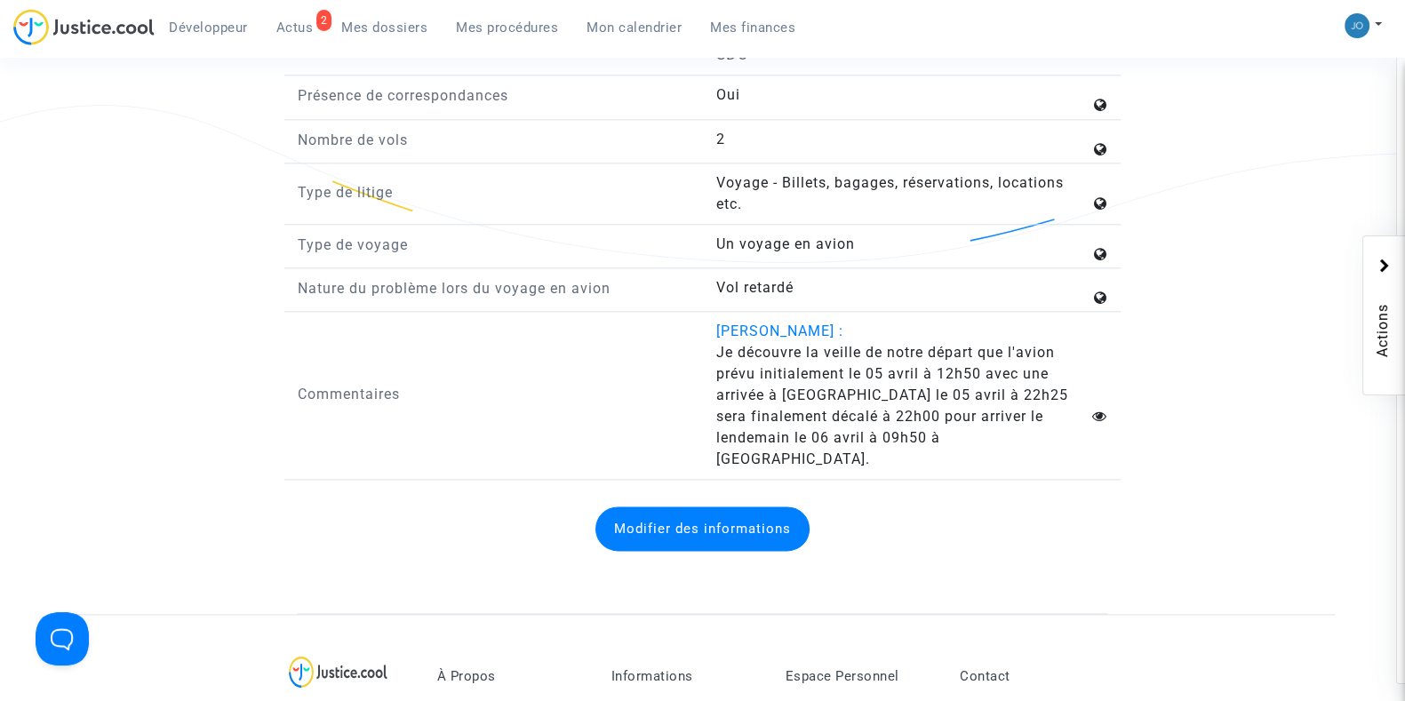
scroll to position [2699, 0]
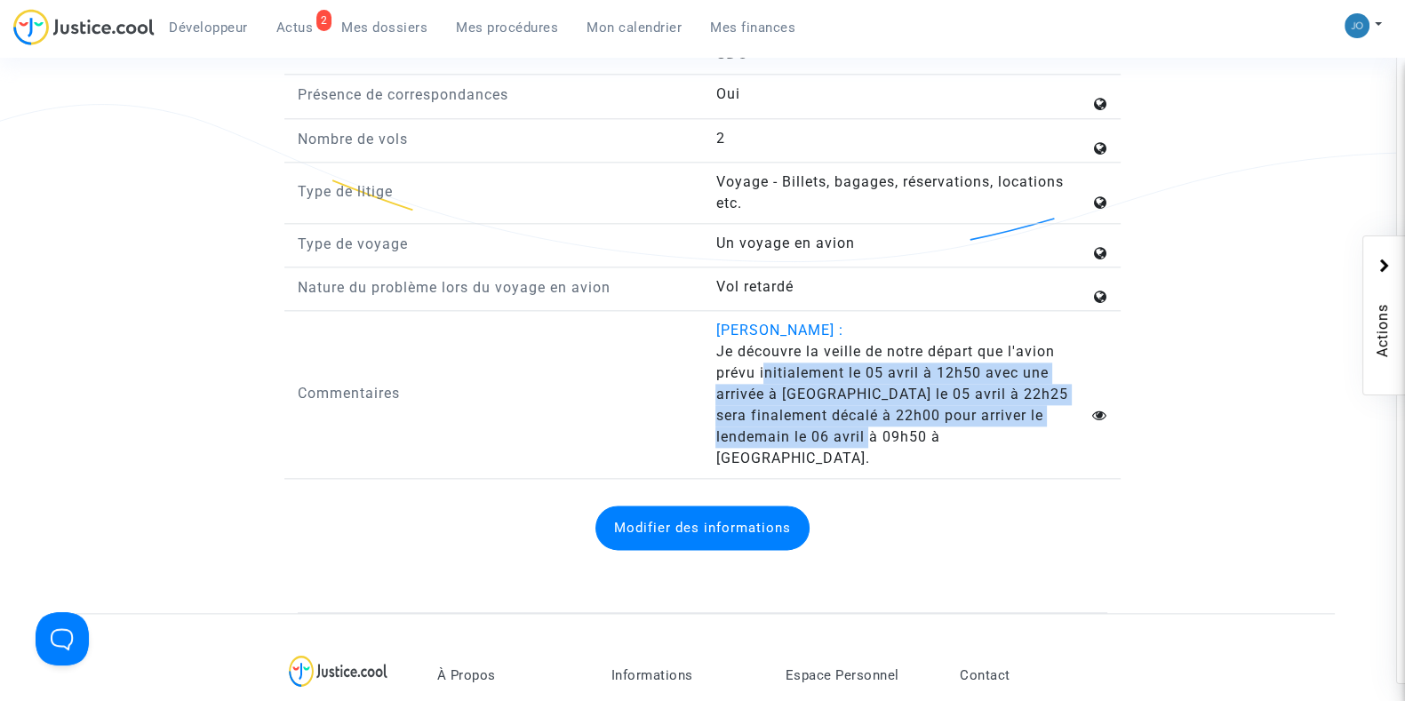
drag, startPoint x: 763, startPoint y: 375, endPoint x: 821, endPoint y: 440, distance: 86.9
click at [821, 440] on answer "Je découvre la veille de notre départ que l'avion prévu initialement le 05 avri…" at bounding box center [903, 405] width 374 height 128
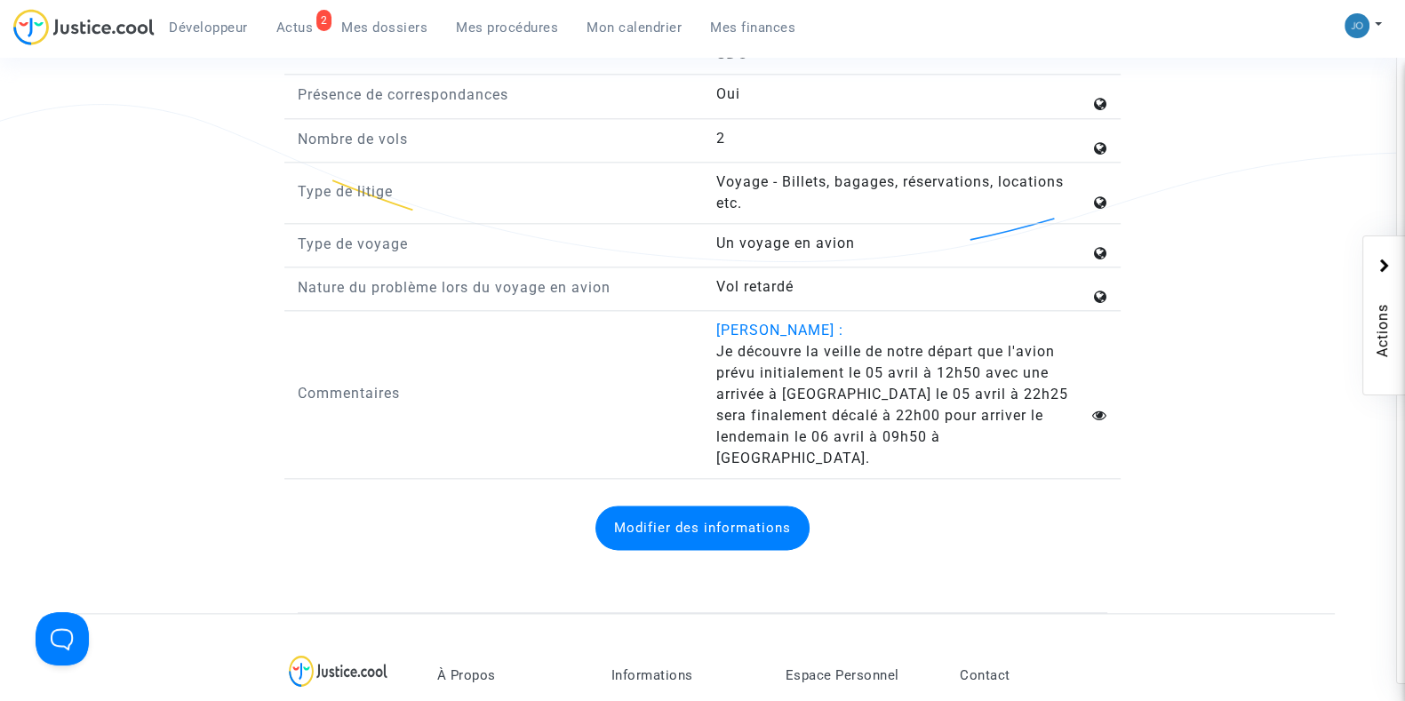
click at [821, 440] on answer "Je découvre la veille de notre départ que l'avion prévu initialement le 05 avri…" at bounding box center [903, 405] width 374 height 128
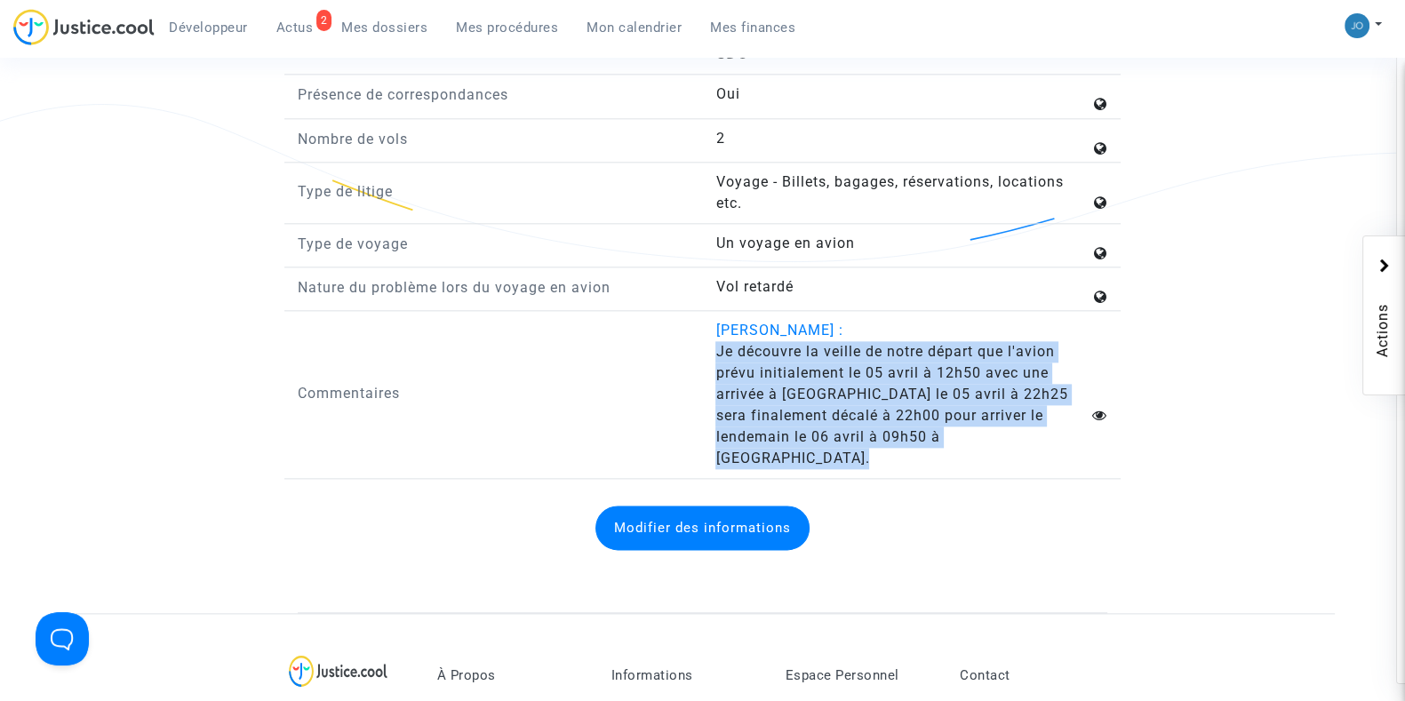
click at [821, 440] on answer "Je découvre la veille de notre départ que l'avion prévu initialement le 05 avri…" at bounding box center [903, 405] width 374 height 128
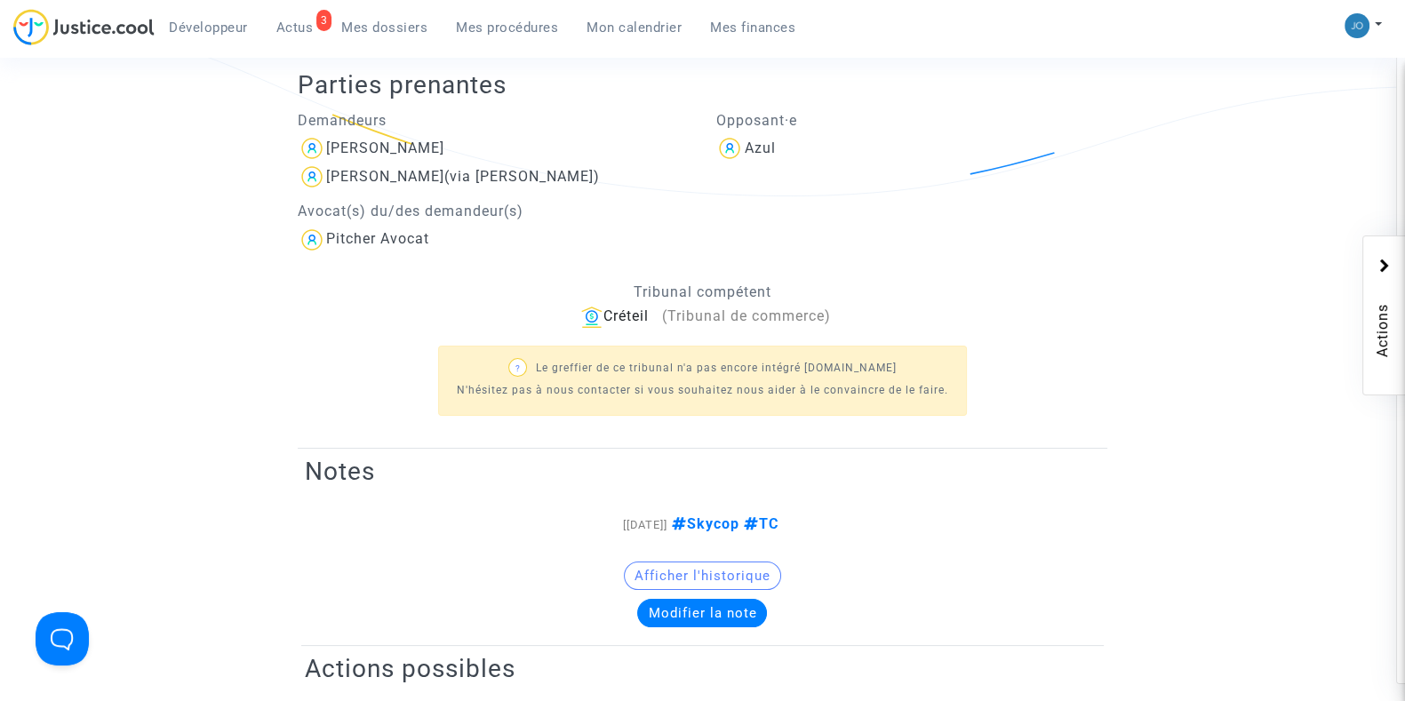
scroll to position [0, 0]
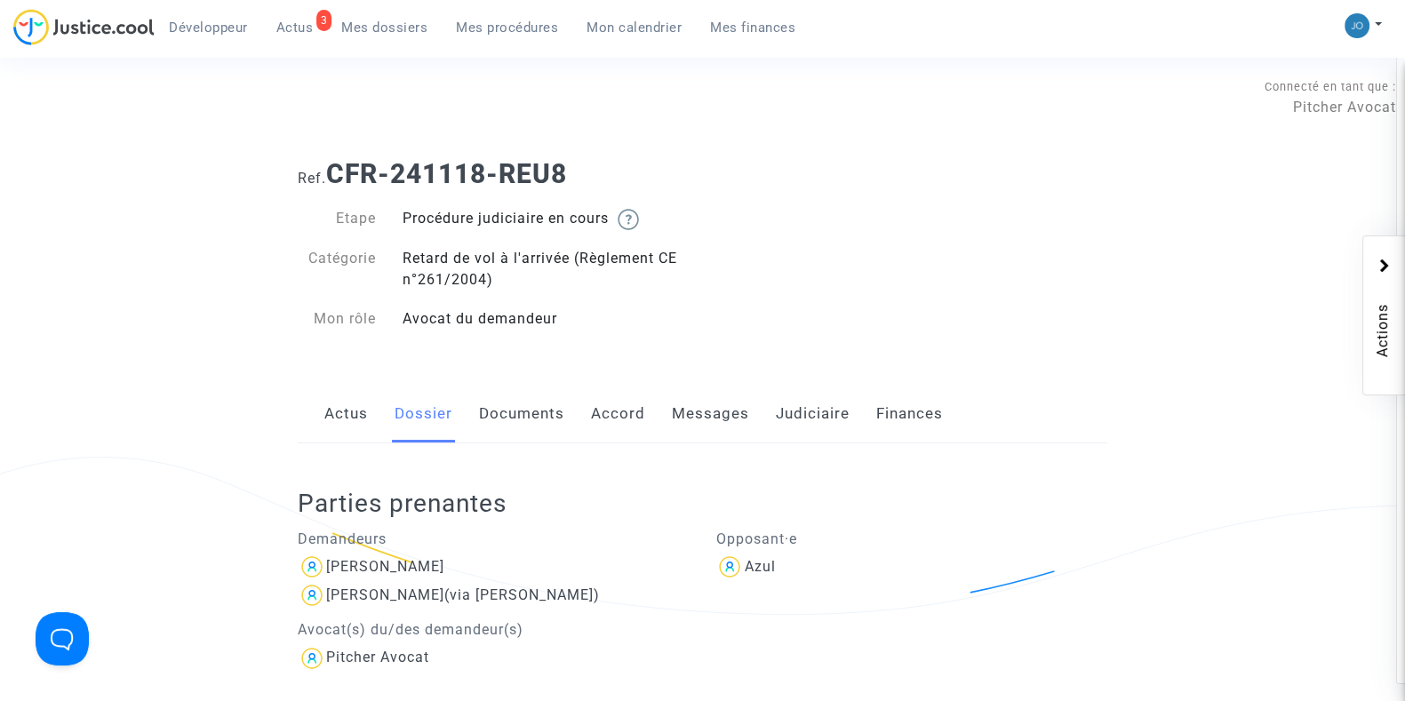
click at [533, 410] on link "Documents" at bounding box center [521, 414] width 85 height 59
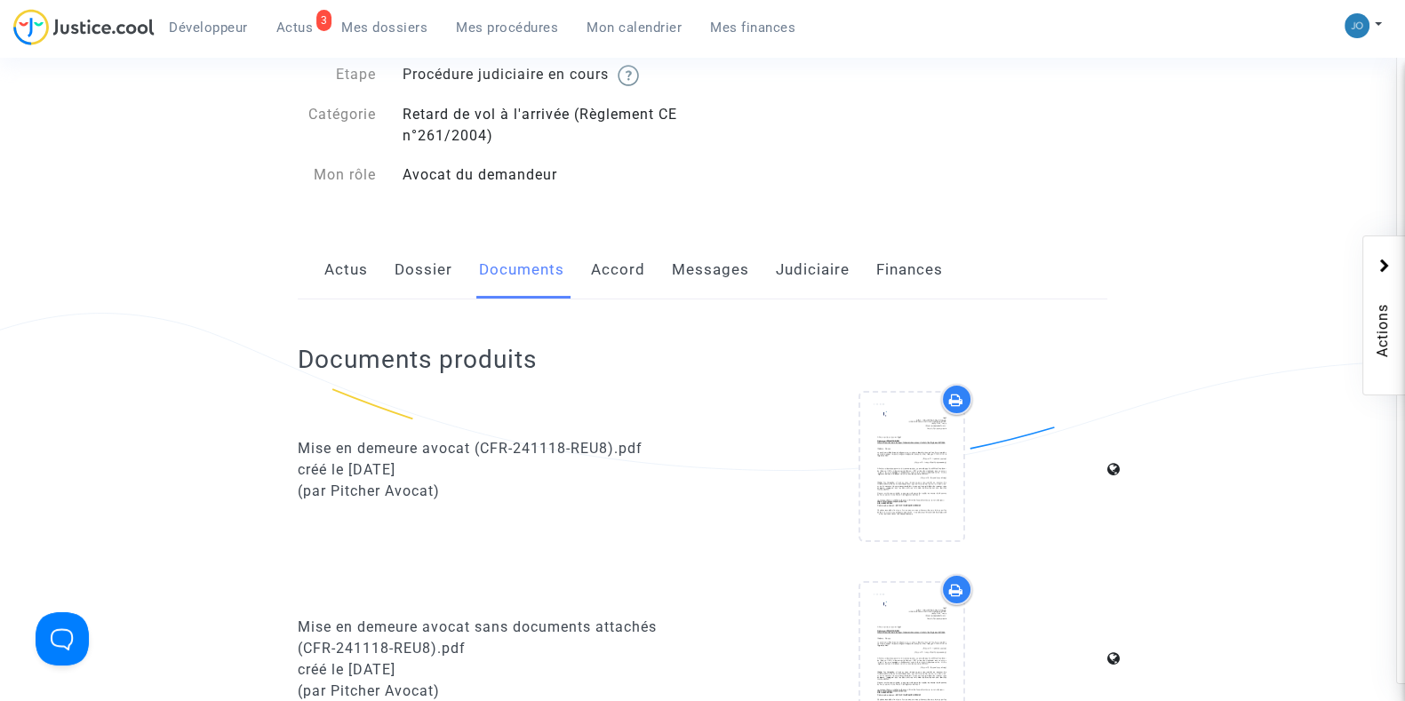
scroll to position [143, 0]
click at [411, 289] on link "Dossier" at bounding box center [424, 271] width 58 height 59
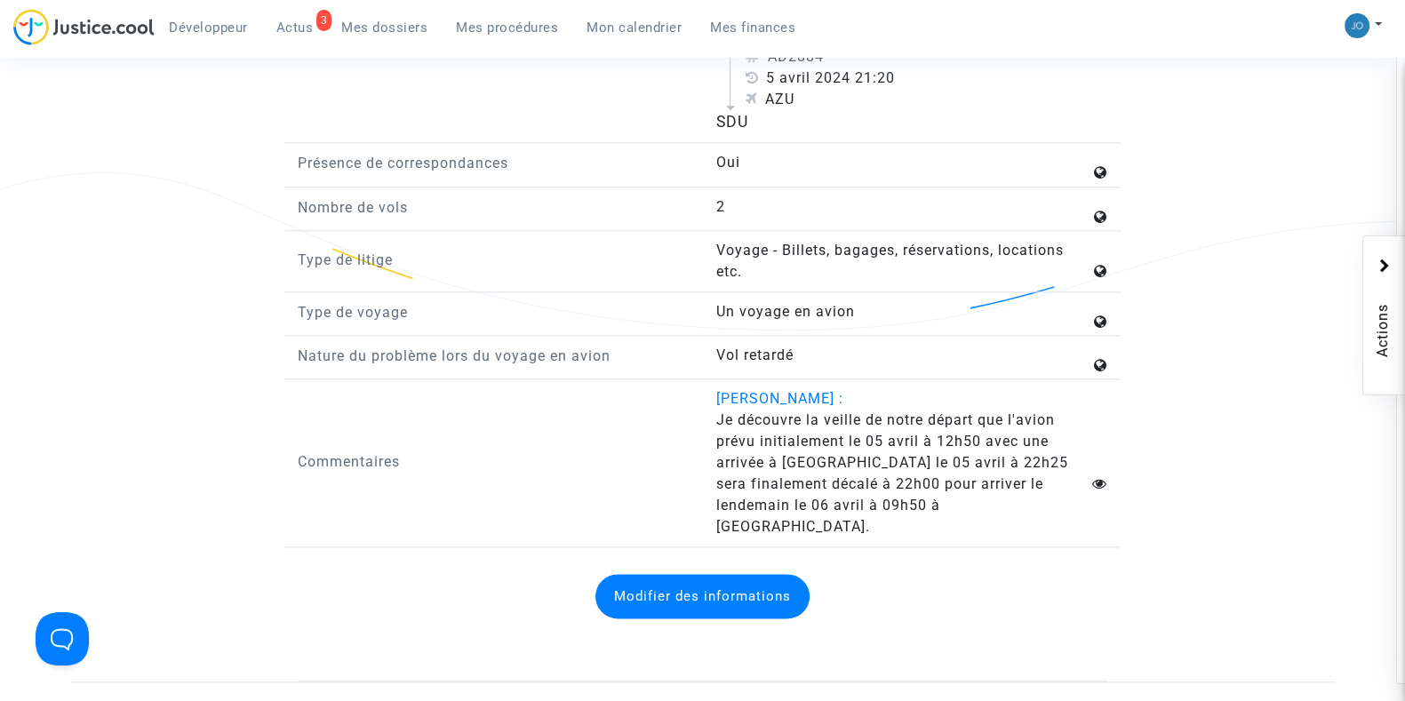
scroll to position [2640, 0]
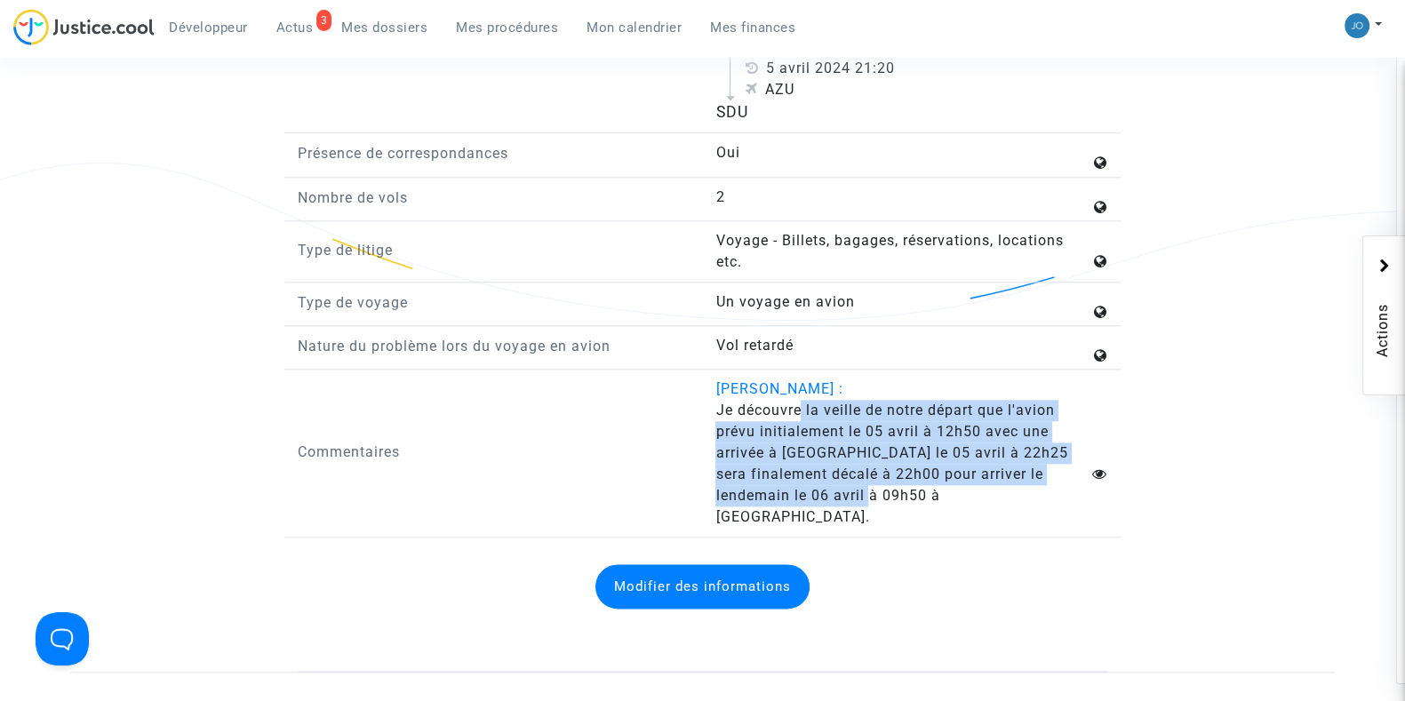
drag, startPoint x: 805, startPoint y: 420, endPoint x: 860, endPoint y: 500, distance: 97.2
click at [860, 500] on answer "Je découvre la veille de notre départ que l'avion prévu initialement le 05 avri…" at bounding box center [903, 464] width 374 height 128
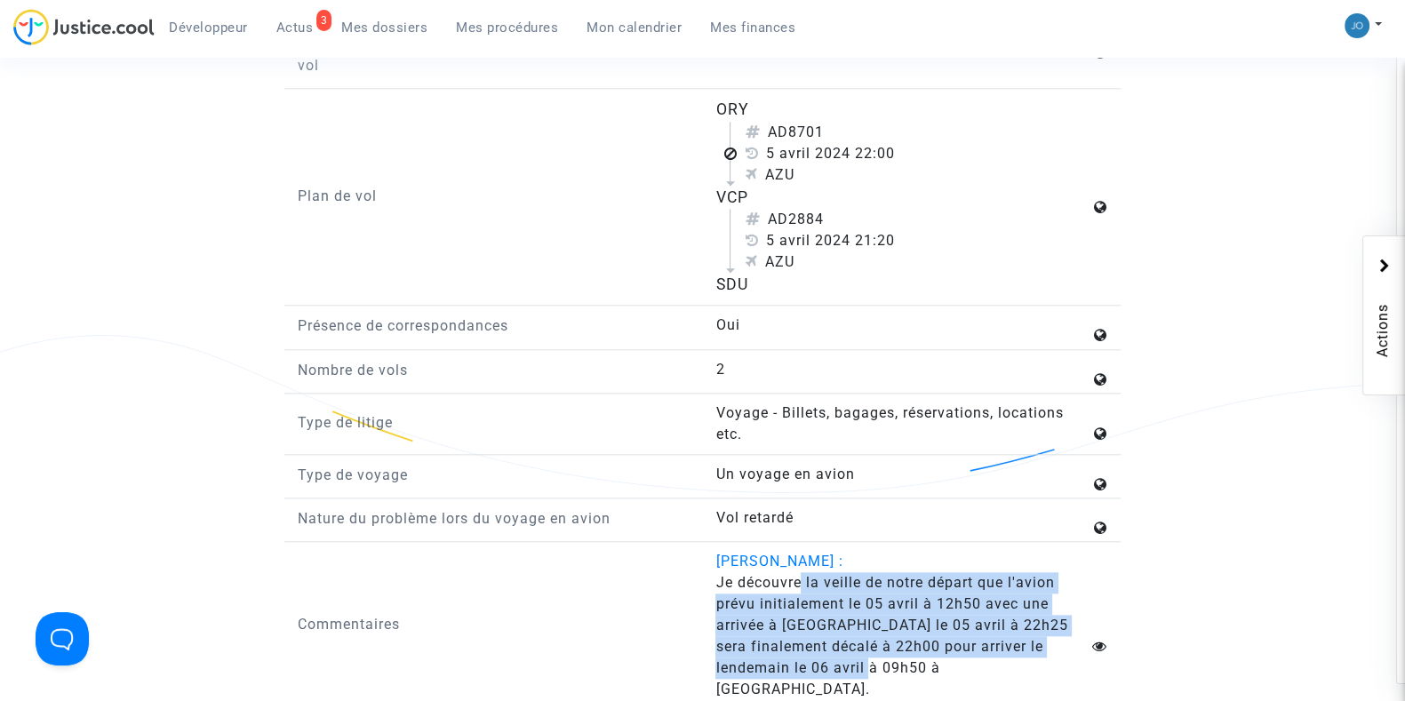
scroll to position [2469, 0]
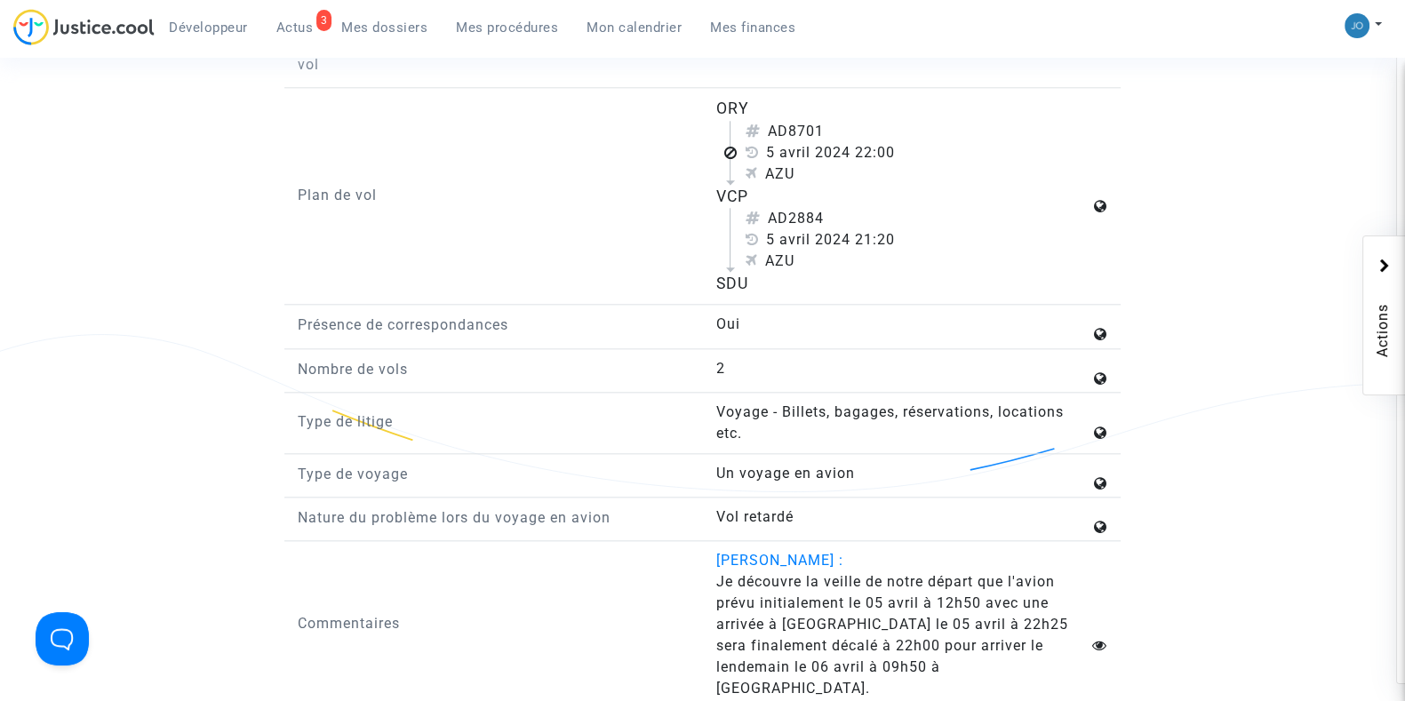
click at [726, 208] on div "VCP" at bounding box center [903, 196] width 374 height 23
click at [693, 255] on div "Plan de vol" at bounding box center [493, 196] width 419 height 198
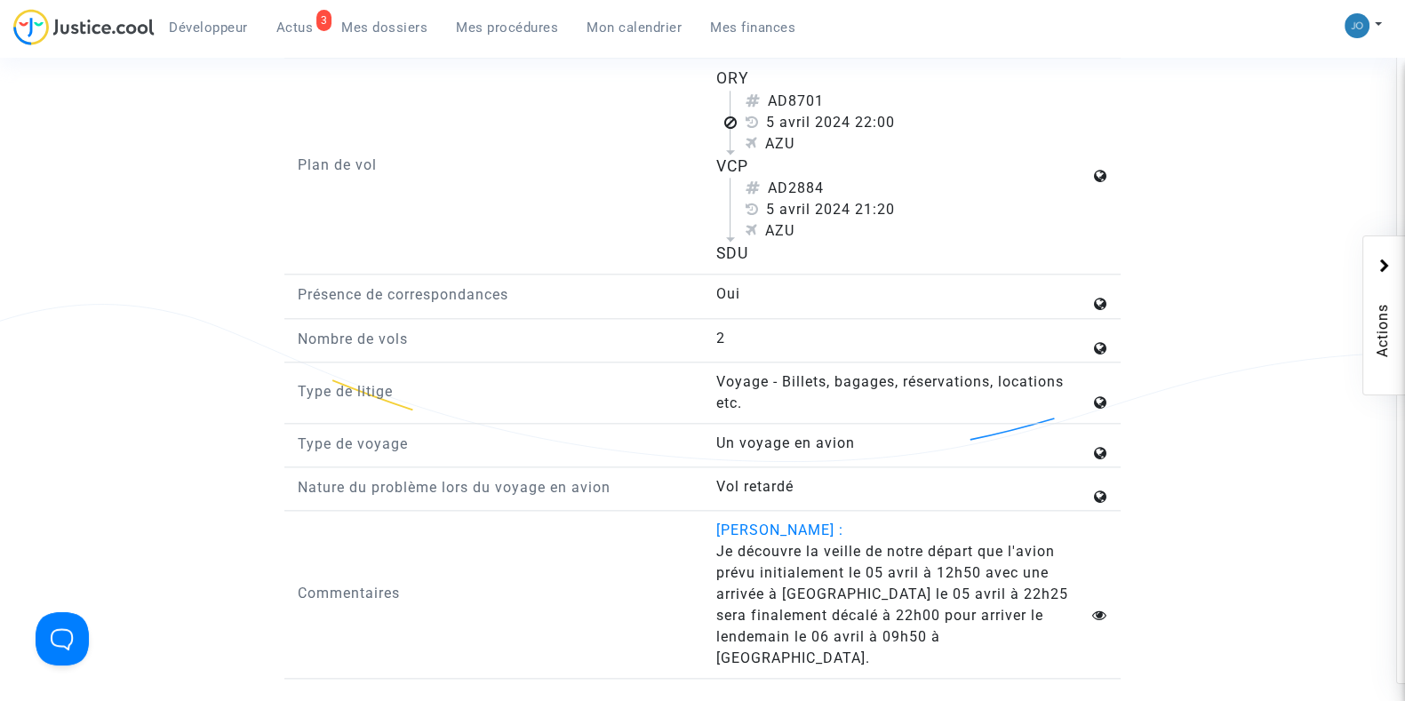
scroll to position [2497, 0]
click at [733, 180] on div "VCP" at bounding box center [903, 167] width 374 height 23
click at [733, 266] on div "SDU" at bounding box center [903, 255] width 374 height 23
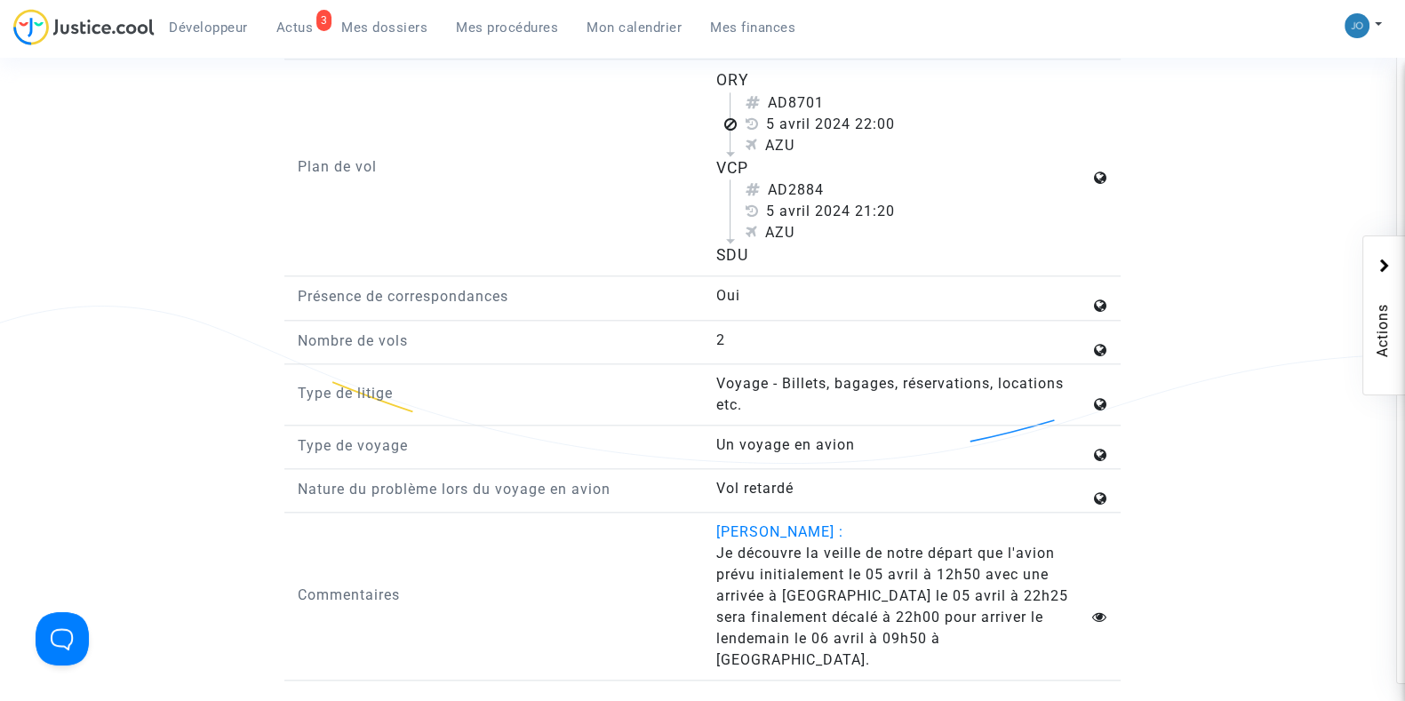
click at [733, 266] on div "SDU" at bounding box center [903, 255] width 374 height 23
click at [614, 487] on div "Nature du problème lors du voyage en avion Vol retardé Durée du retard à l'arri…" at bounding box center [703, 210] width 810 height 941
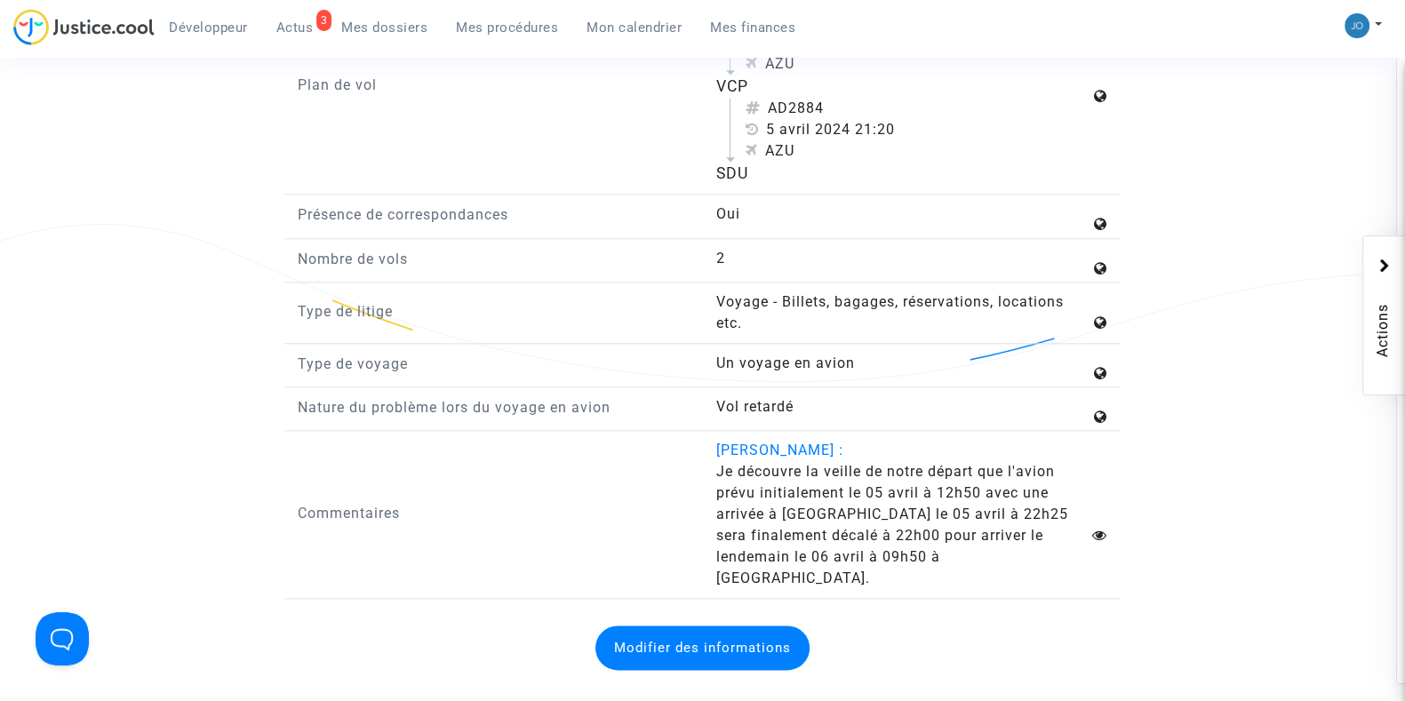
scroll to position [2586, 0]
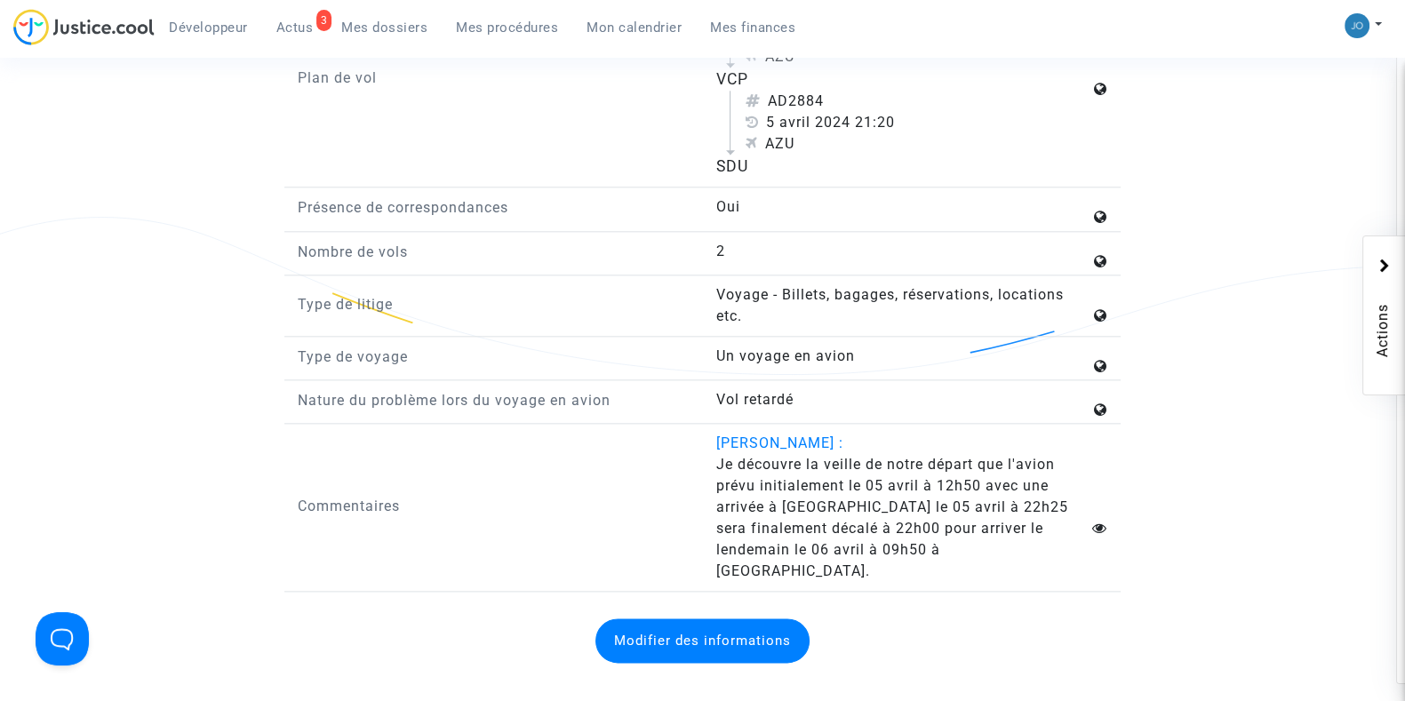
click at [746, 522] on span "Je découvre la veille de notre départ que l'avion prévu initialement le 05 avri…" at bounding box center [892, 518] width 352 height 124
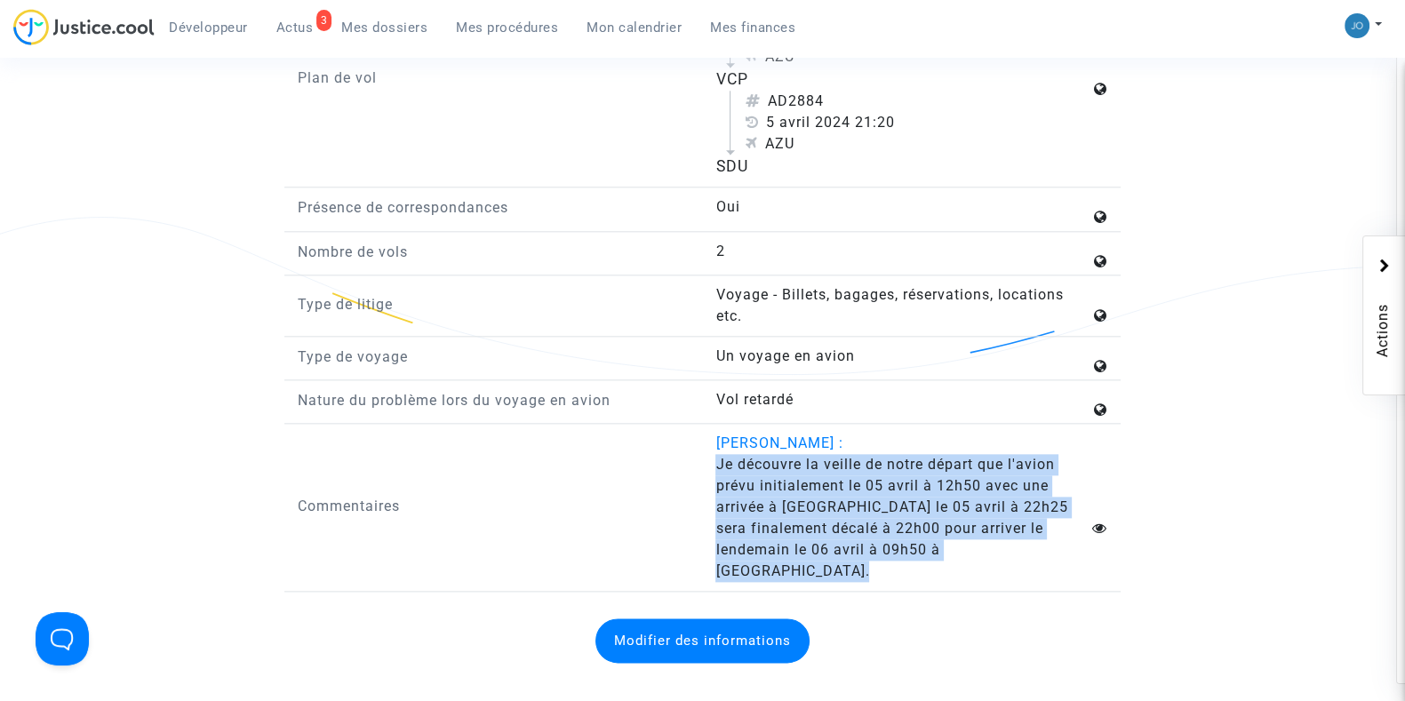
click at [746, 522] on span "Je découvre la veille de notre départ que l'avion prévu initialement le 05 avri…" at bounding box center [892, 518] width 352 height 124
click at [912, 580] on div "Commentaires ERICK LOUIS : Je découvre la veille de notre départ que l'avion pr…" at bounding box center [702, 512] width 837 height 159
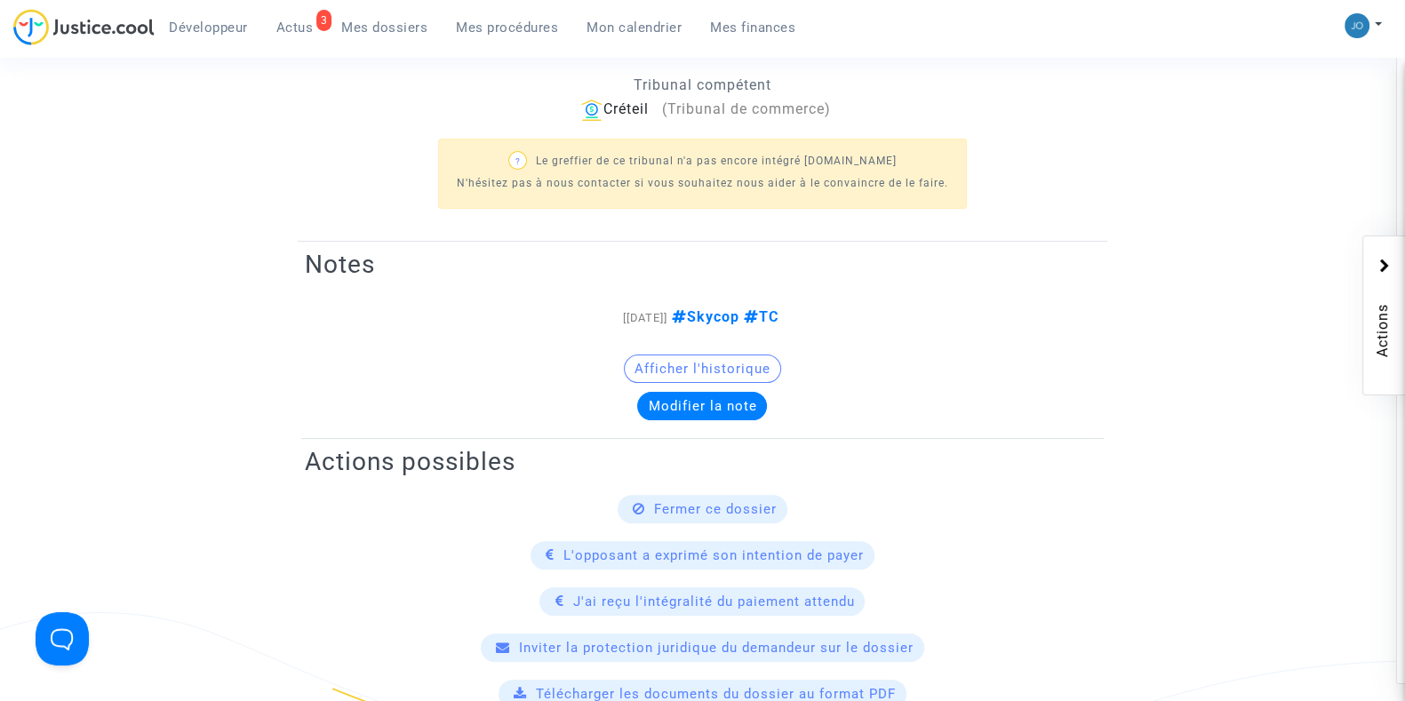
scroll to position [350, 0]
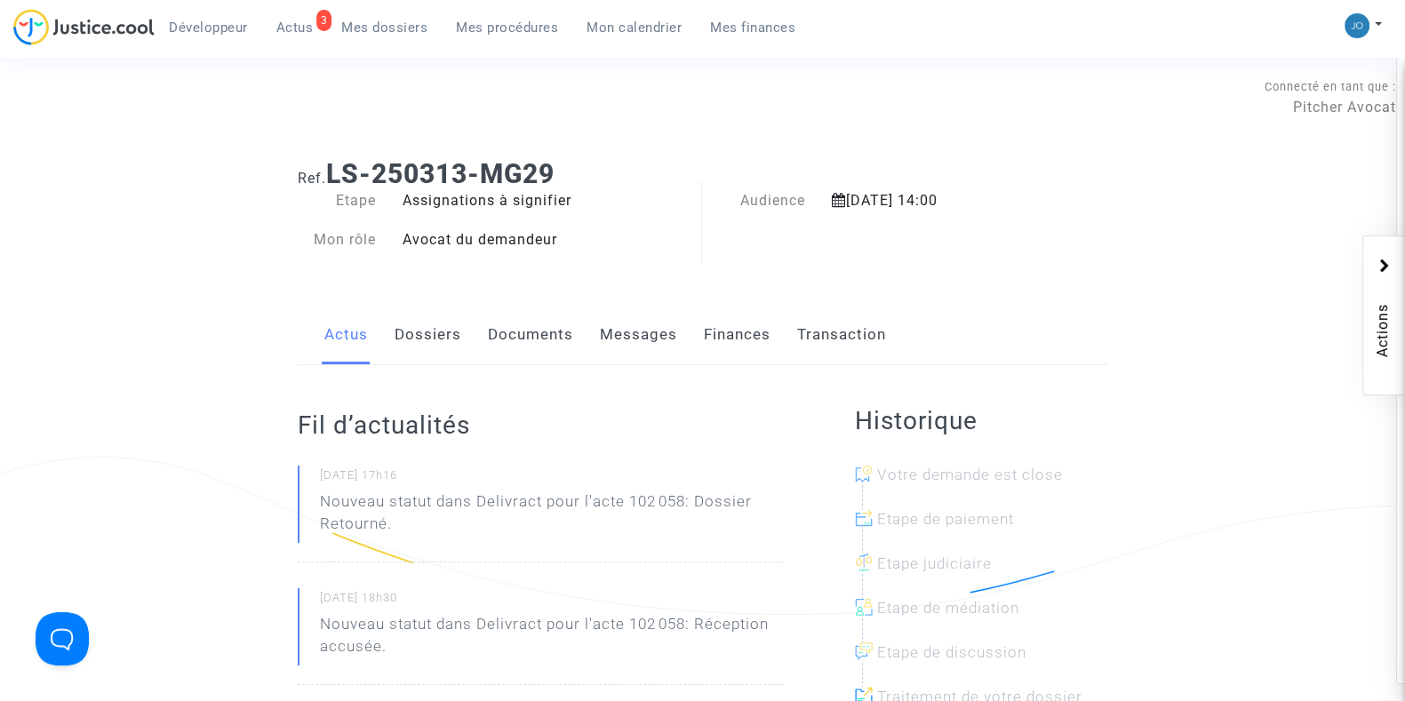
click at [437, 336] on link "Dossiers" at bounding box center [428, 335] width 67 height 59
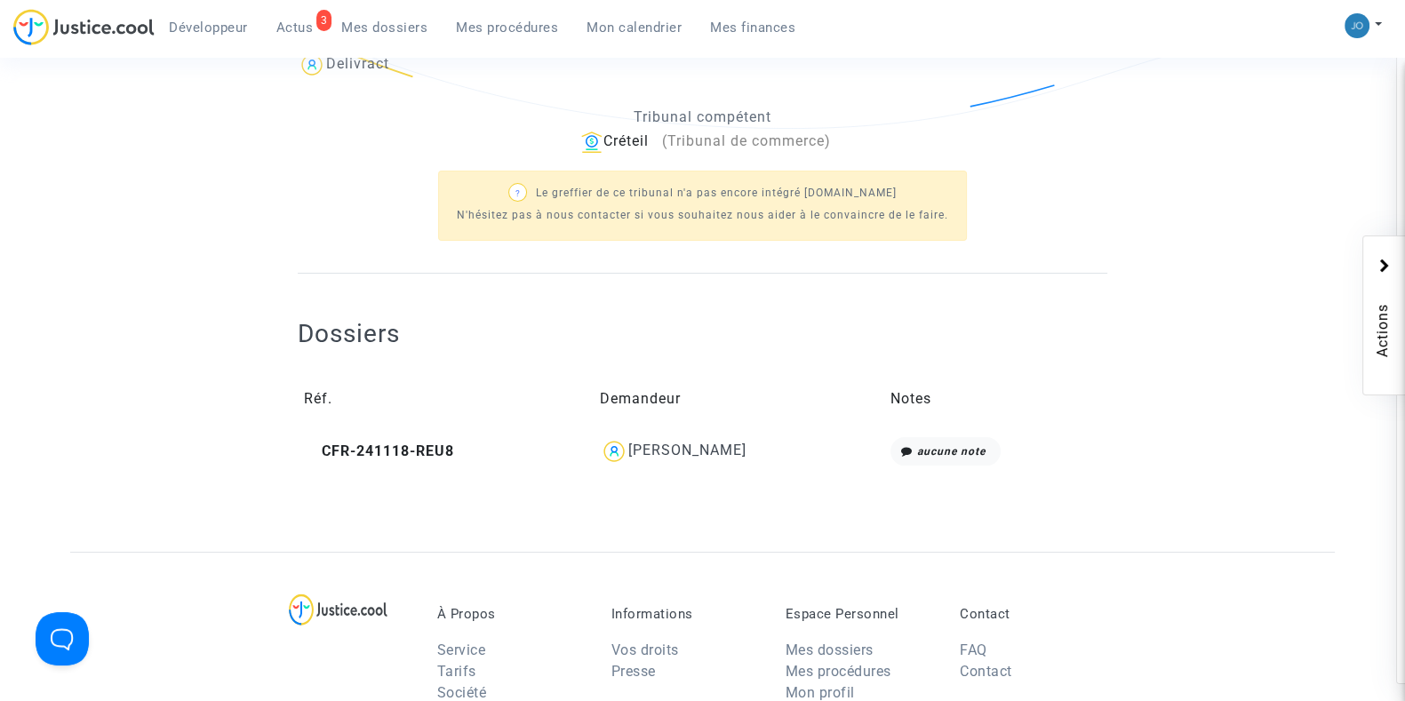
scroll to position [480, 0]
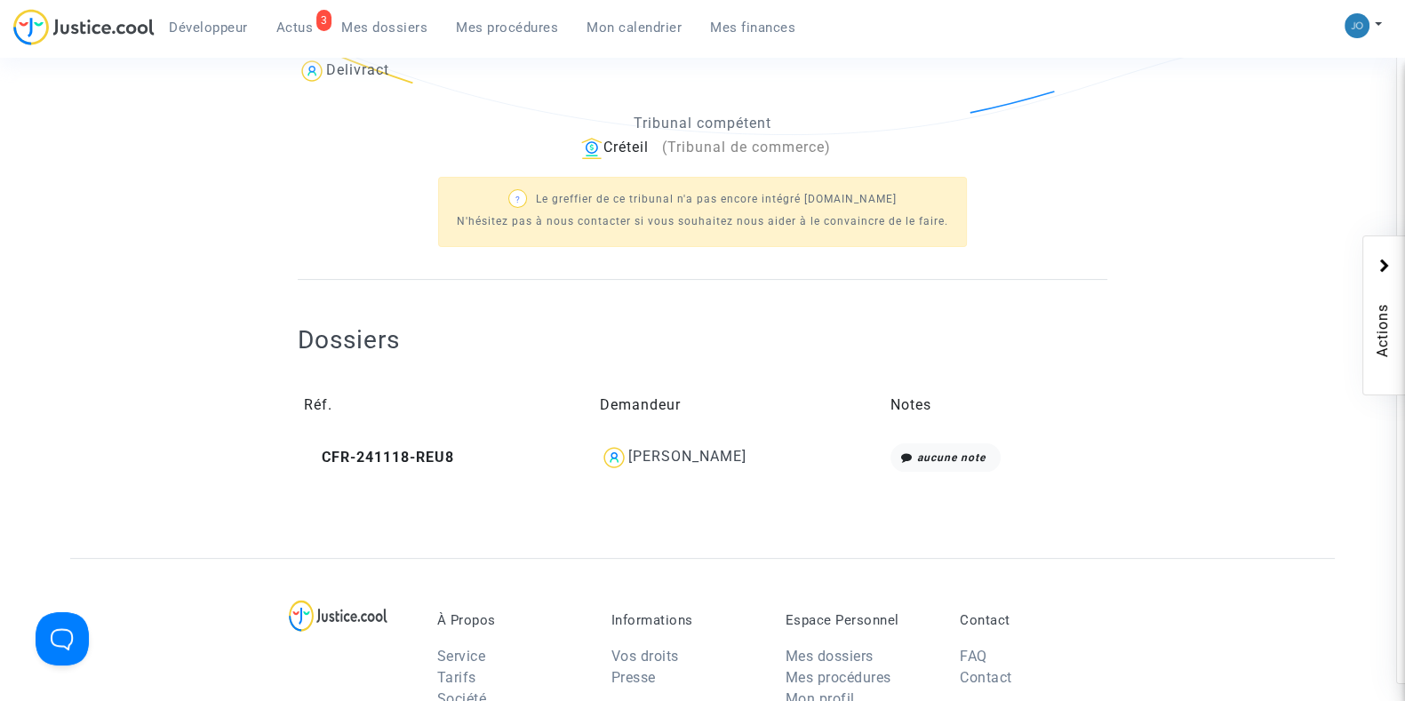
click at [685, 448] on div "[PERSON_NAME]" at bounding box center [688, 456] width 118 height 17
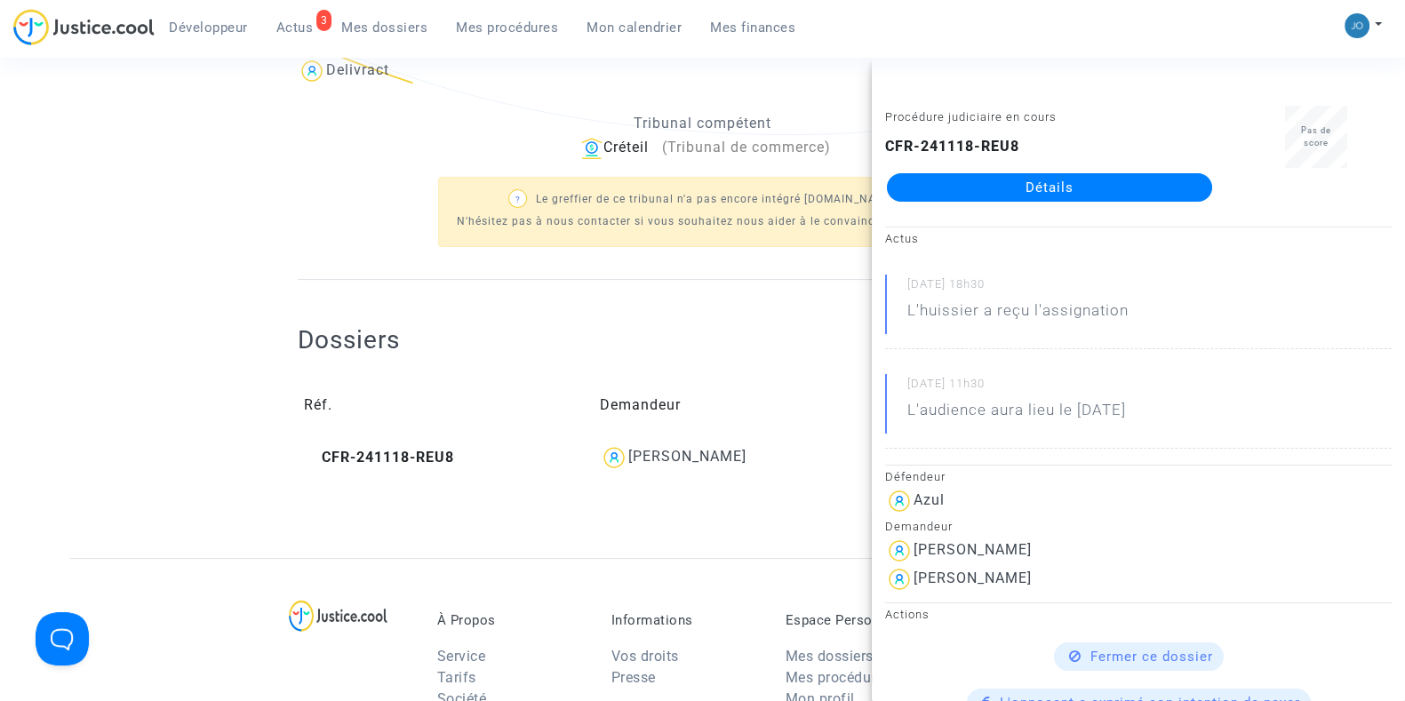
click at [492, 348] on div "Dossiers Réf. Demandeur Notes CFR-241118-REU8 Virab Hakobyan aucune note" at bounding box center [703, 401] width 810 height 154
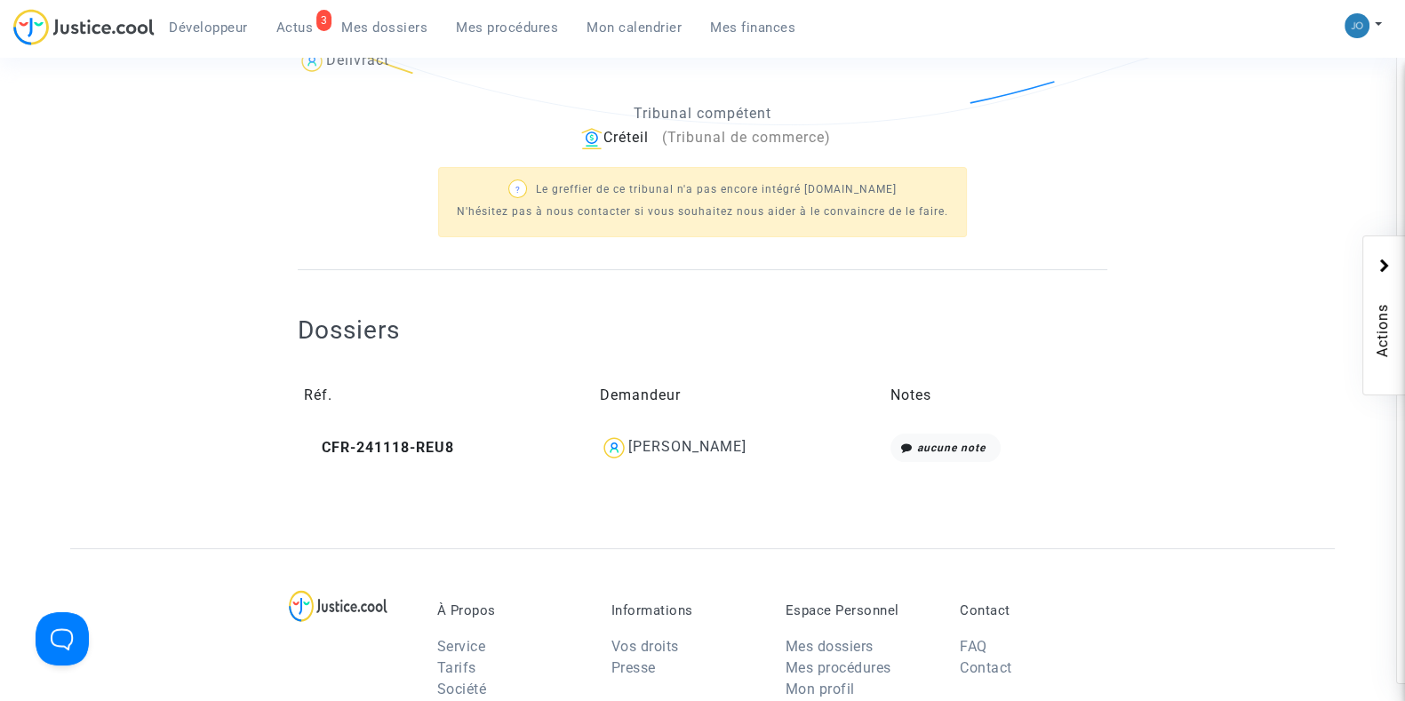
scroll to position [538, 0]
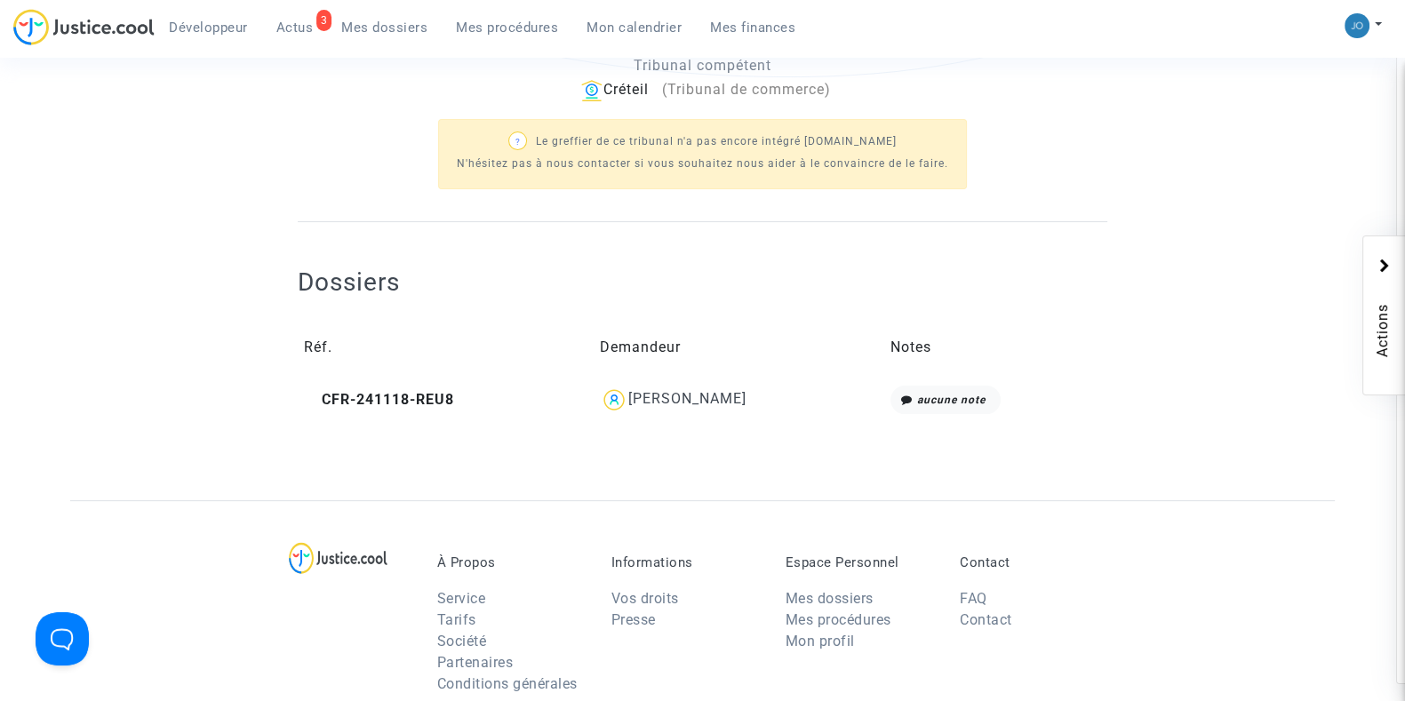
click at [742, 396] on div "[PERSON_NAME]" at bounding box center [688, 398] width 118 height 17
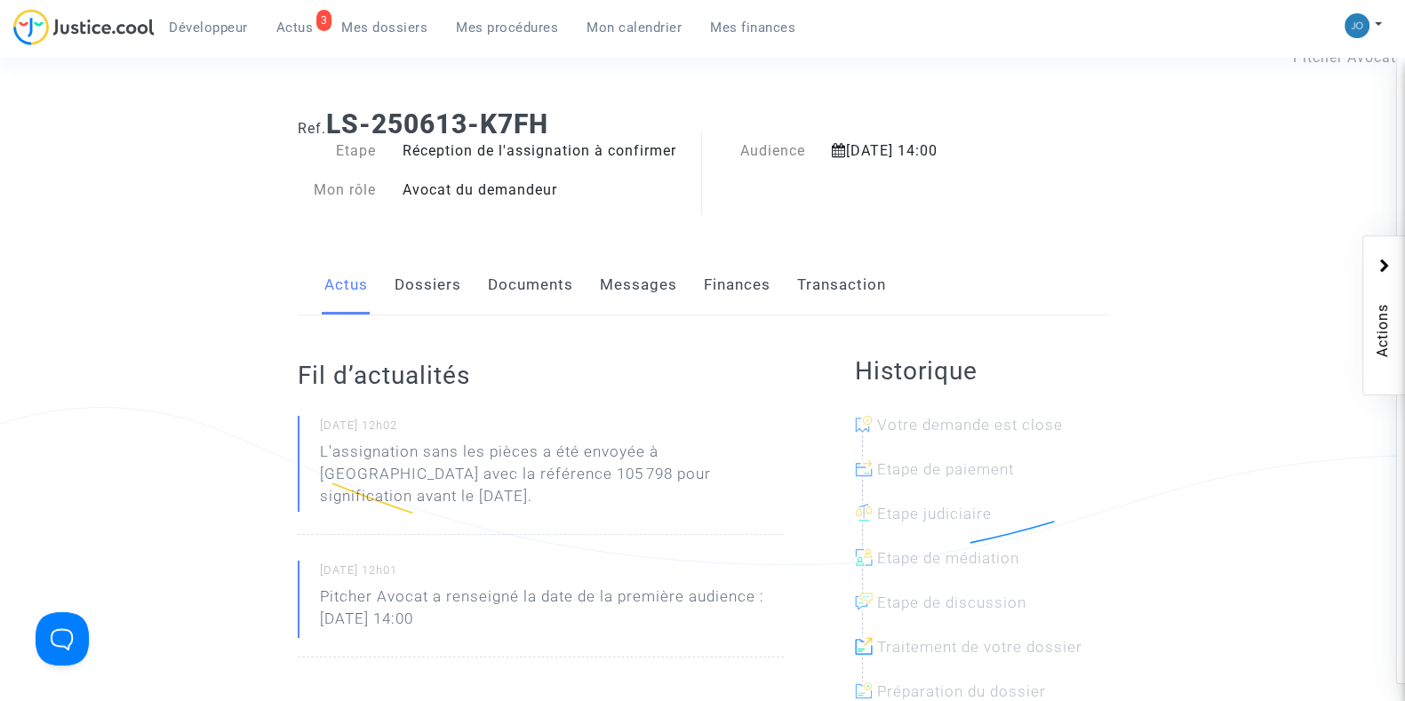
scroll to position [51, 0]
click at [408, 288] on link "Dossiers" at bounding box center [428, 284] width 67 height 59
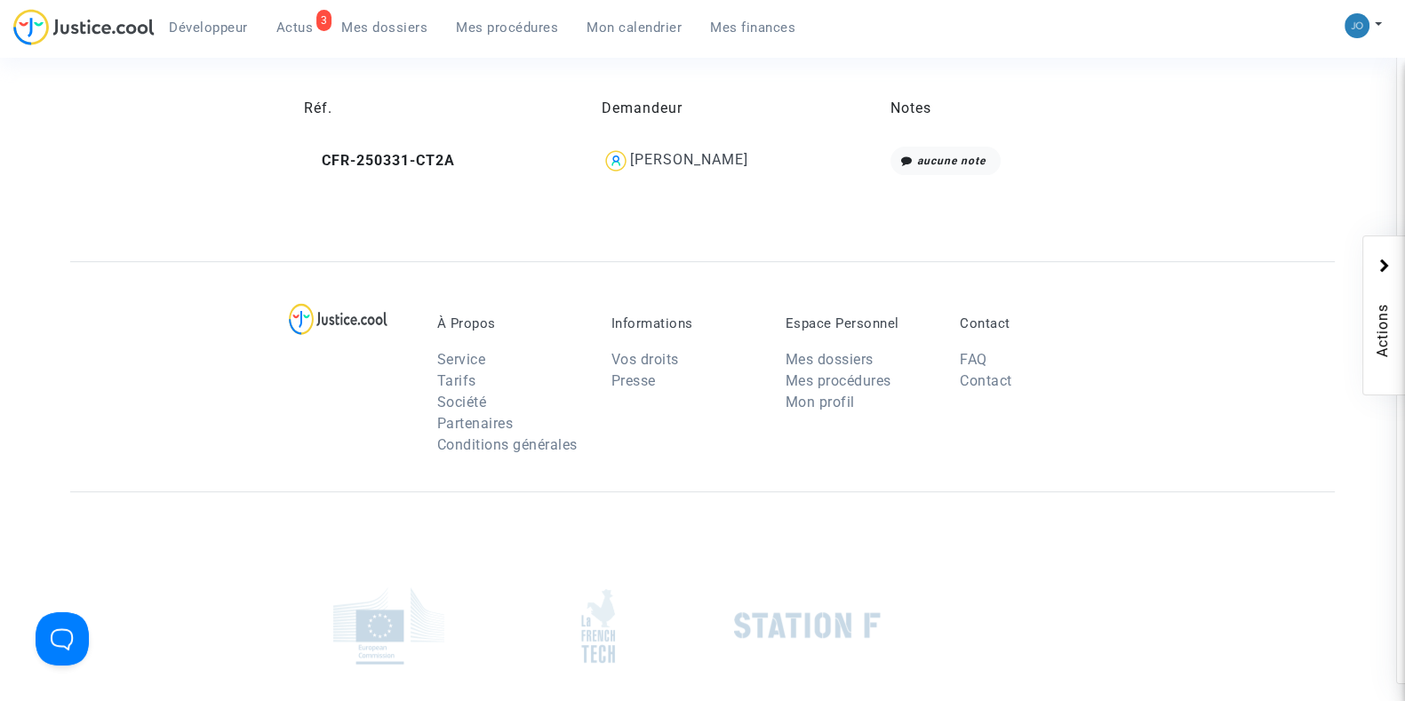
scroll to position [789, 0]
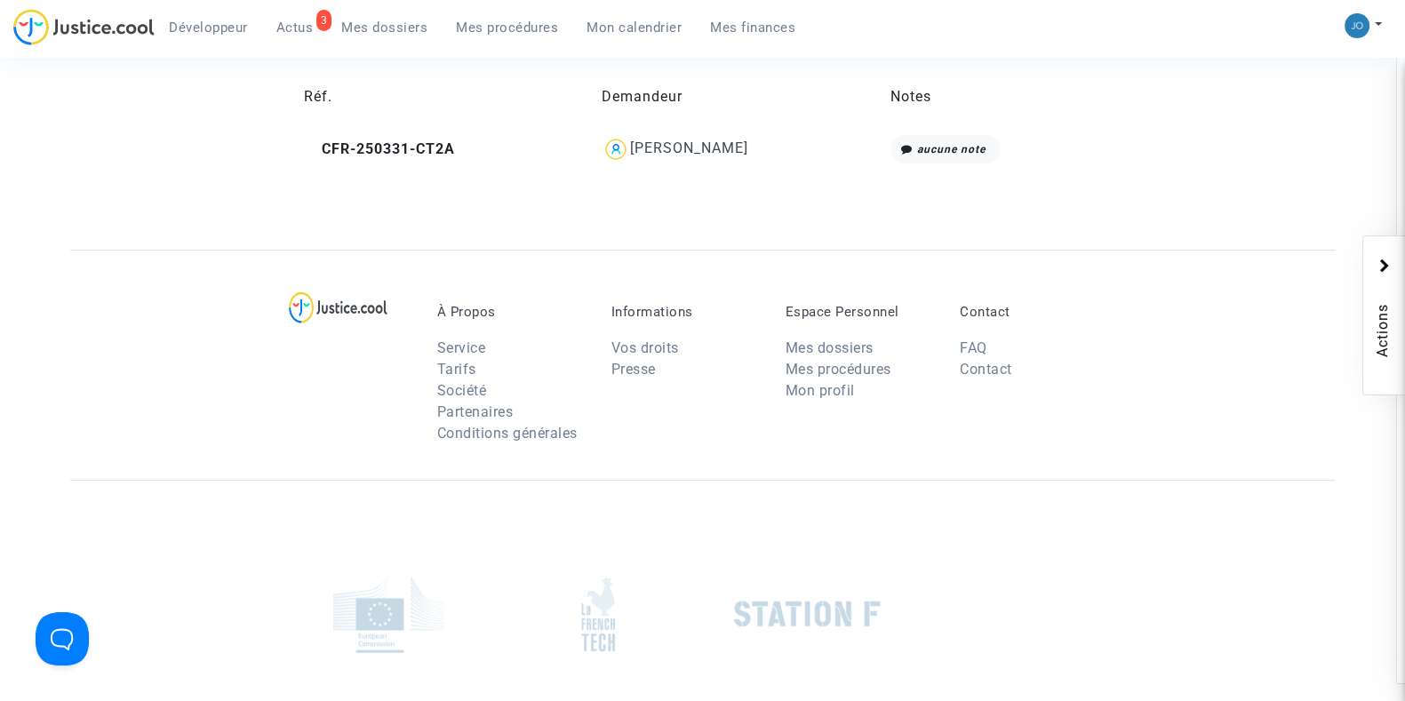
click at [716, 146] on div "Kevin Pinto" at bounding box center [689, 148] width 118 height 17
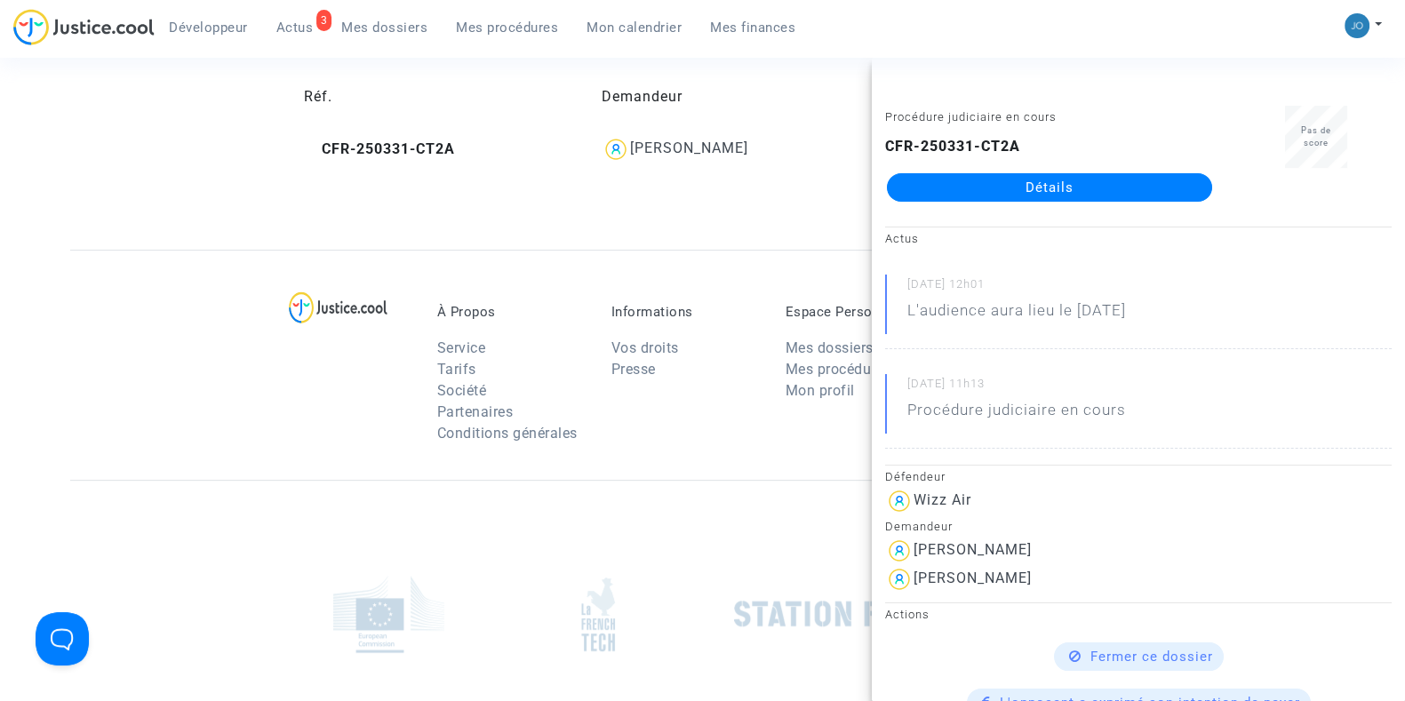
click at [1071, 173] on link "Détails" at bounding box center [1049, 187] width 325 height 28
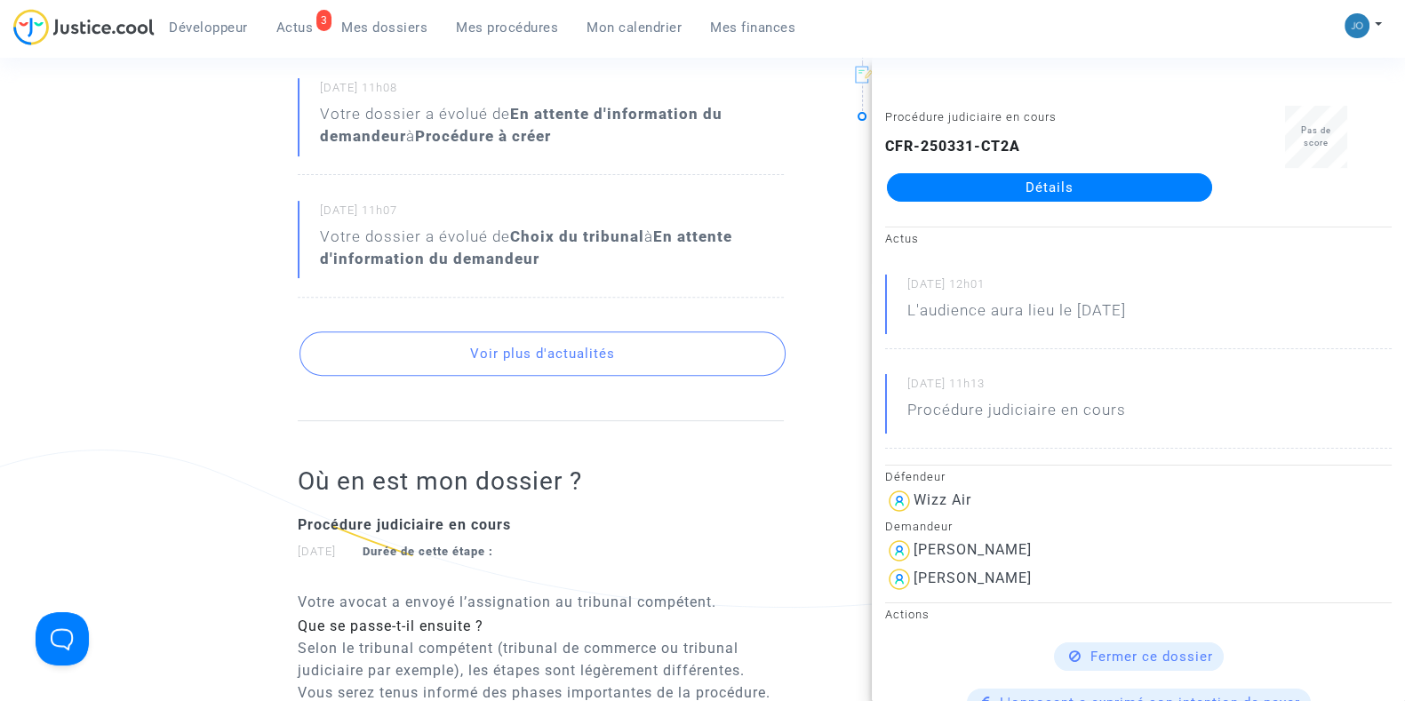
click at [234, 442] on ng-component "Ref. CFR-250331-CT2A Etape Procédure judiciaire en cours Catégorie Retard de vo…" at bounding box center [702, 223] width 1265 height 1734
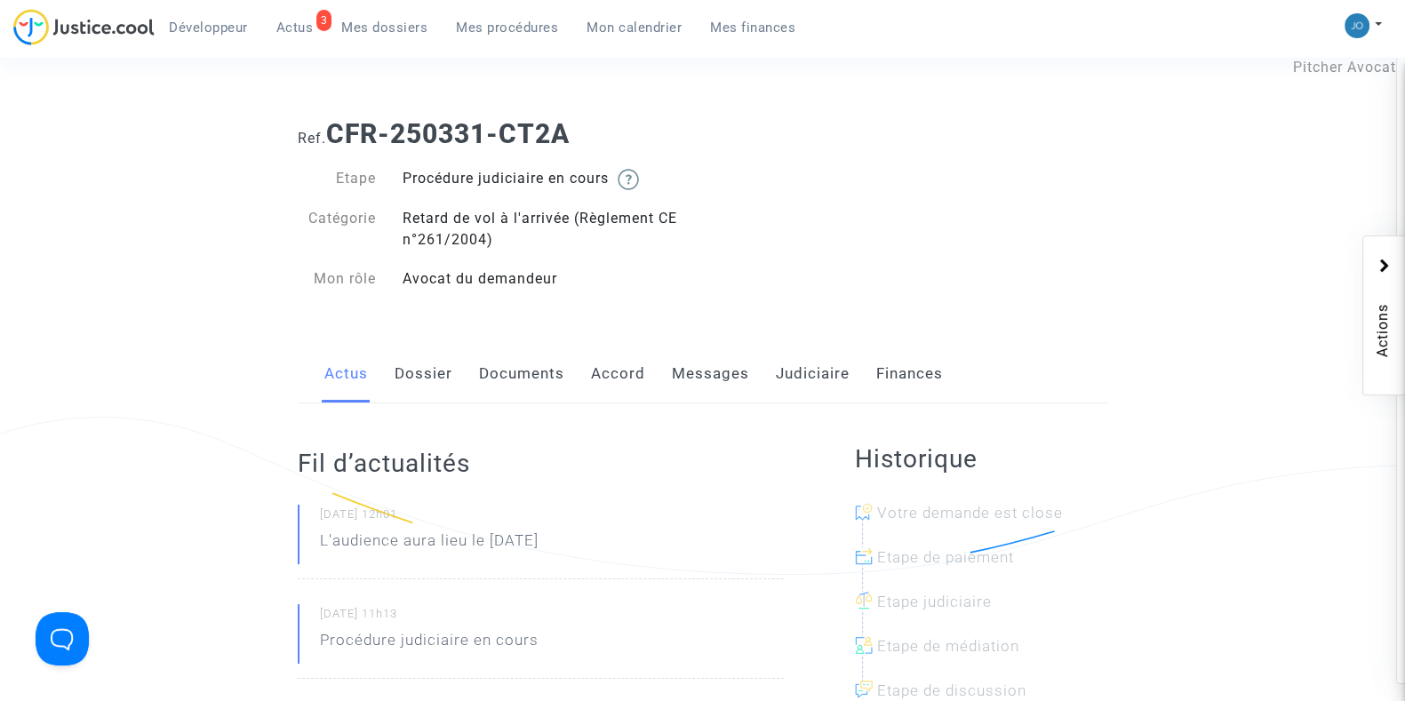
scroll to position [0, 0]
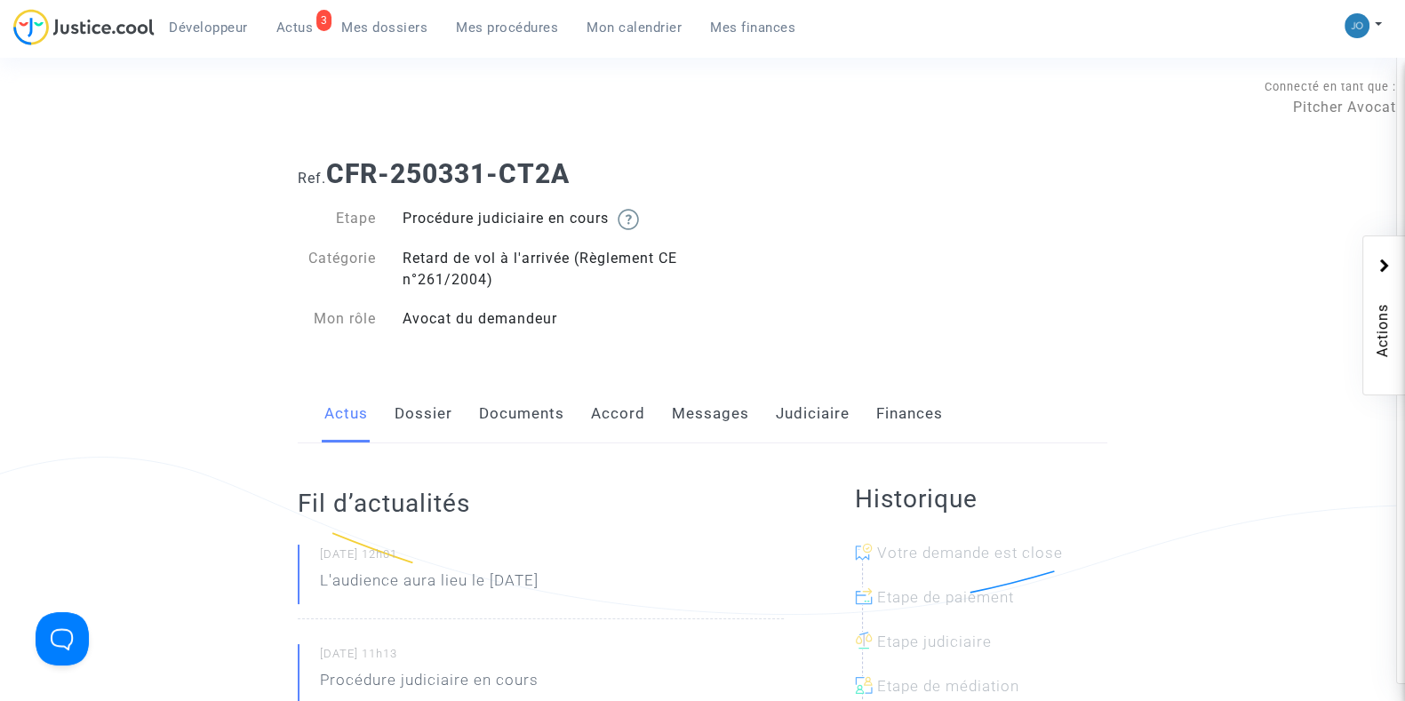
click at [493, 406] on link "Documents" at bounding box center [521, 414] width 85 height 59
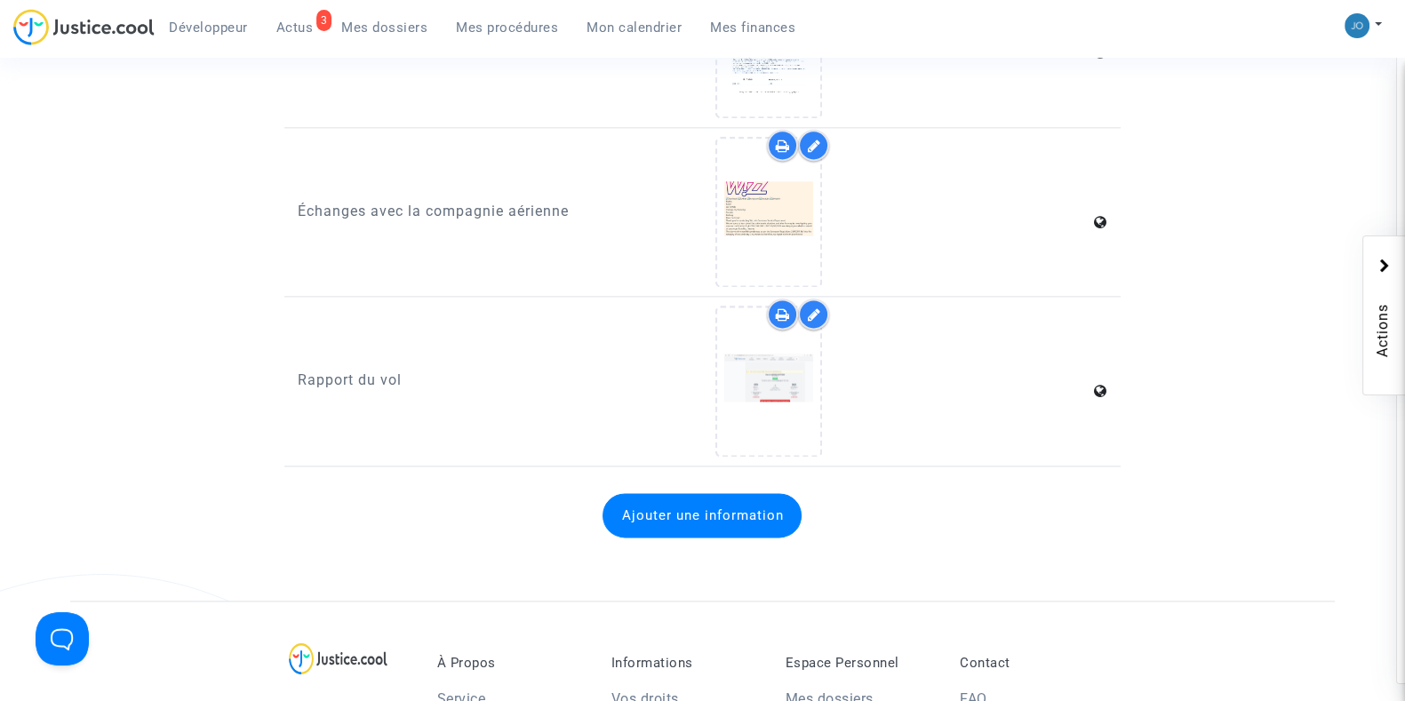
scroll to position [3011, 0]
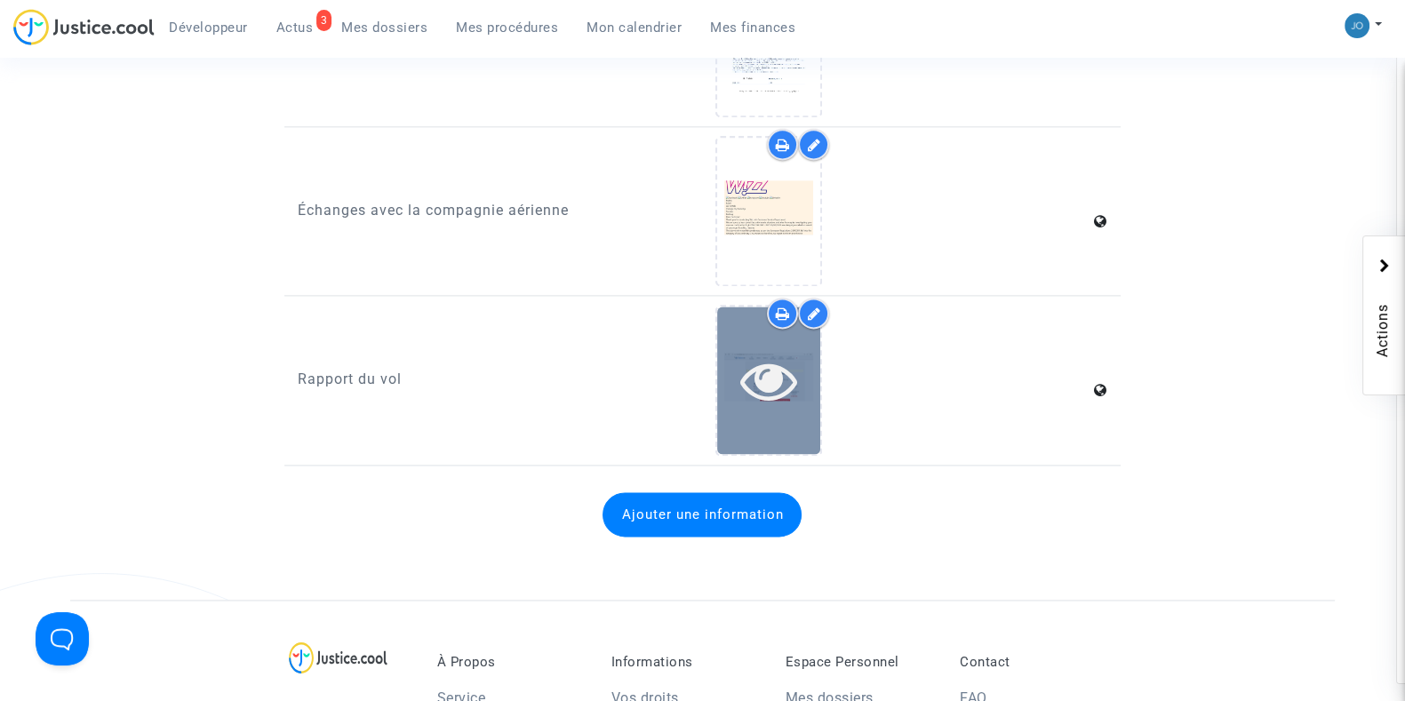
click at [784, 367] on icon at bounding box center [770, 380] width 58 height 57
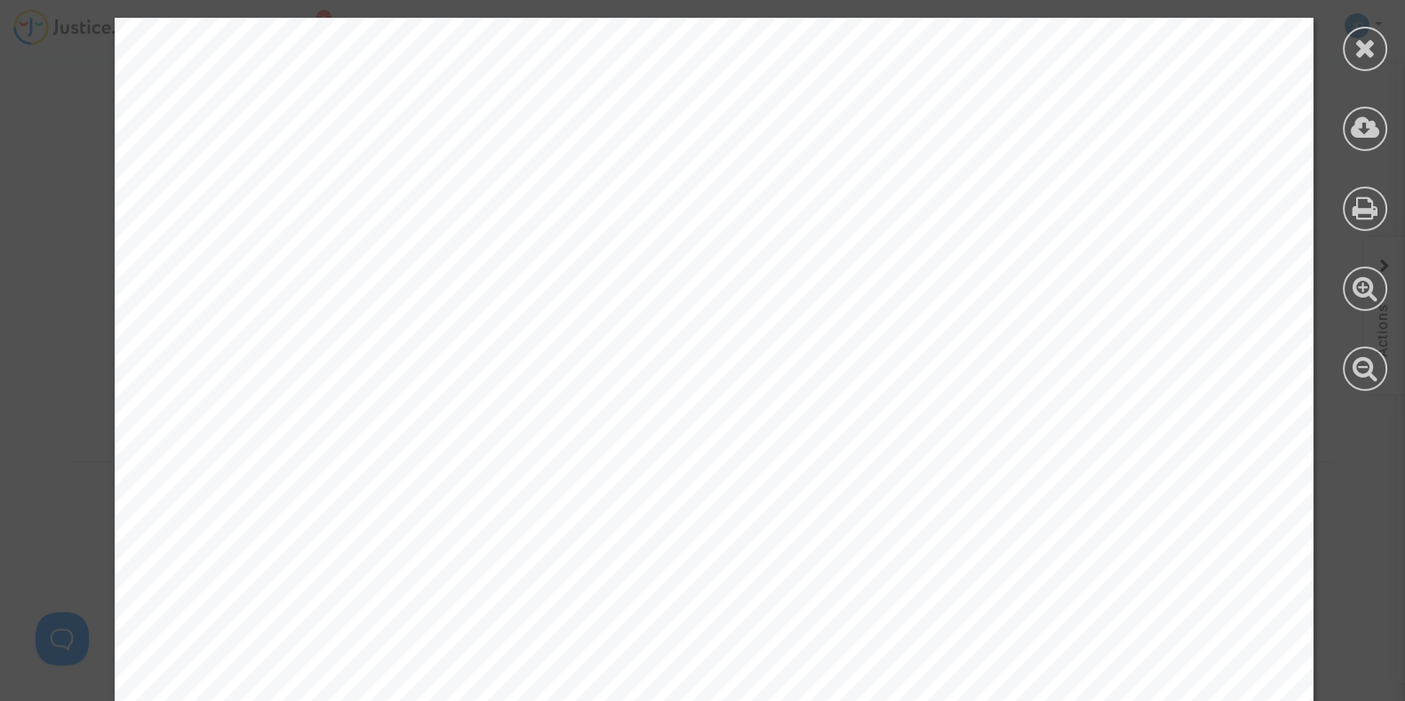
scroll to position [3386, 0]
click at [1365, 46] on icon at bounding box center [1366, 48] width 22 height 27
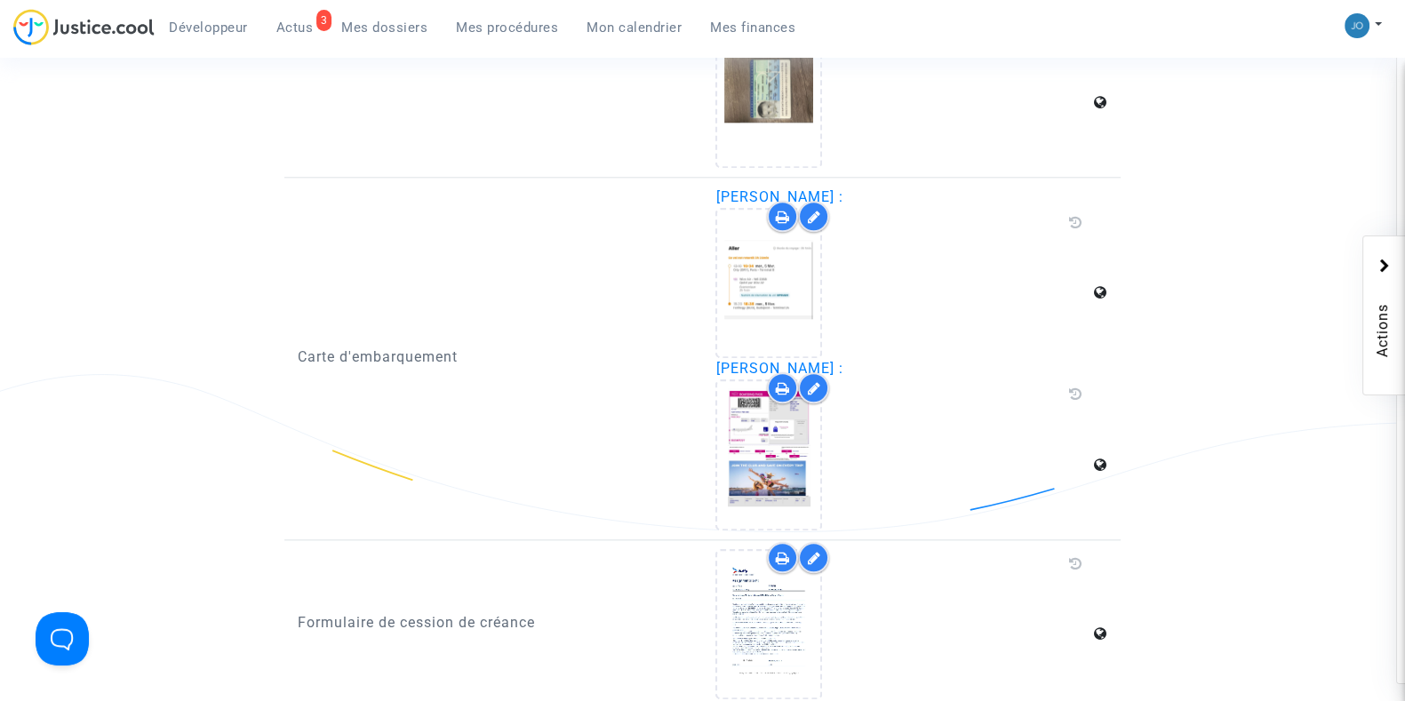
scroll to position [2427, 0]
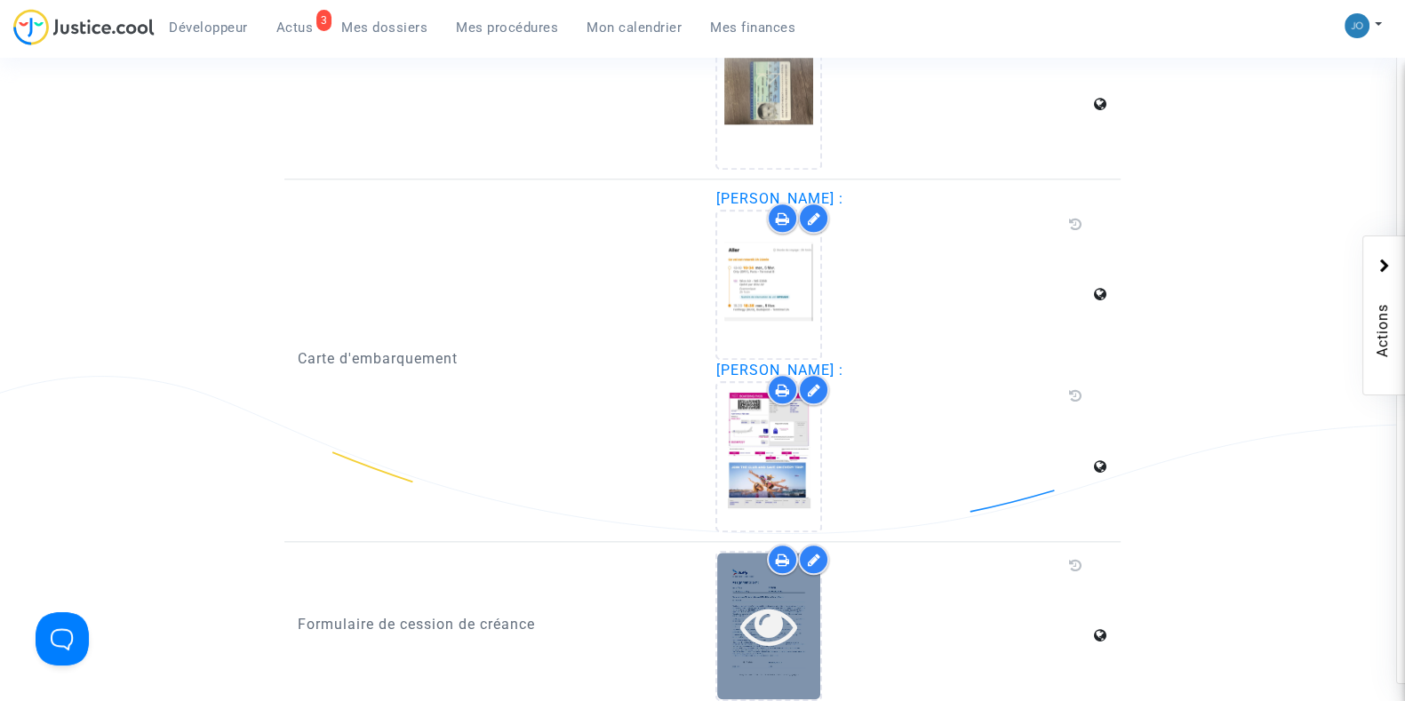
click at [732, 667] on div at bounding box center [768, 626] width 103 height 147
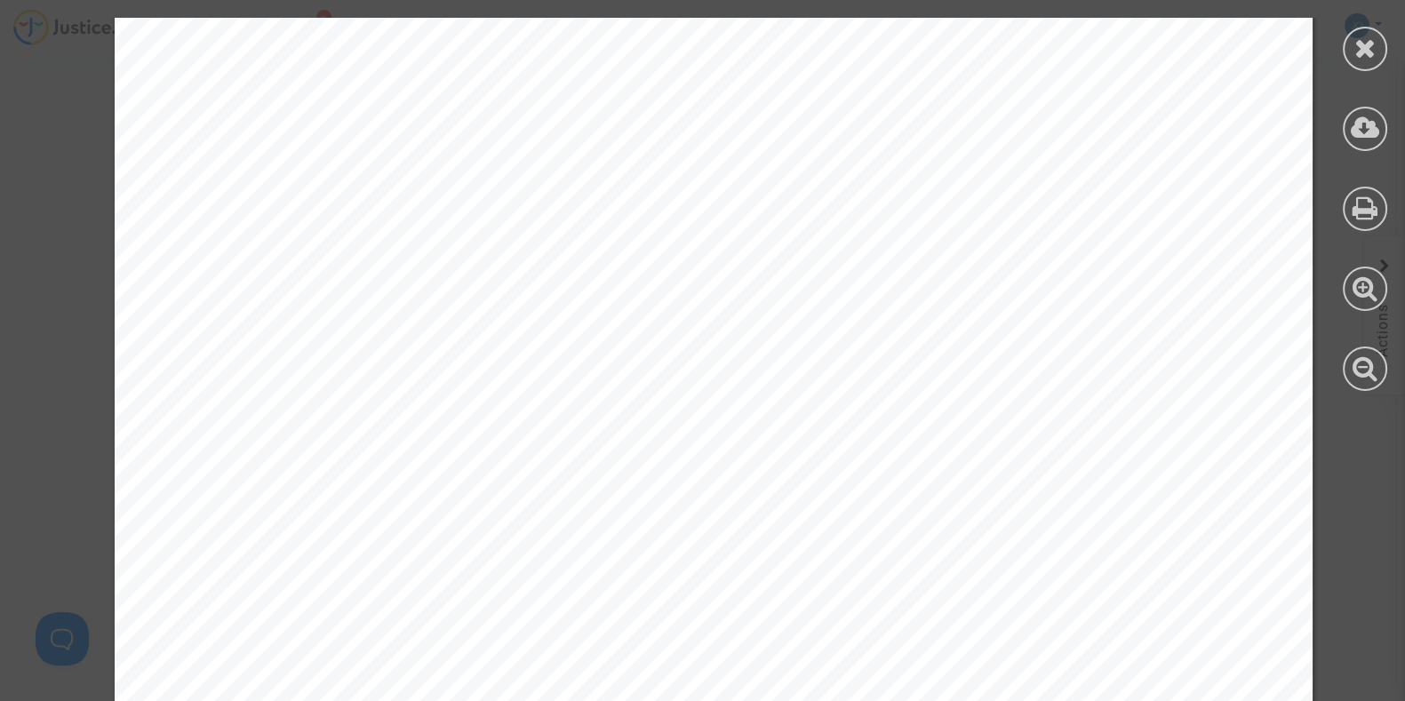
scroll to position [0, 0]
click at [1356, 59] on icon at bounding box center [1366, 48] width 22 height 27
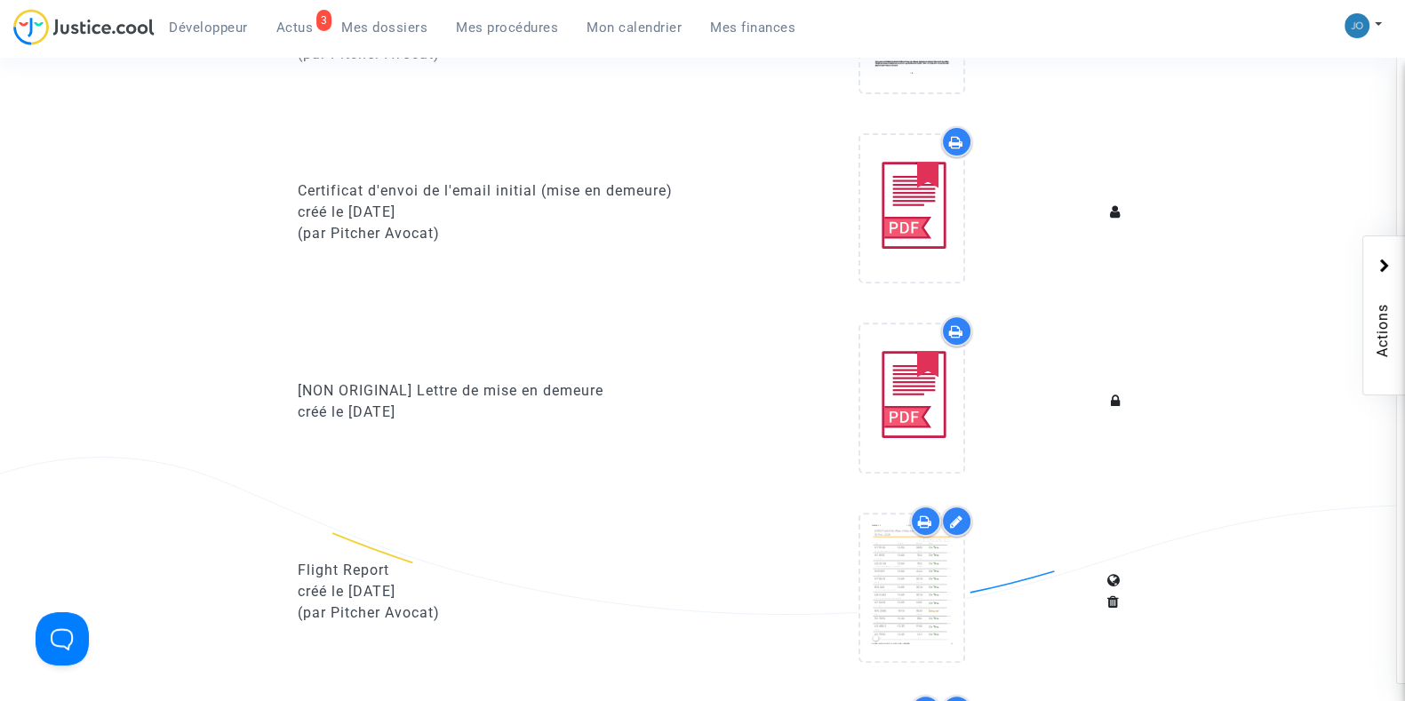
scroll to position [780, 0]
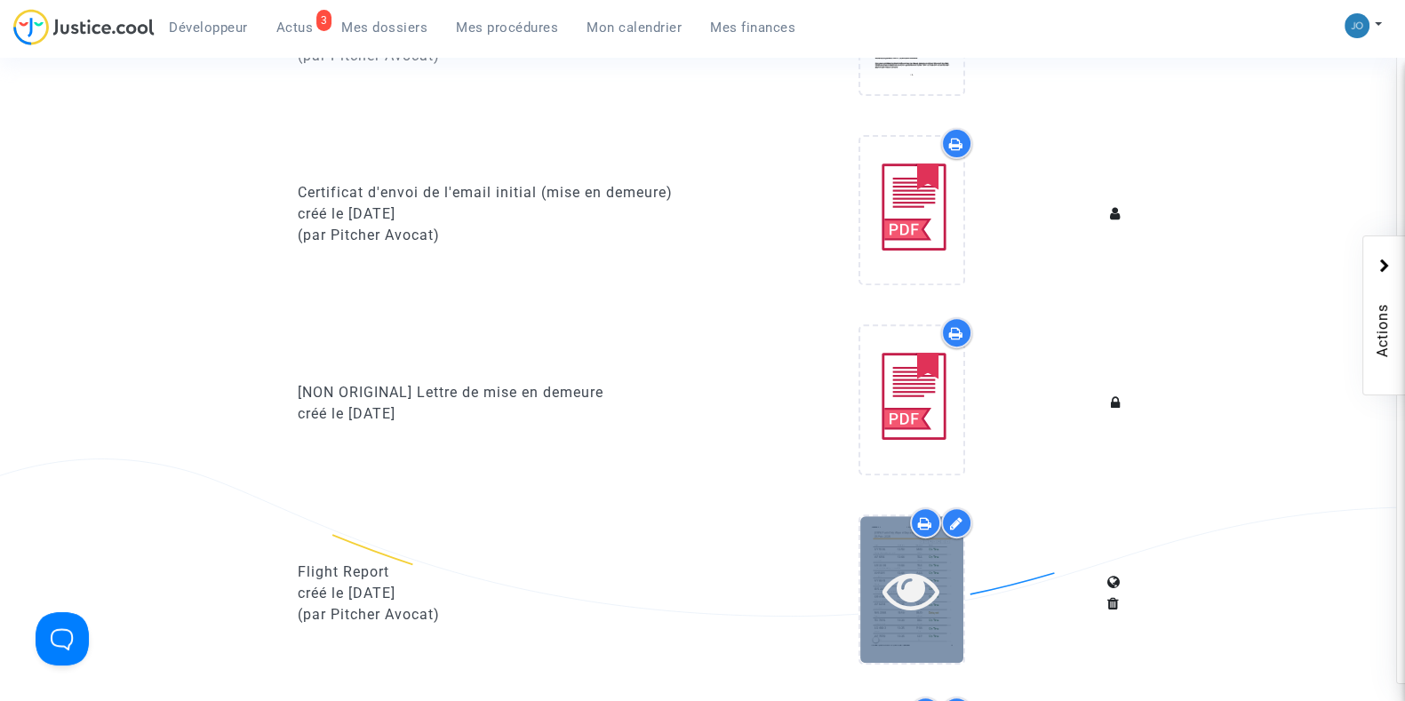
click at [920, 579] on icon at bounding box center [912, 590] width 58 height 57
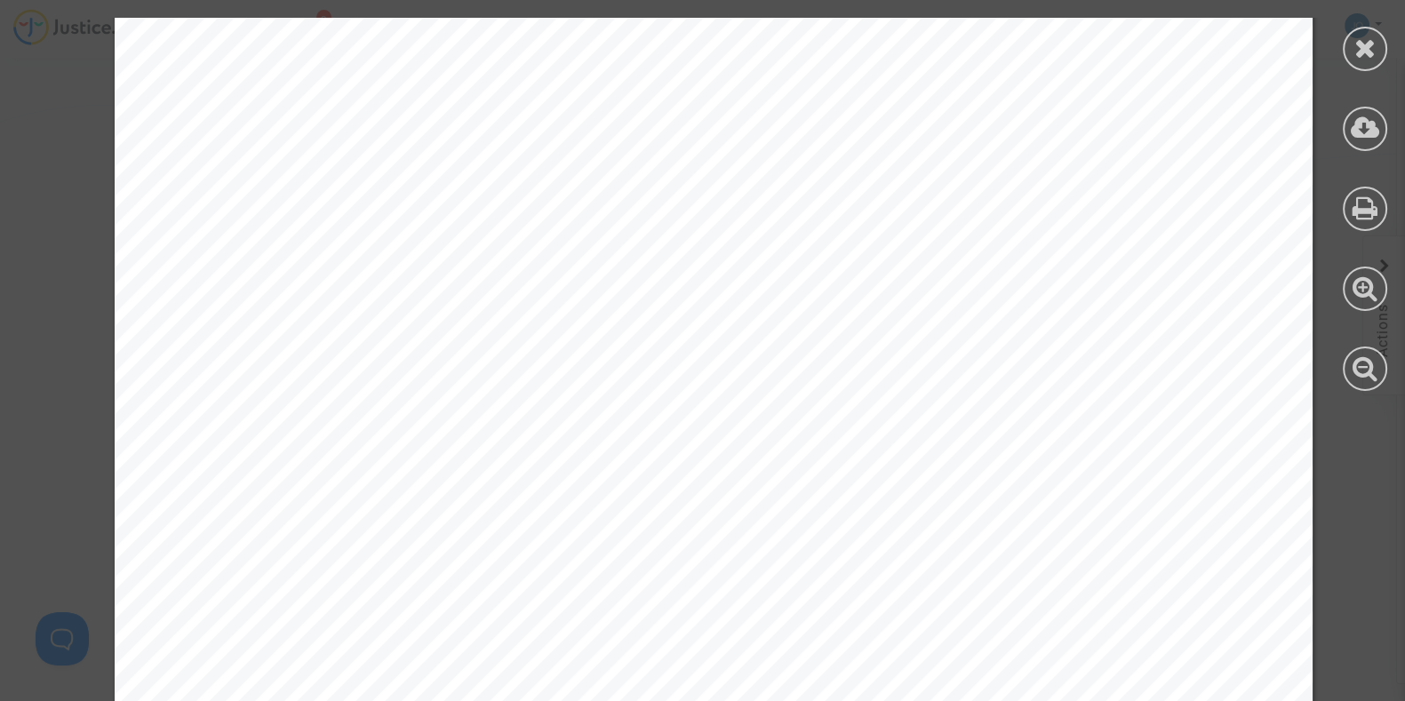
scroll to position [0, 0]
click at [1355, 54] on icon at bounding box center [1366, 48] width 22 height 27
